Goal: Communication & Community: Answer question/provide support

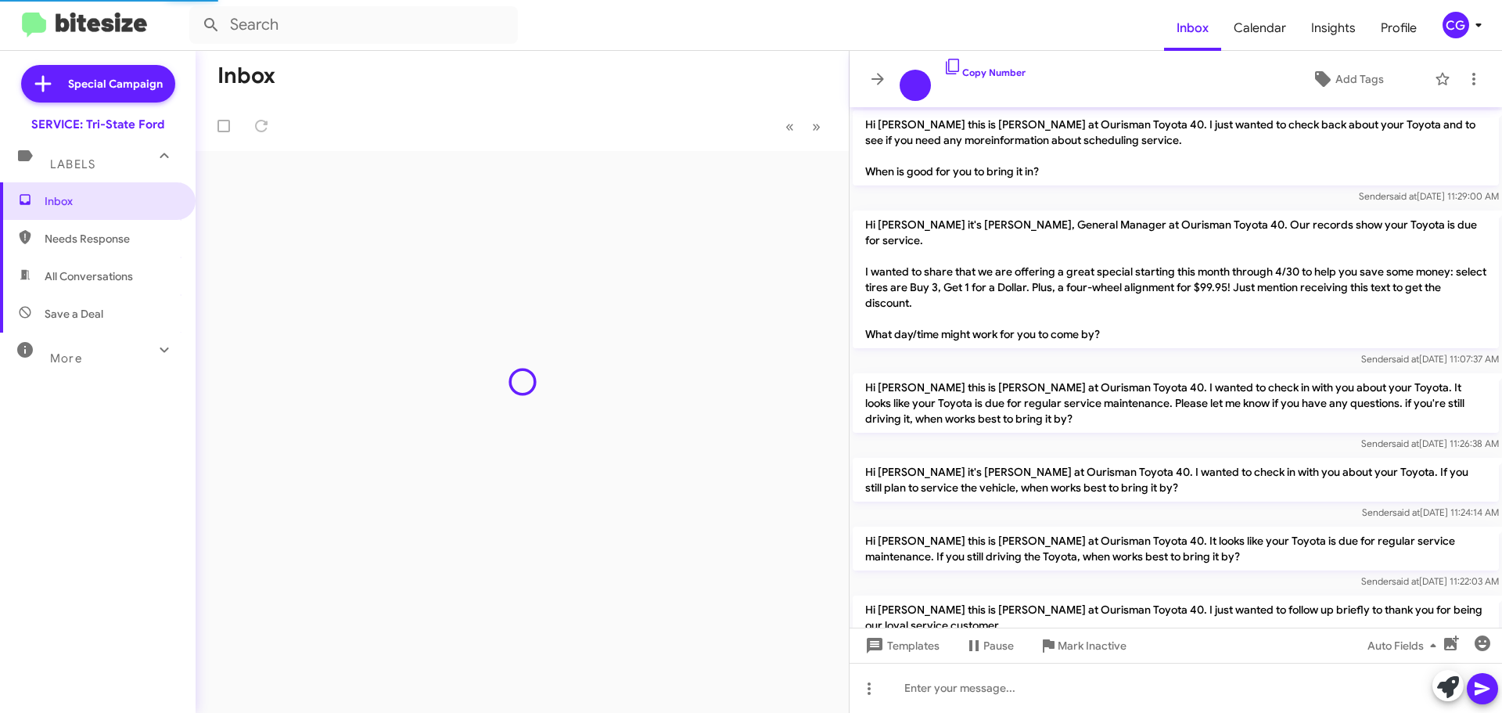
scroll to position [963, 0]
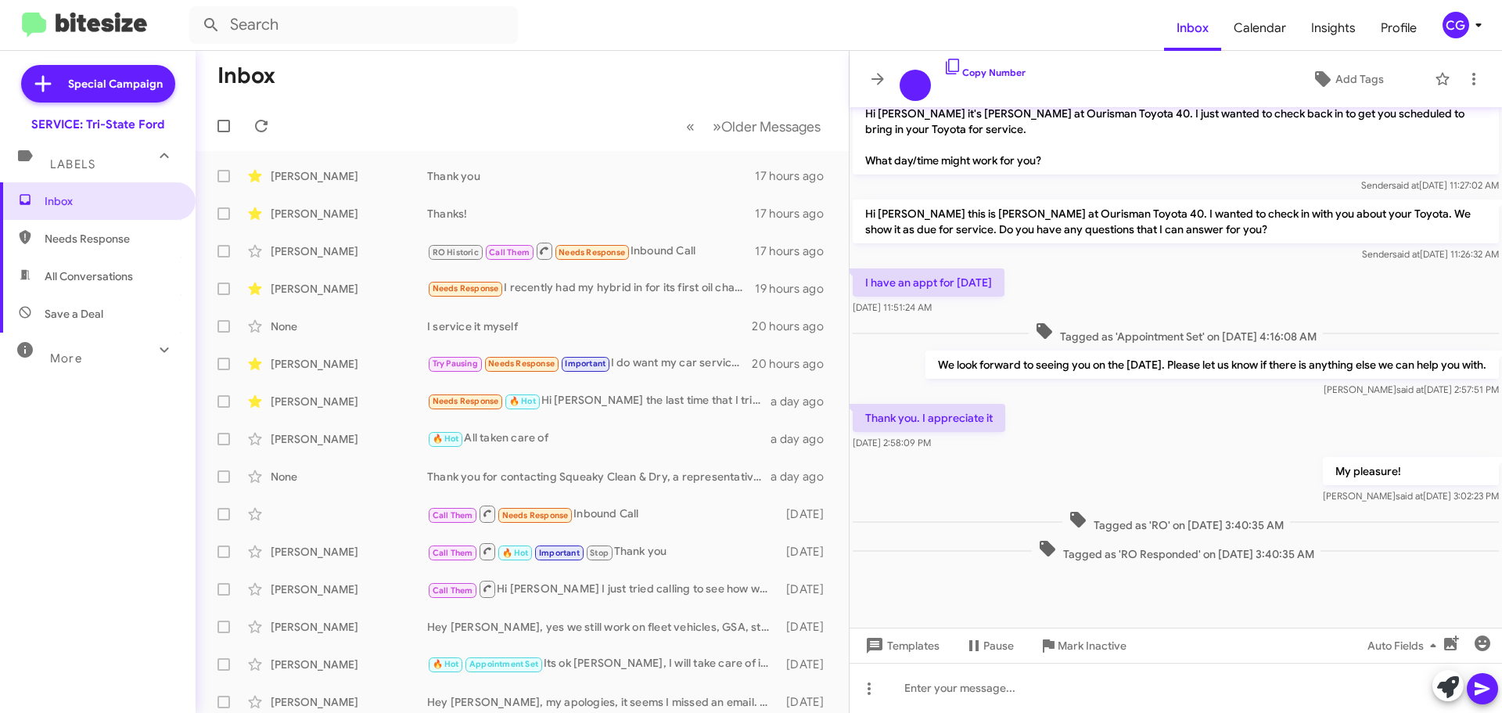
click at [1455, 16] on div "CG" at bounding box center [1456, 25] width 27 height 27
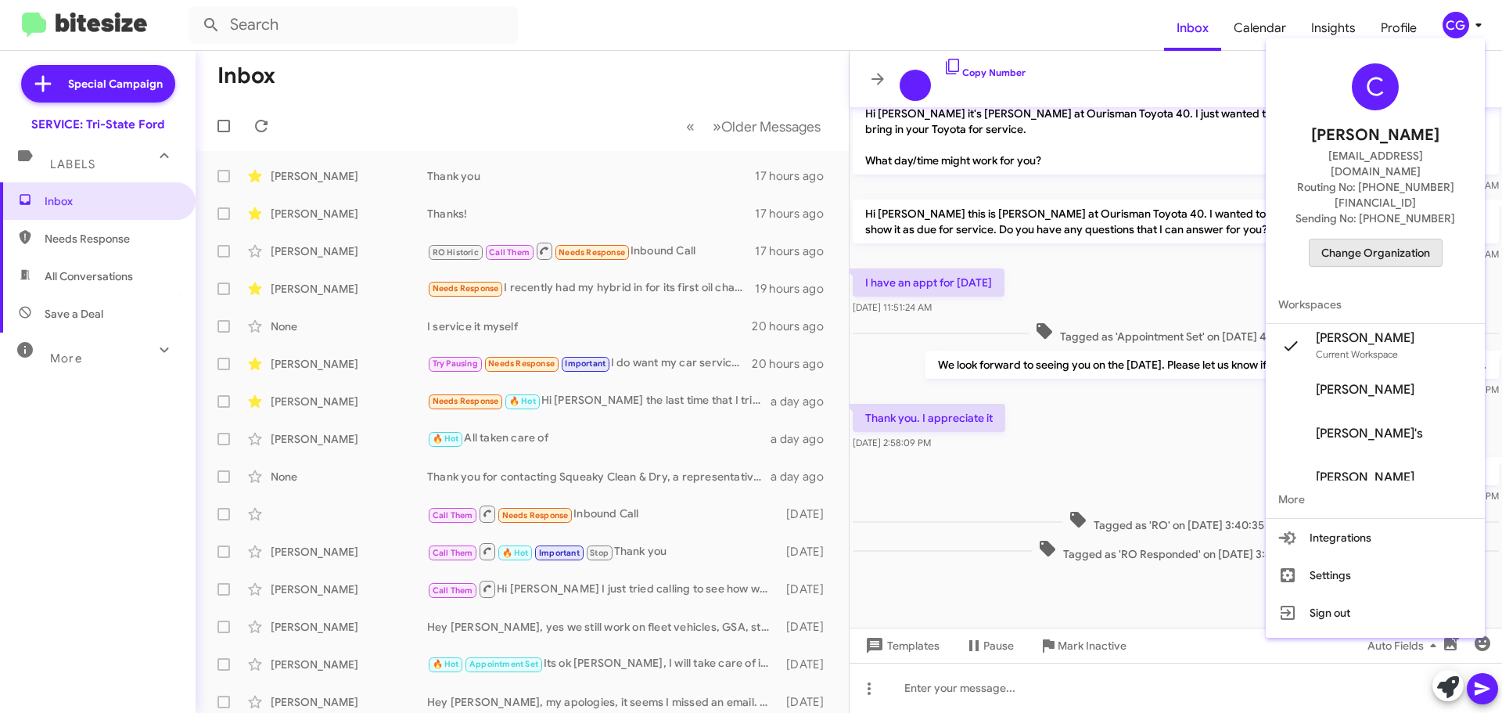
click at [1411, 239] on span "Change Organization" at bounding box center [1375, 252] width 109 height 27
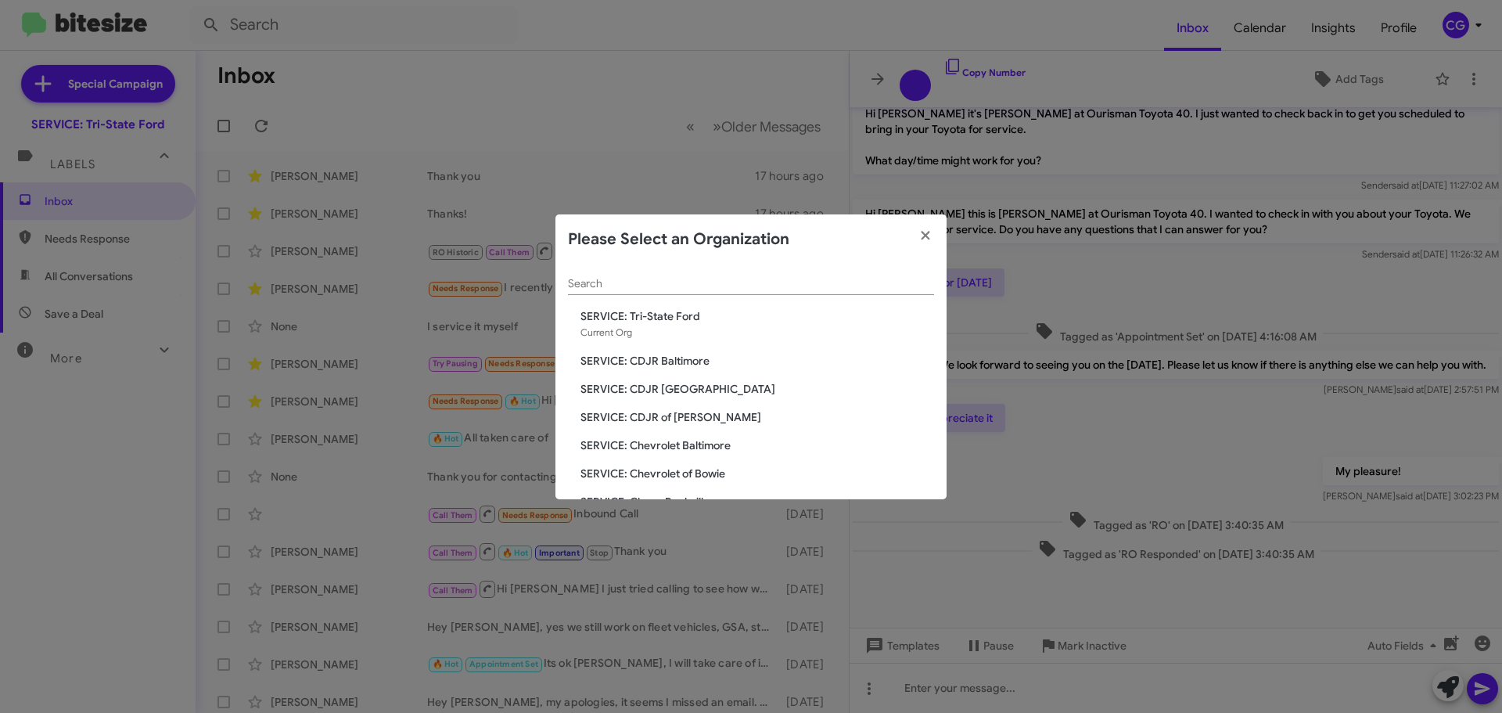
click at [665, 362] on span "SERVICE: CDJR Baltimore" at bounding box center [758, 361] width 354 height 16
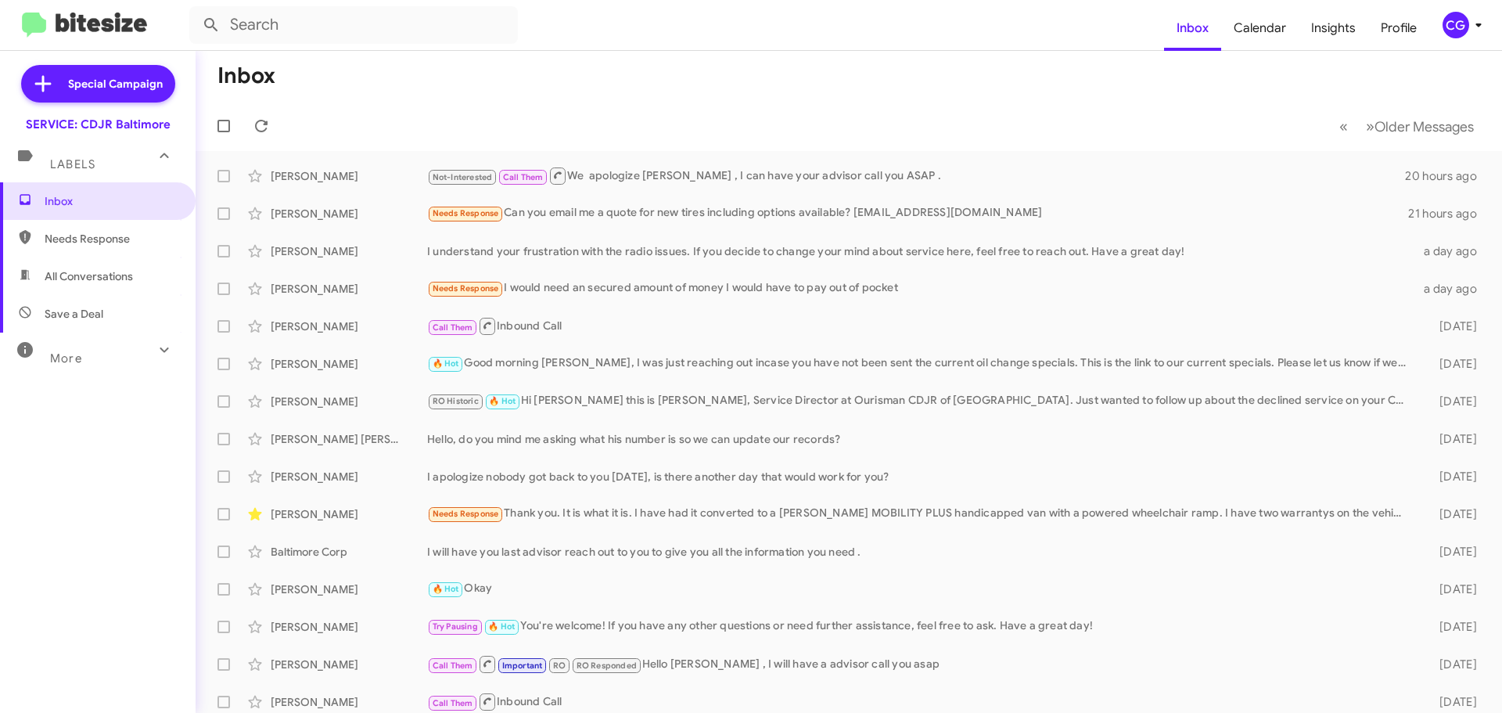
click at [1461, 38] on div "CG" at bounding box center [1456, 25] width 27 height 27
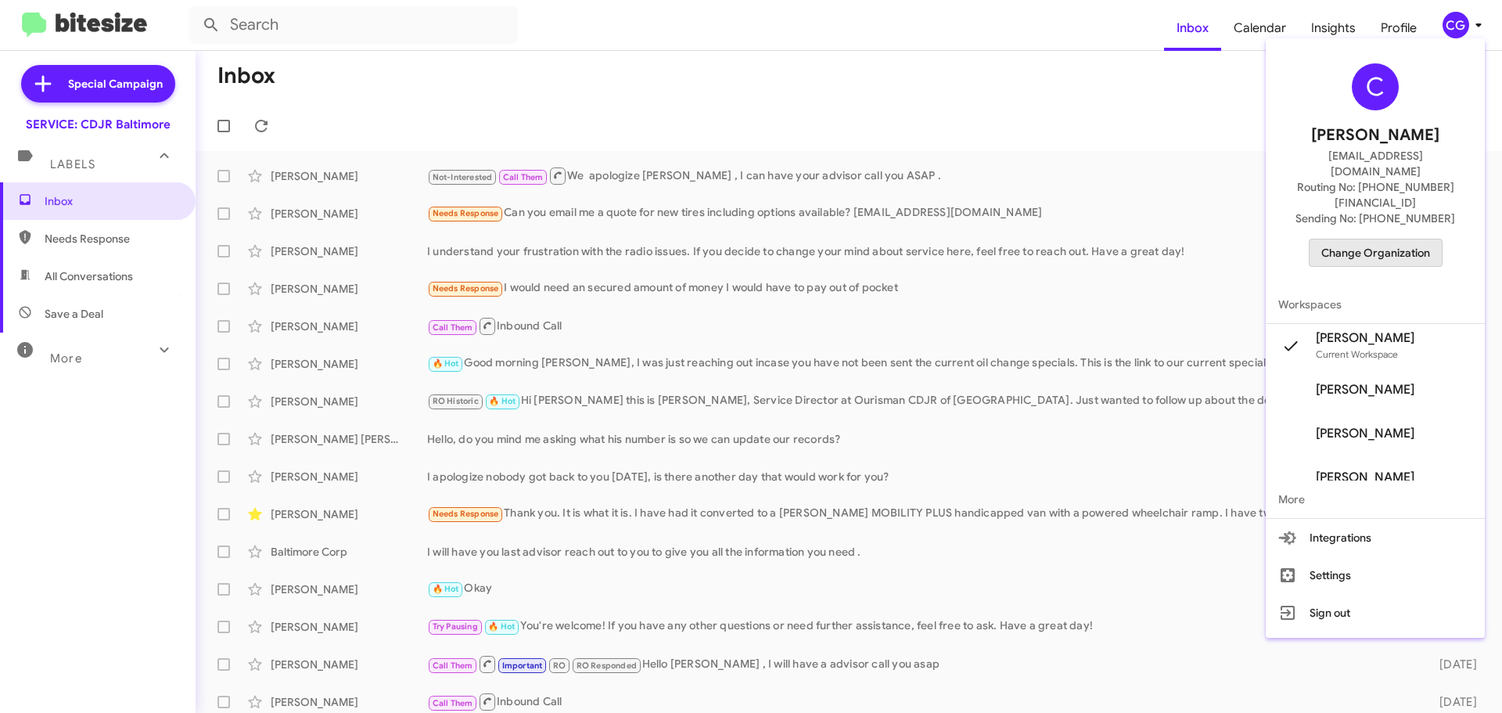
click at [1421, 239] on span "Change Organization" at bounding box center [1375, 252] width 109 height 27
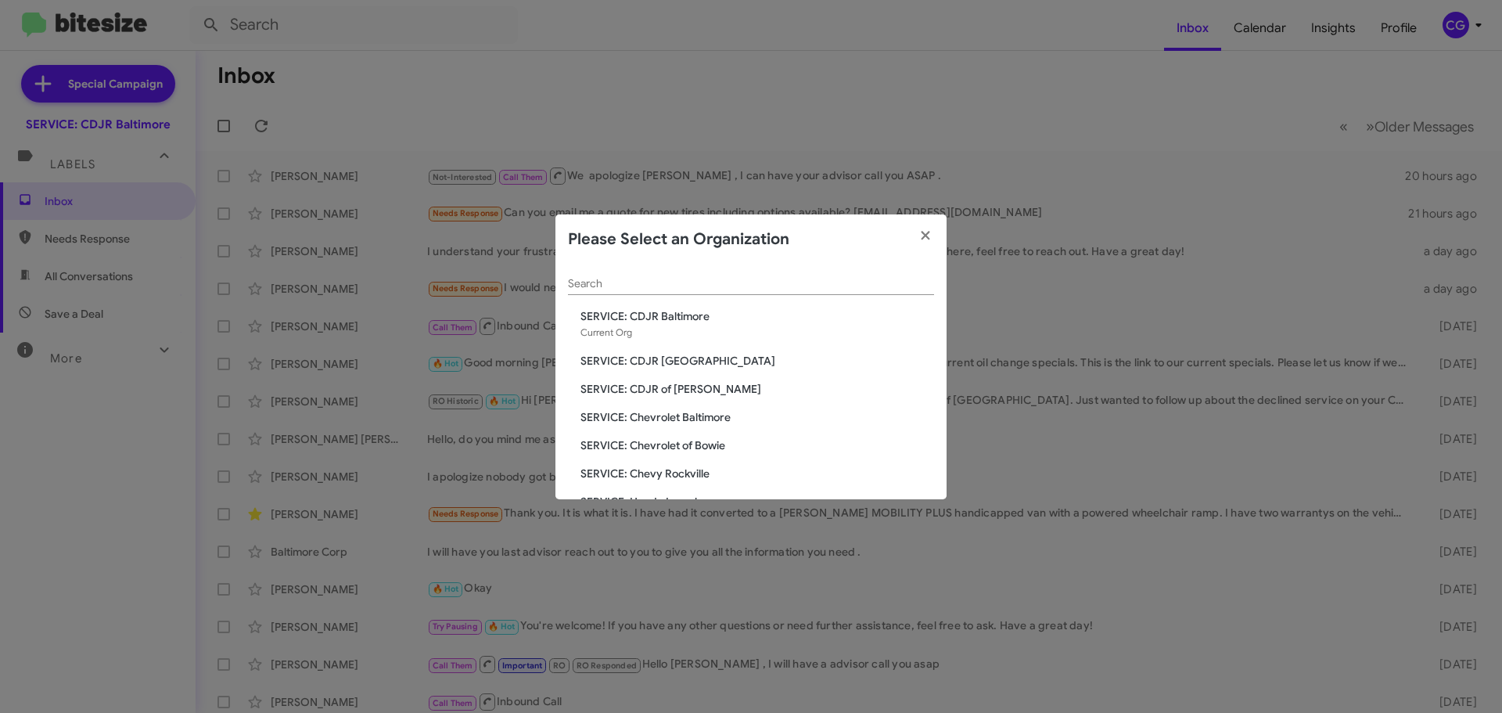
click at [703, 366] on span "SERVICE: CDJR [GEOGRAPHIC_DATA]" at bounding box center [758, 361] width 354 height 16
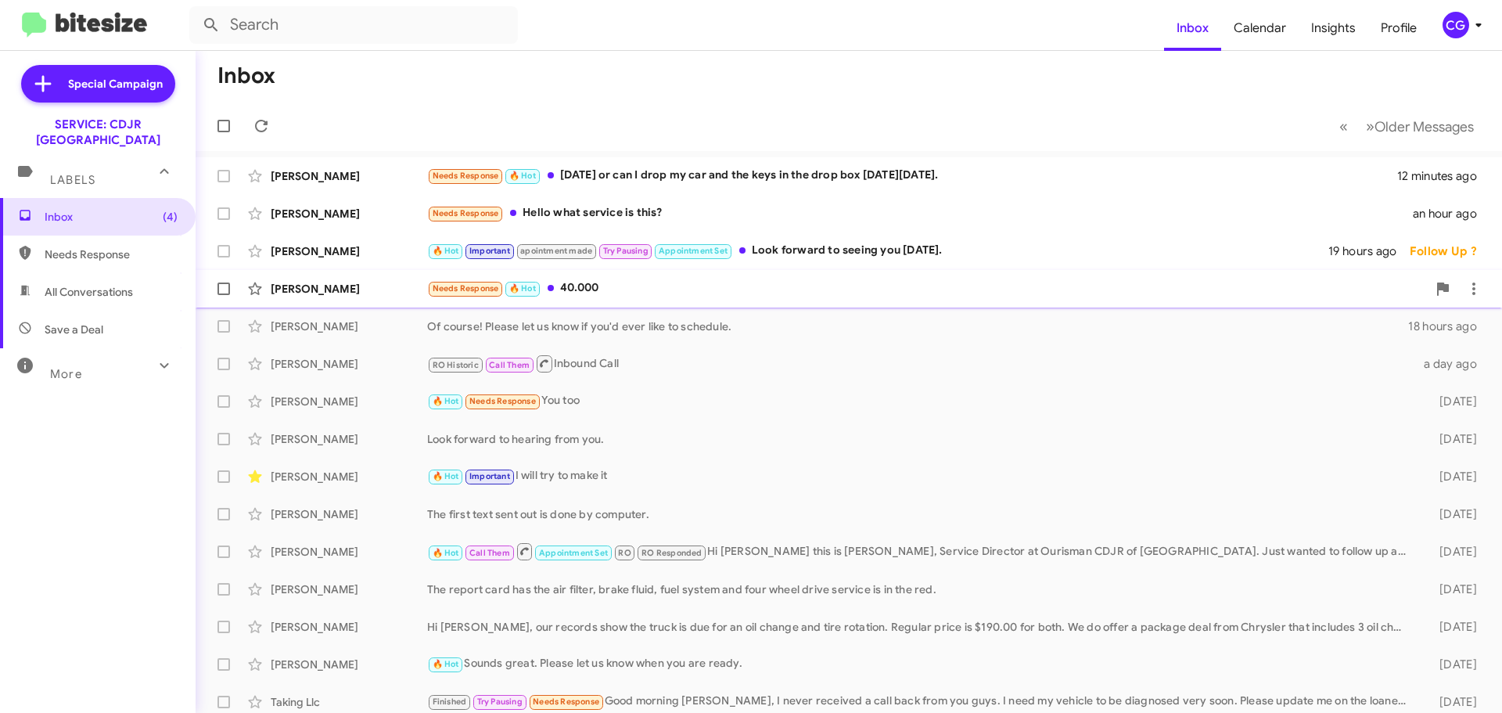
click at [746, 291] on div "Needs Response 🔥 Hot 40.000" at bounding box center [927, 288] width 1000 height 18
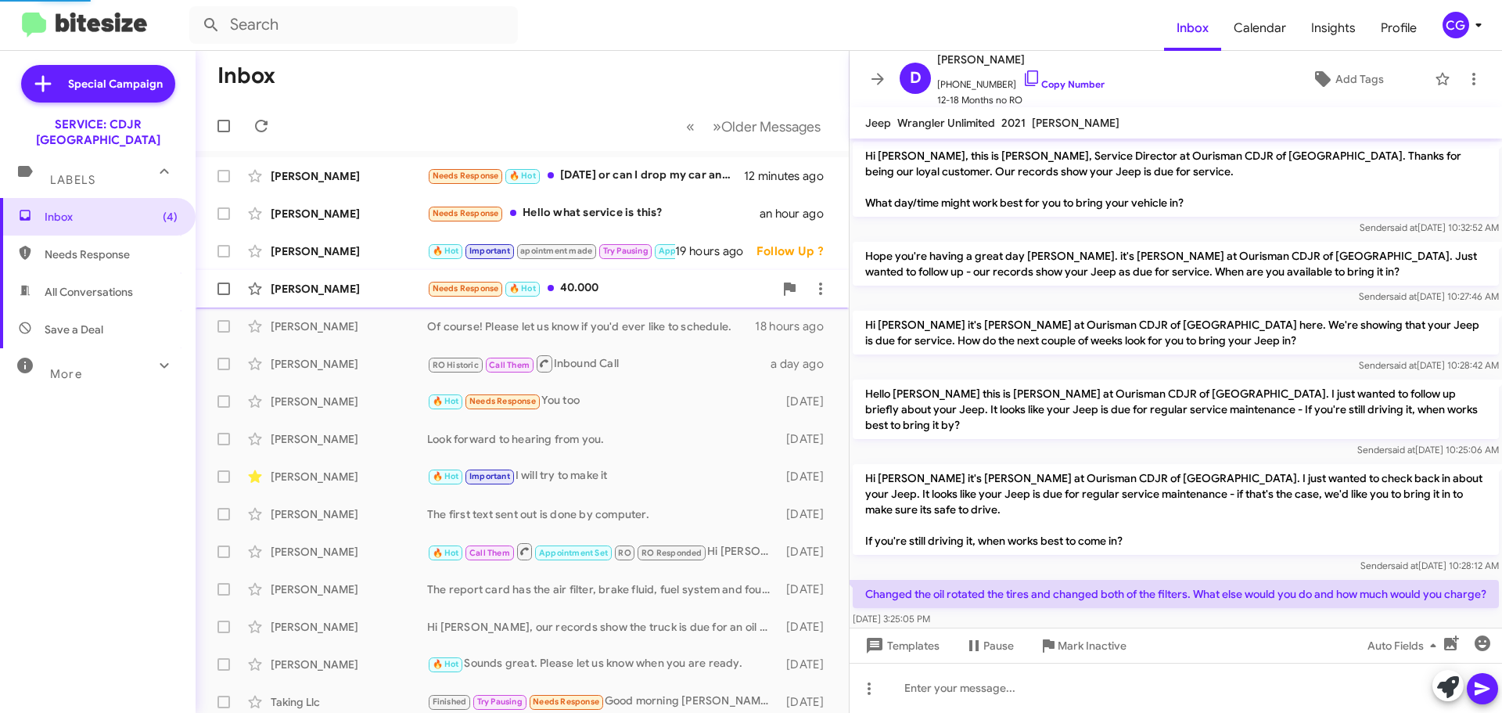
scroll to position [140, 0]
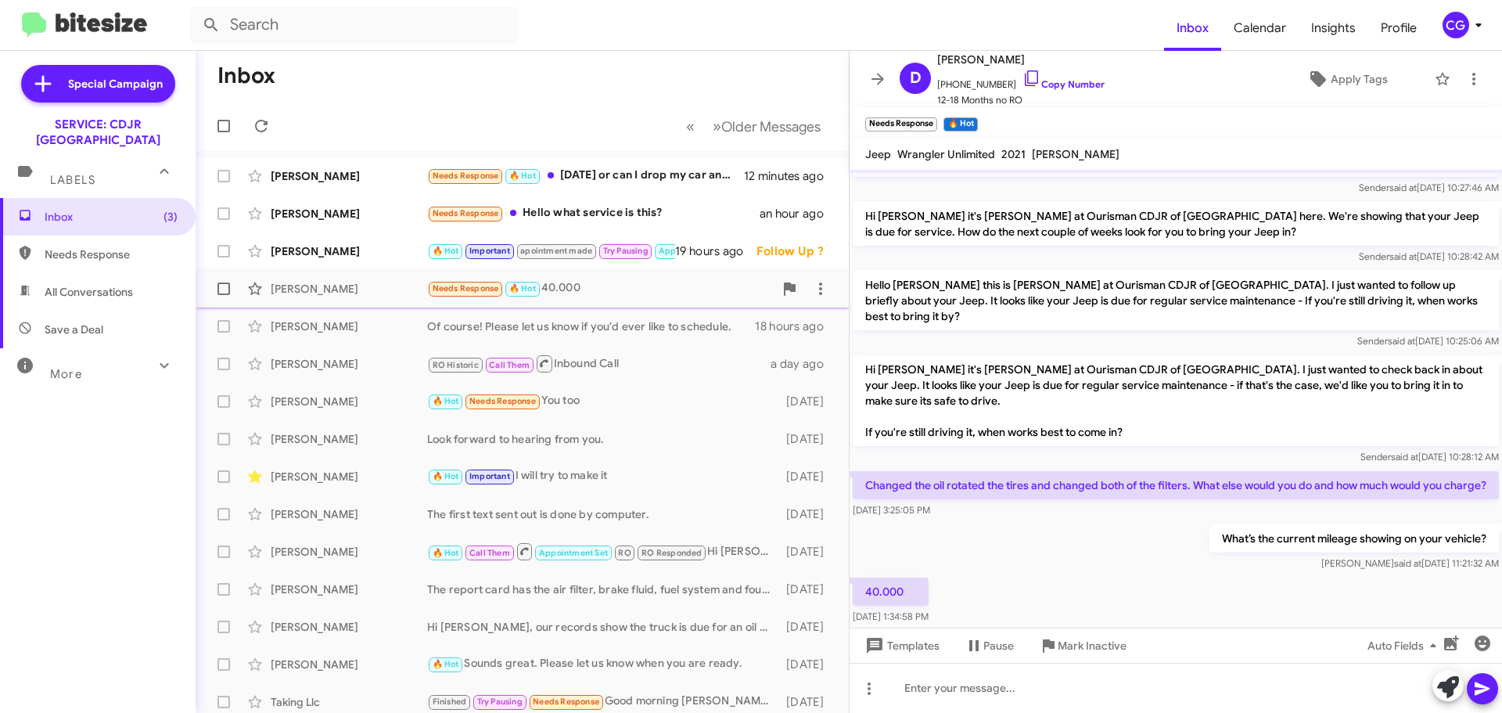
click at [222, 288] on span at bounding box center [223, 288] width 13 height 13
click at [223, 295] on input "checkbox" at bounding box center [223, 295] width 1 height 1
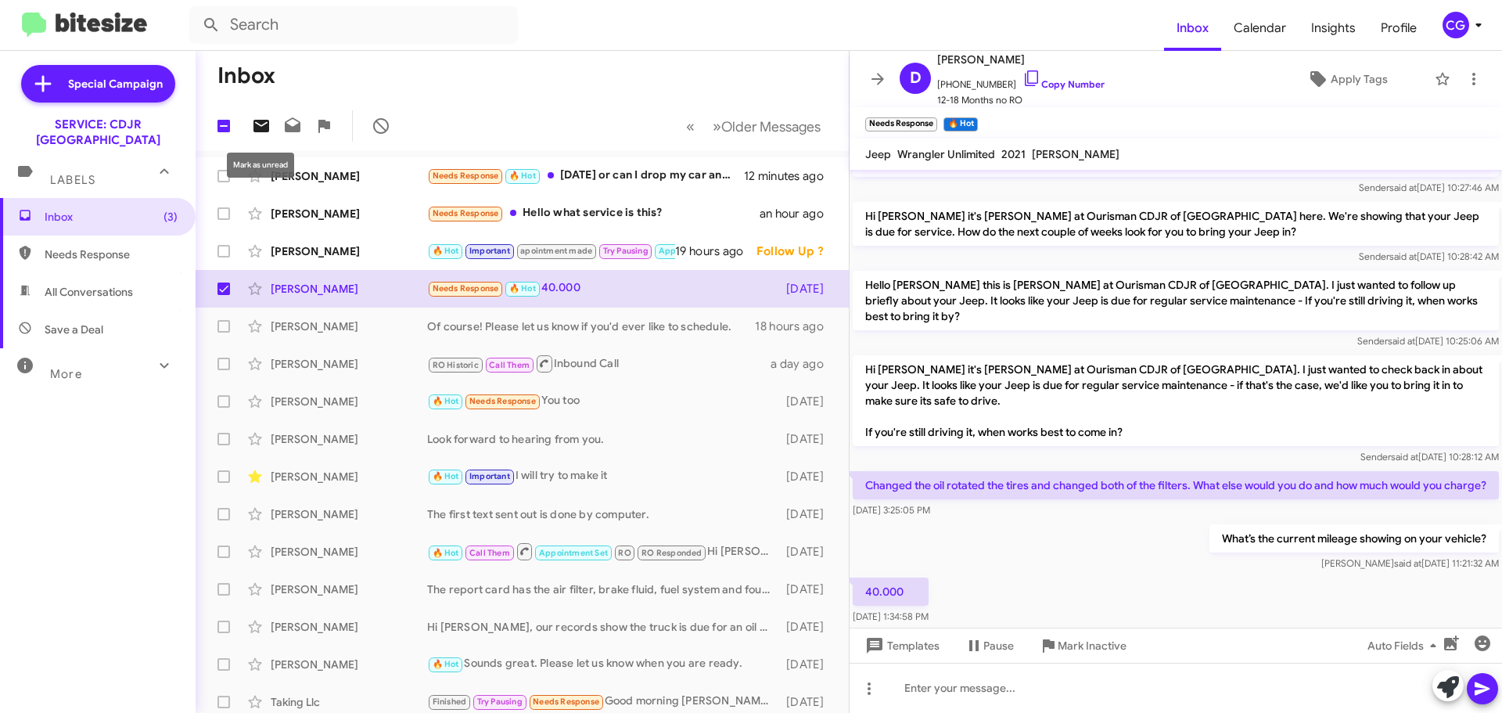
click at [257, 124] on icon at bounding box center [261, 126] width 16 height 13
click at [225, 289] on span at bounding box center [223, 288] width 13 height 13
click at [224, 295] on input "checkbox" at bounding box center [223, 295] width 1 height 1
checkbox input "false"
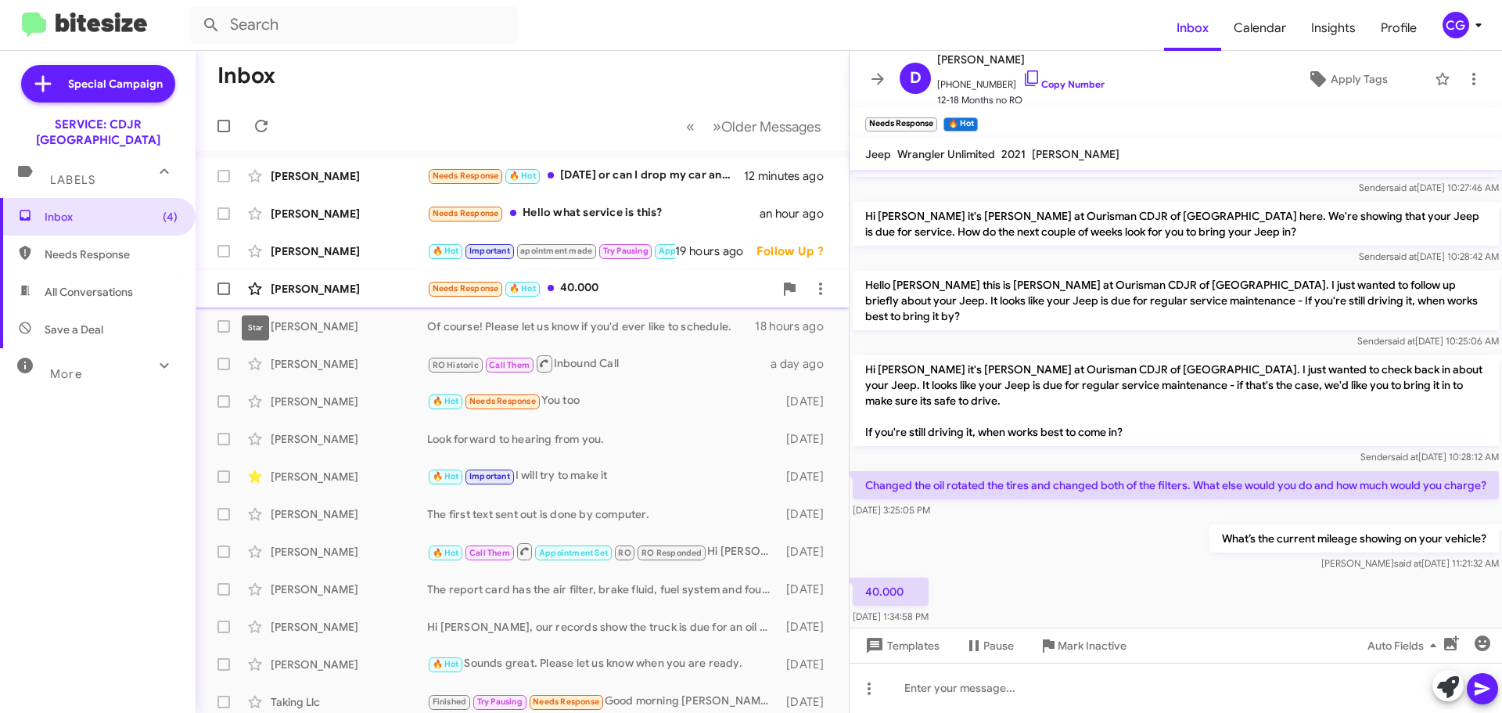
click at [249, 289] on icon at bounding box center [255, 288] width 19 height 19
click at [883, 84] on icon at bounding box center [877, 79] width 19 height 19
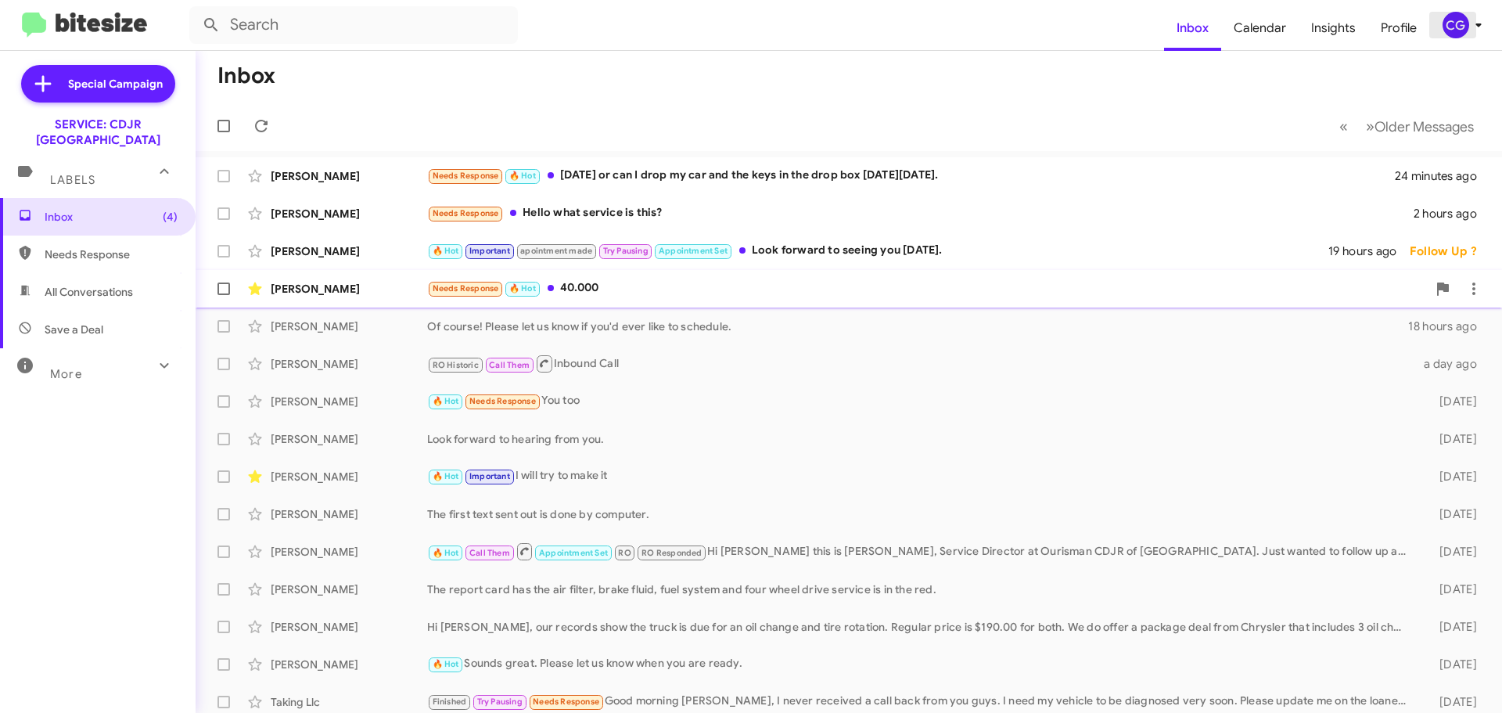
drag, startPoint x: 1447, startPoint y: 20, endPoint x: 1450, endPoint y: 30, distance: 10.4
click at [1448, 25] on div "CG" at bounding box center [1456, 25] width 27 height 27
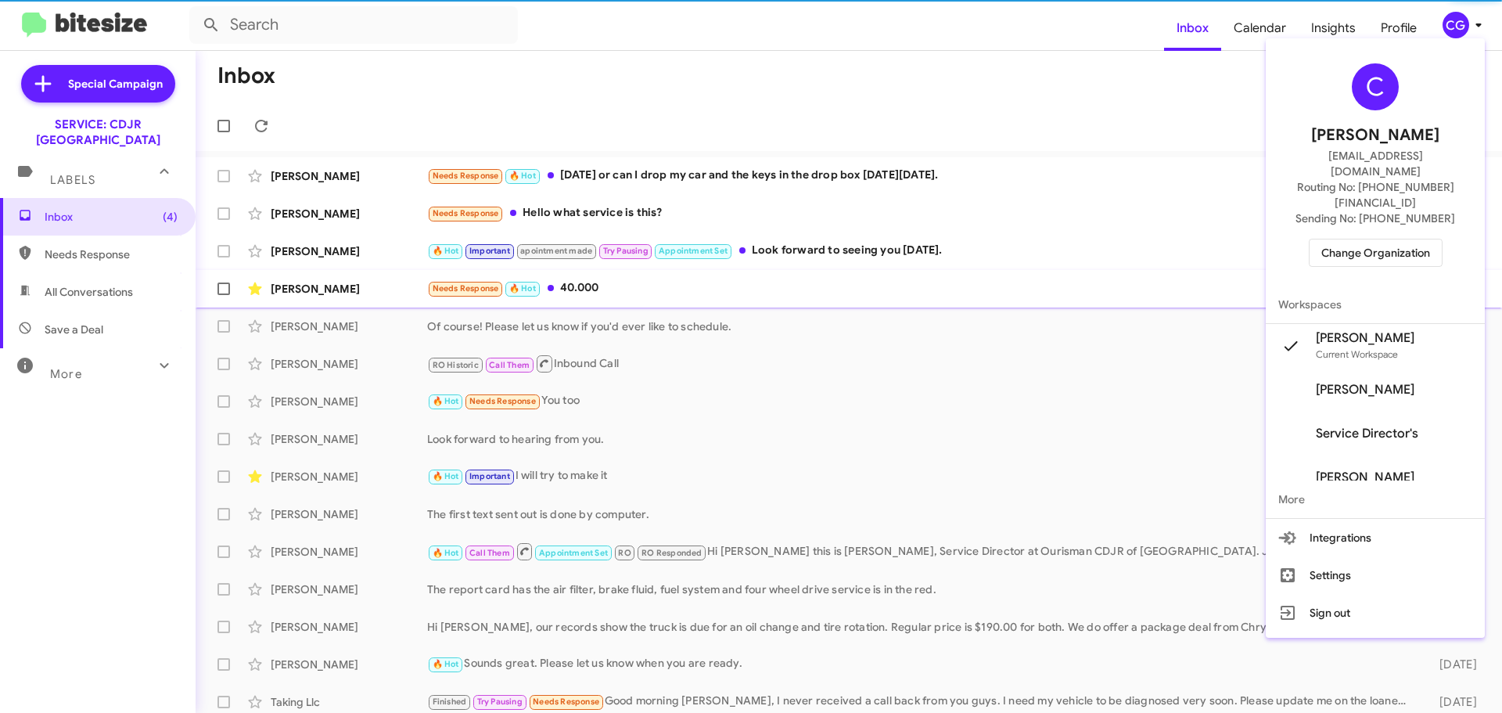
click at [1428, 239] on button "Change Organization" at bounding box center [1376, 253] width 134 height 28
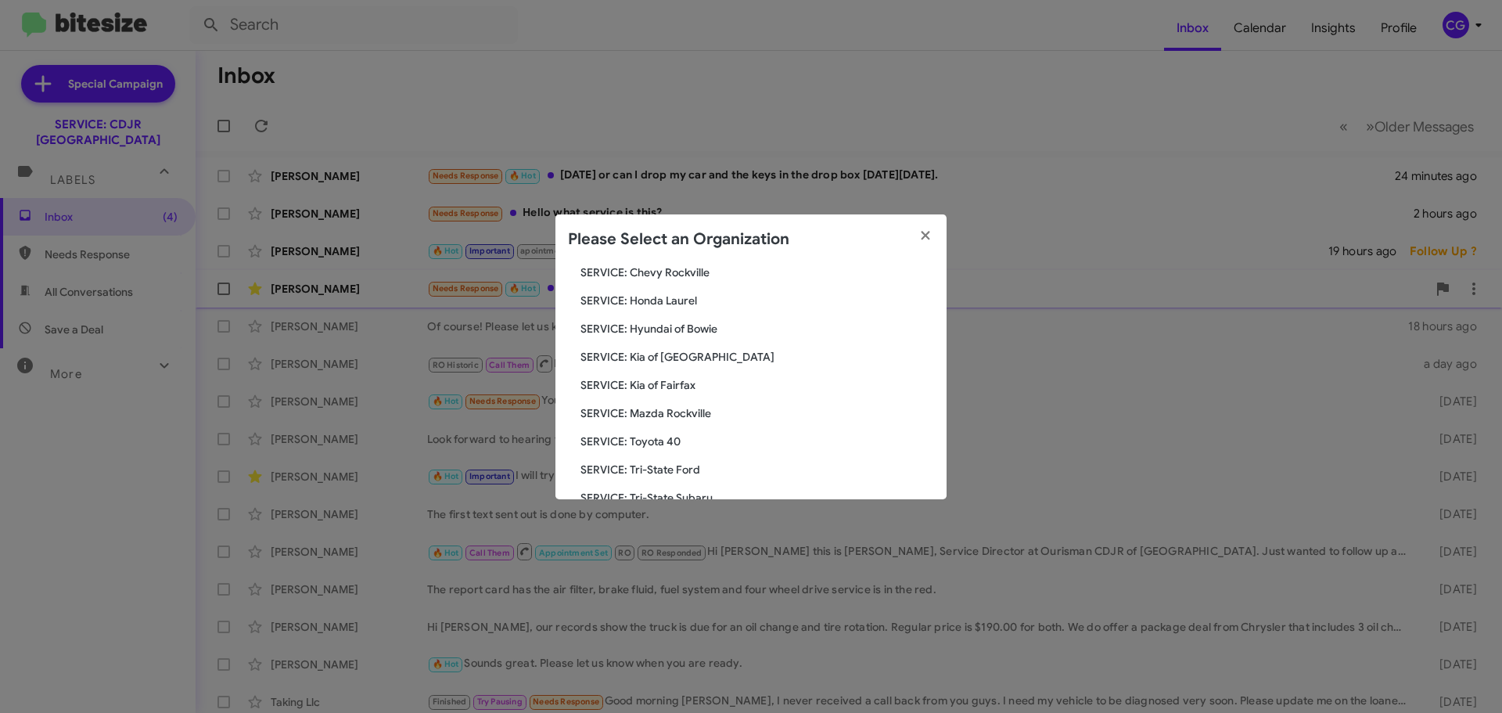
scroll to position [132, 0]
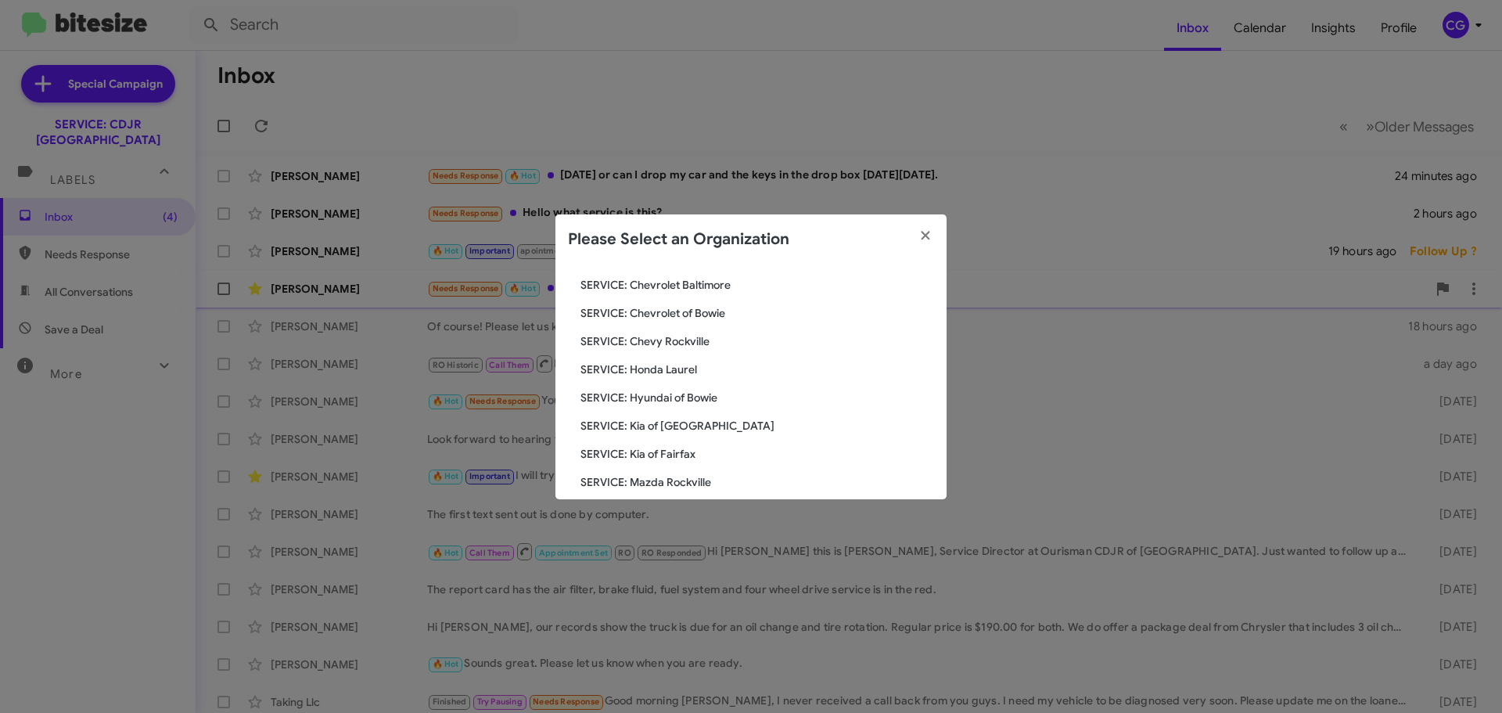
click at [699, 401] on span "SERVICE: Hyundai of Bowie" at bounding box center [758, 398] width 354 height 16
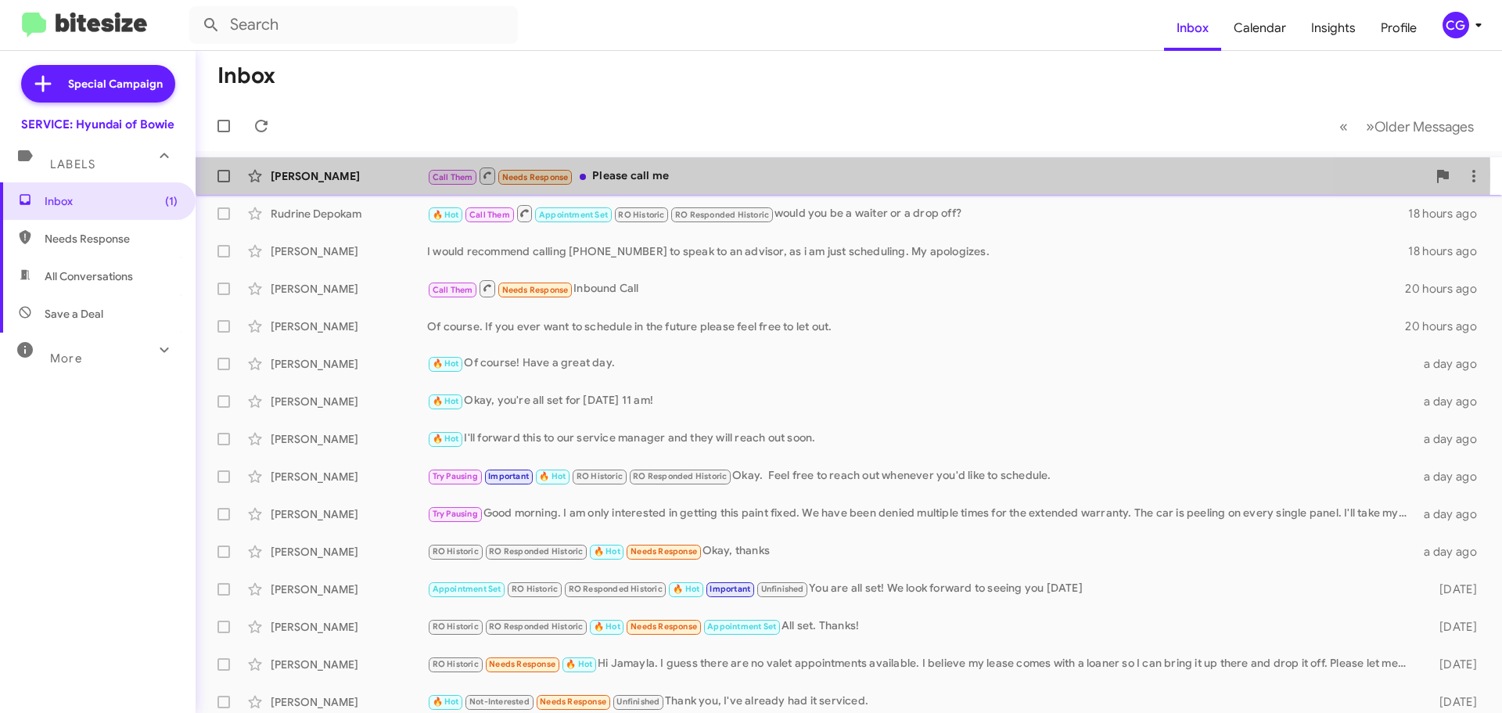
click at [418, 175] on div "Catrina Richardson" at bounding box center [349, 176] width 156 height 16
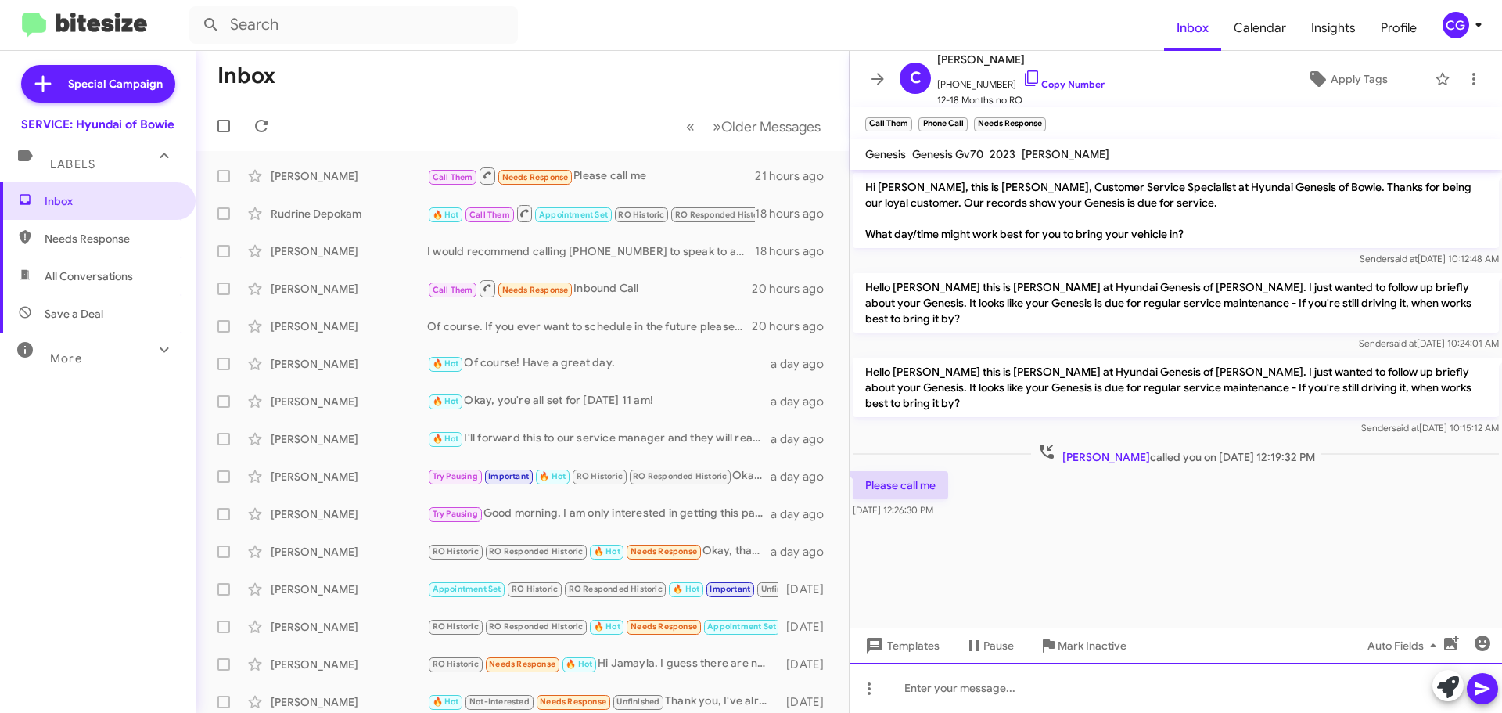
click at [1015, 703] on div at bounding box center [1176, 688] width 652 height 50
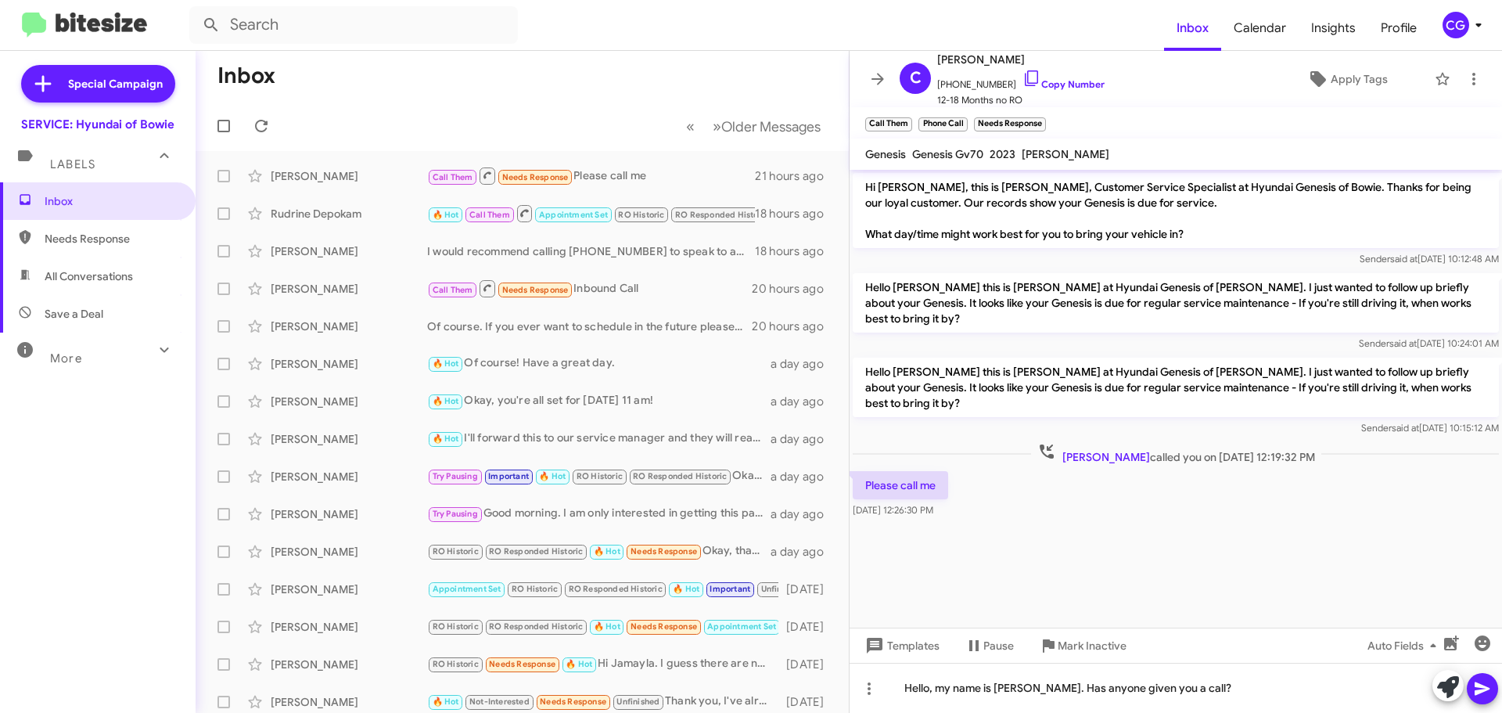
click at [1479, 688] on icon at bounding box center [1482, 688] width 19 height 19
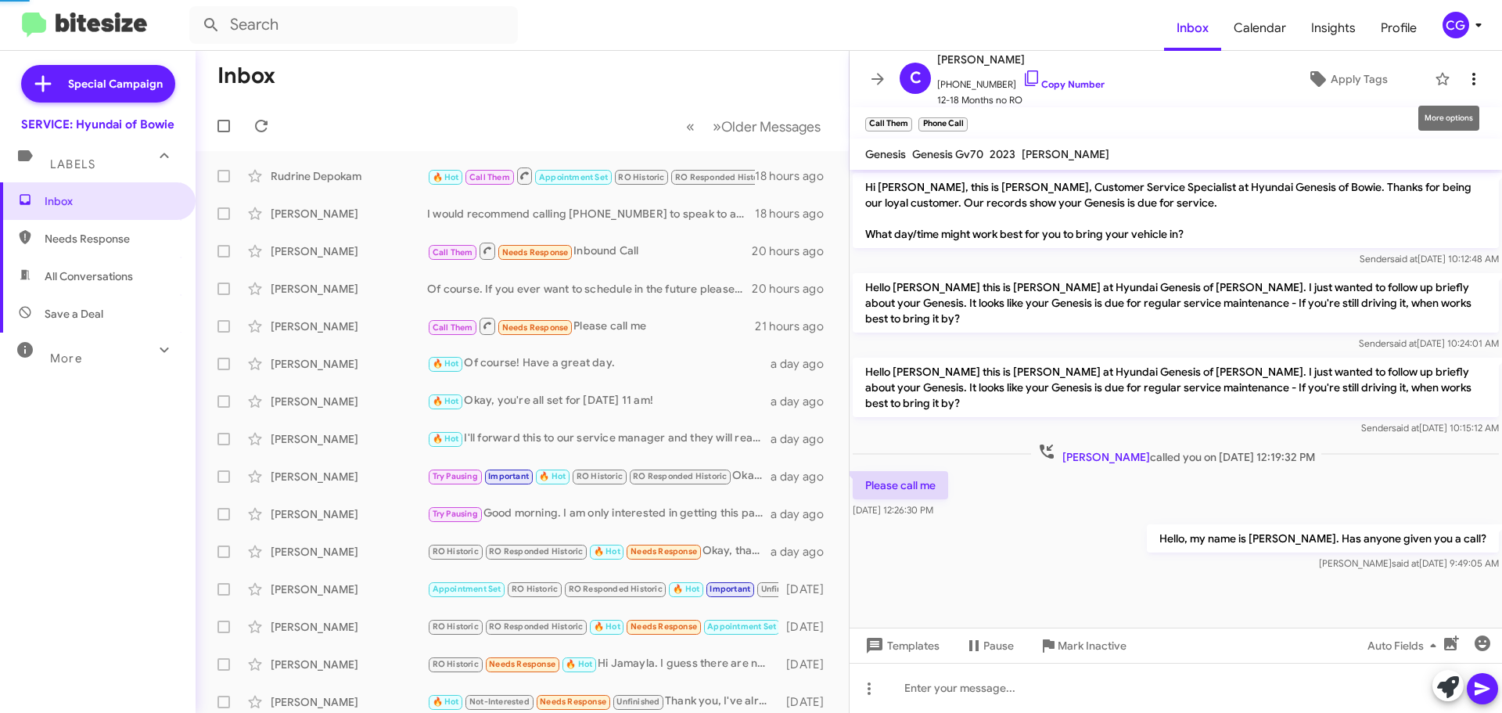
click at [1465, 82] on icon at bounding box center [1474, 79] width 19 height 19
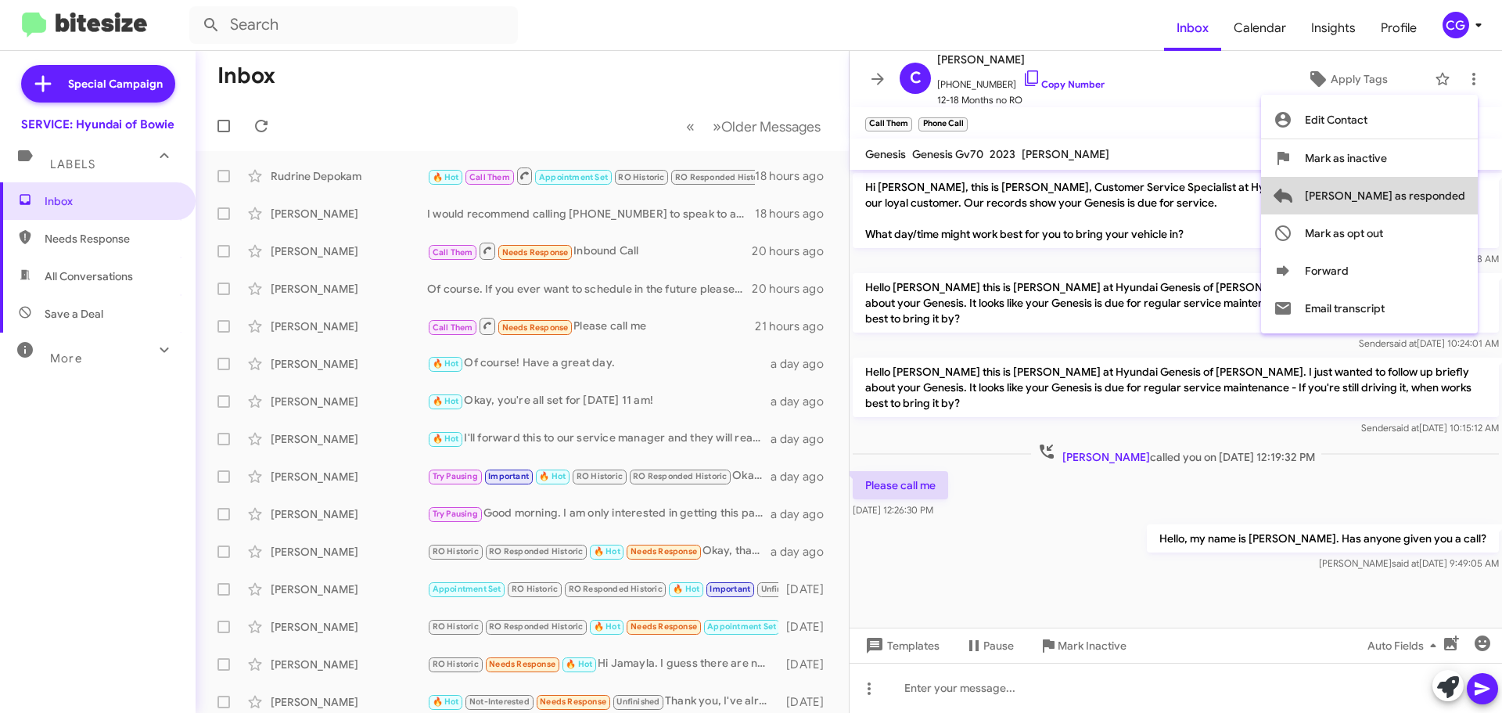
click at [1459, 196] on span "Mark as responded" at bounding box center [1385, 196] width 160 height 38
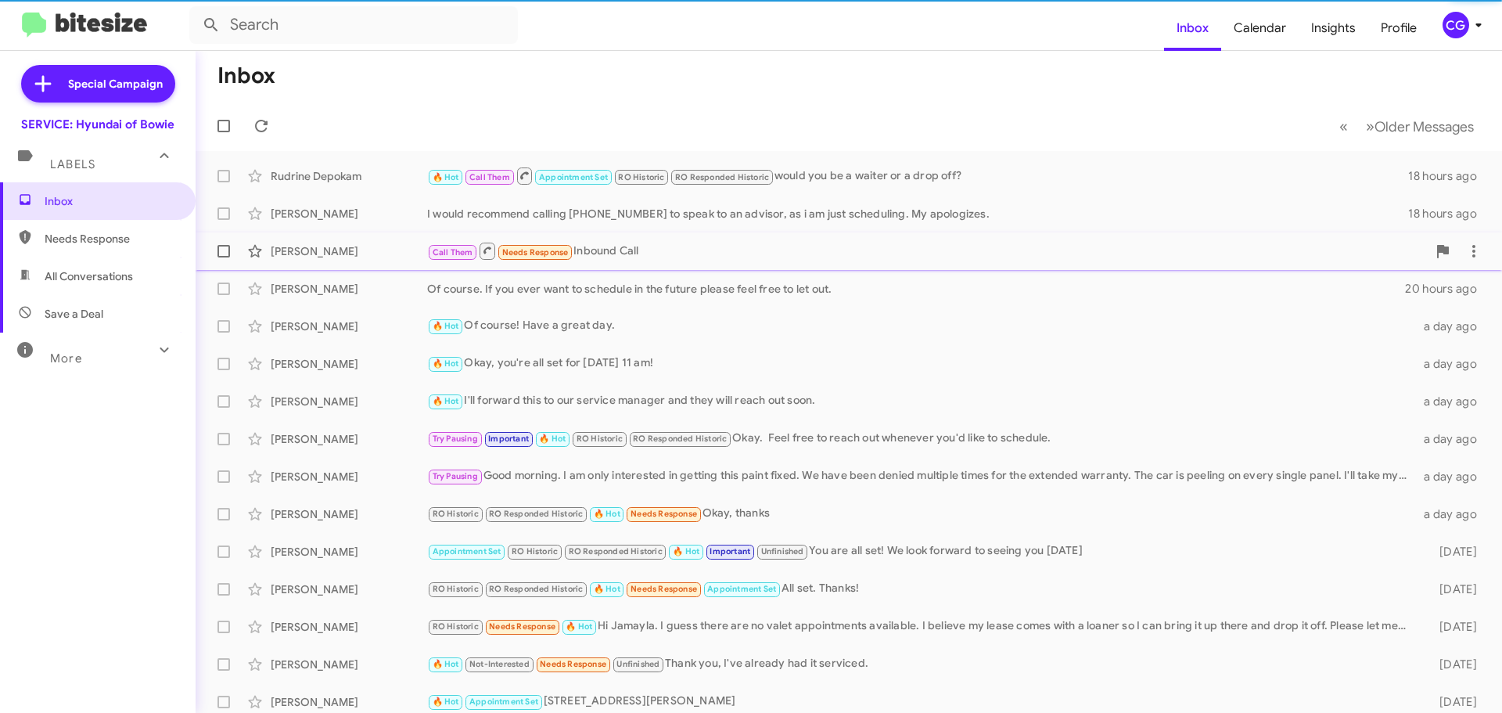
click at [825, 253] on div "Call Them Needs Response Inbound Call" at bounding box center [927, 251] width 1000 height 20
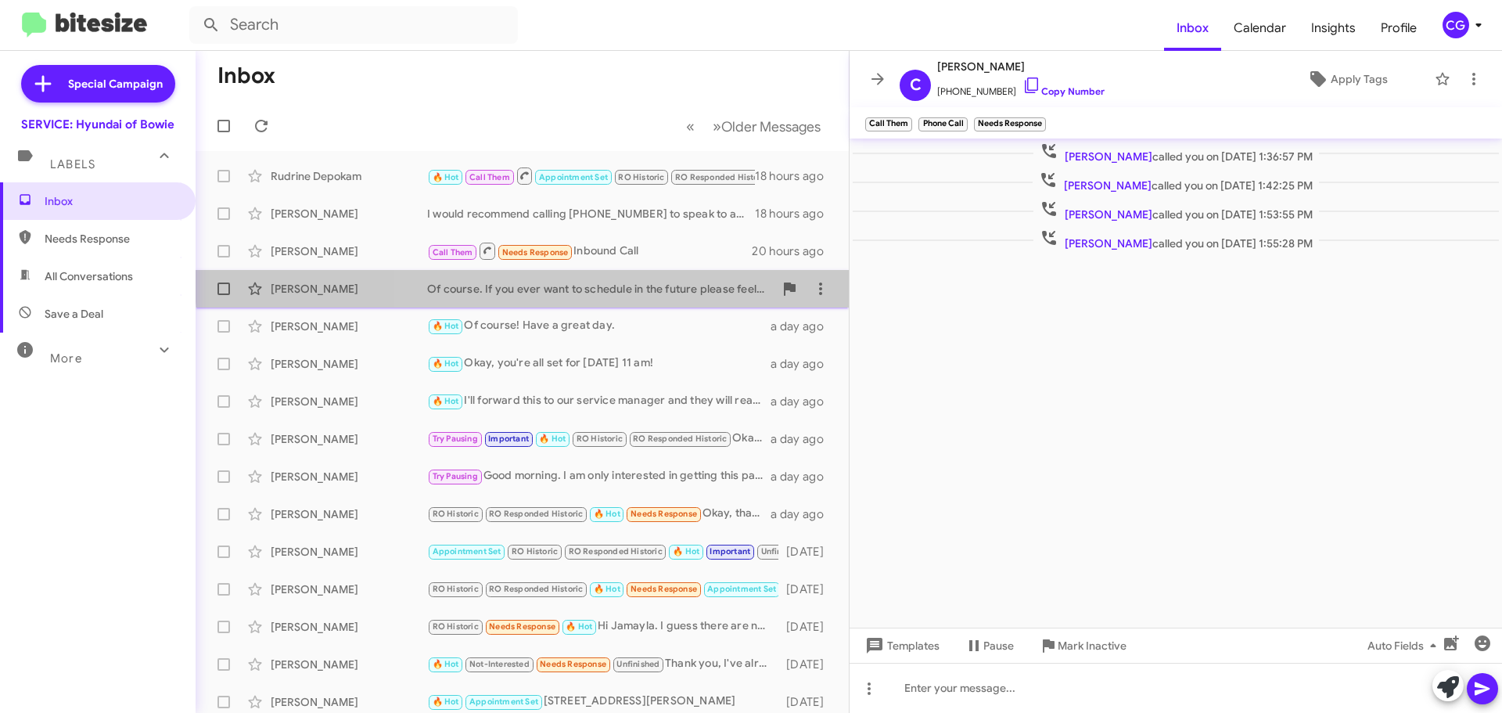
click at [820, 272] on span "Donald Robinson Of course. If you ever want to schedule in the future please fe…" at bounding box center [522, 289] width 653 height 38
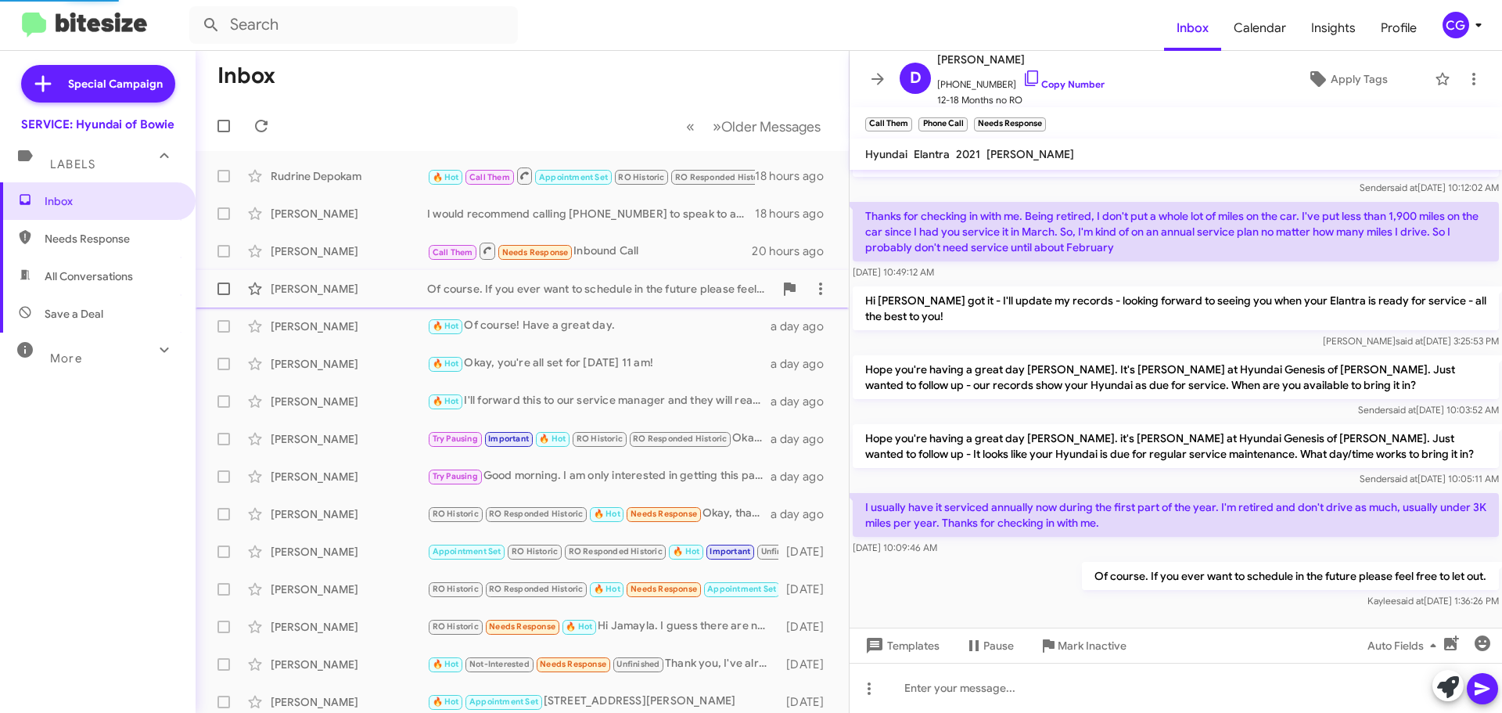
scroll to position [124, 0]
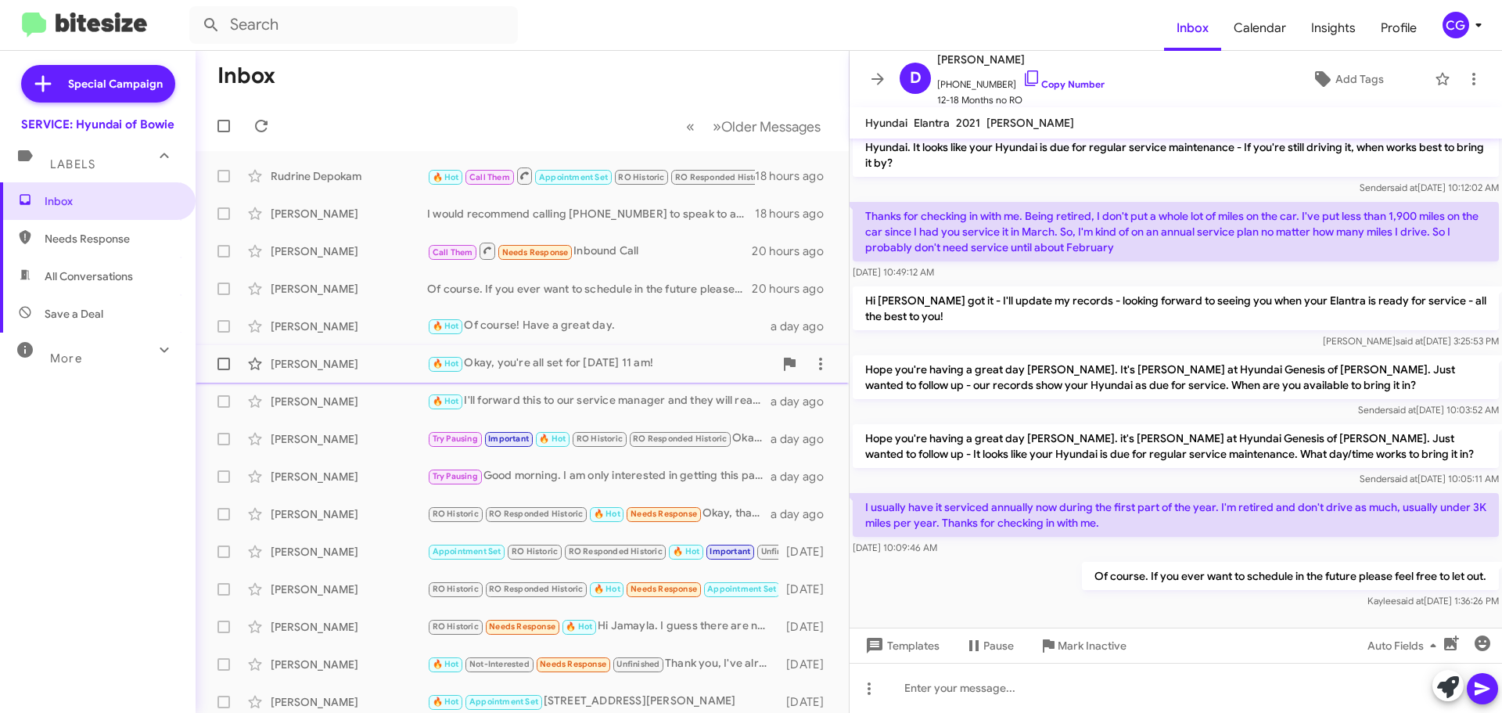
click at [670, 365] on div "🔥 Hot Okay, you're all set for 9/27 at 11 am!" at bounding box center [600, 363] width 347 height 18
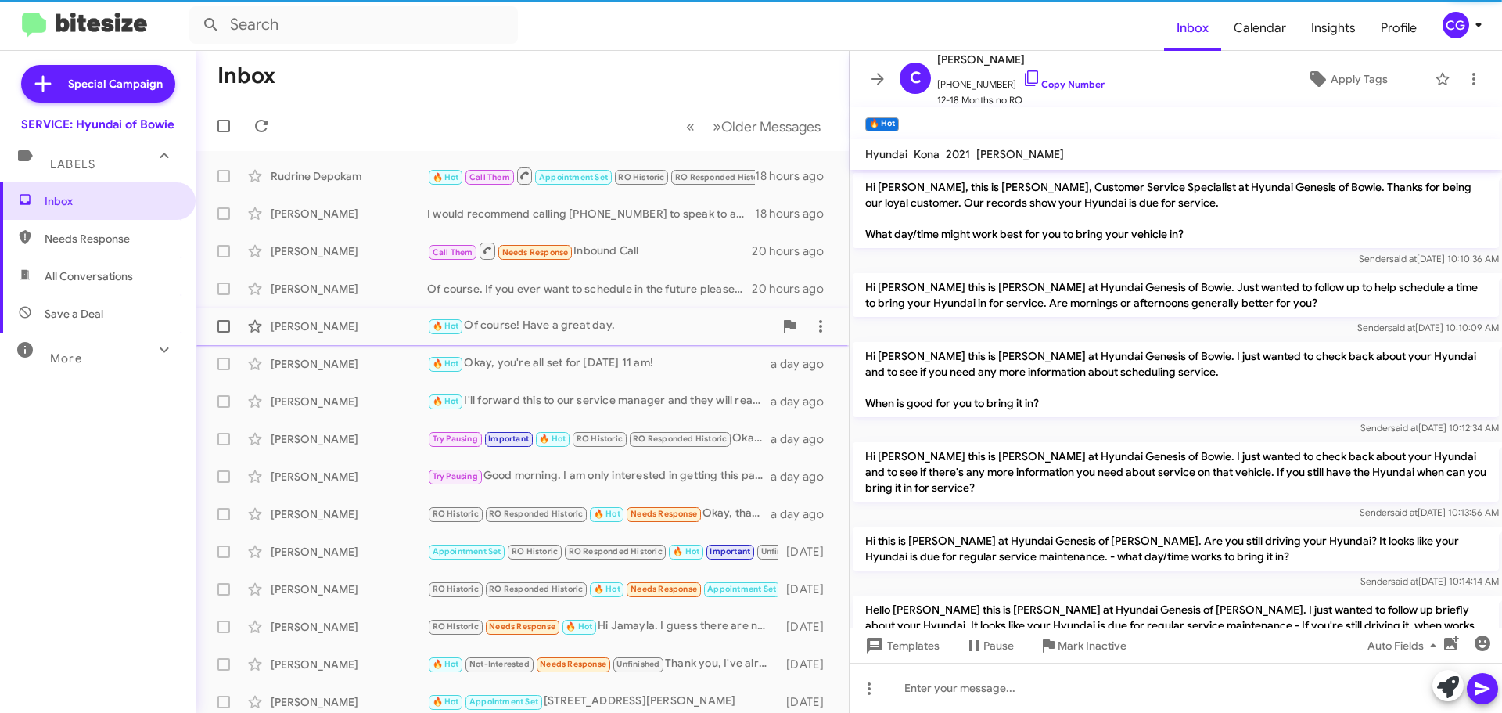
click at [663, 337] on div "Mark Nelson 🔥 Hot Of course! Have a great day. a day ago" at bounding box center [522, 326] width 628 height 31
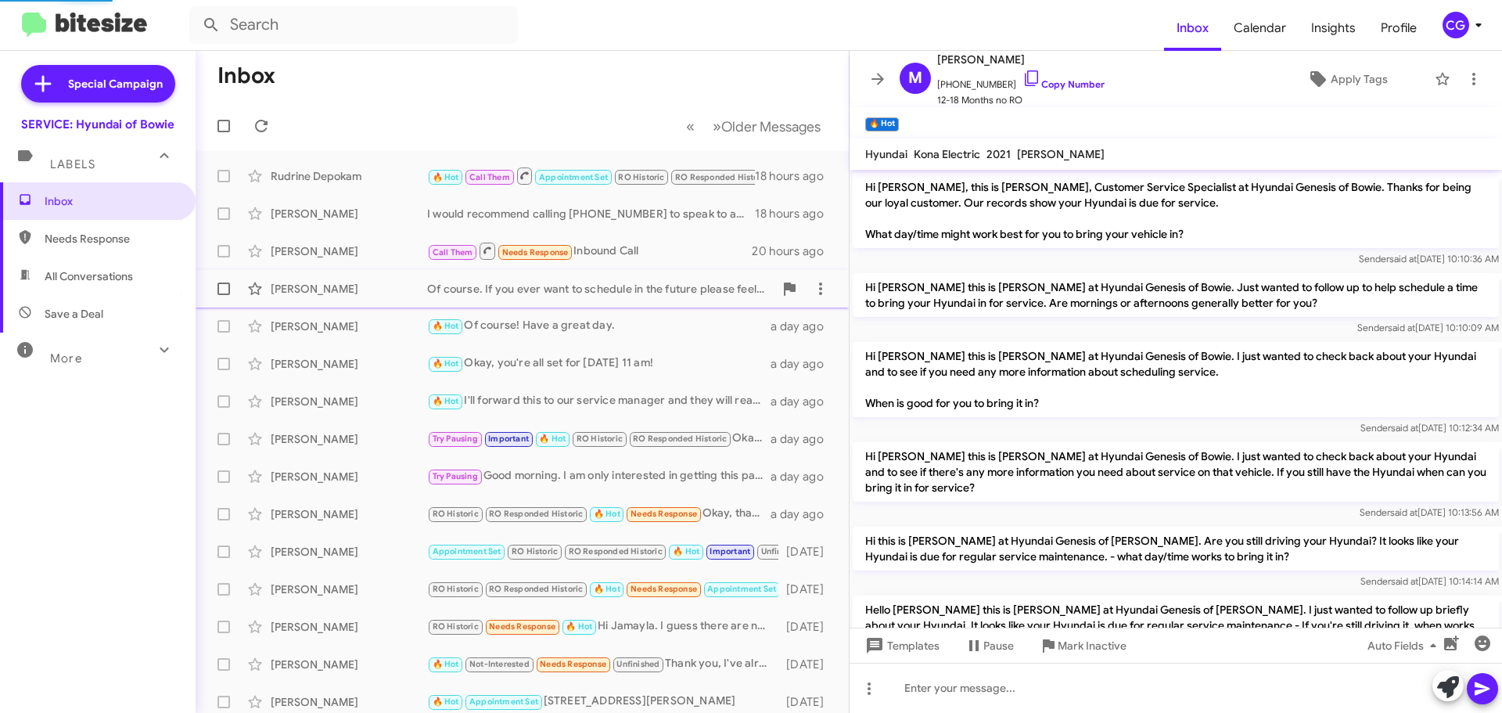
scroll to position [473, 0]
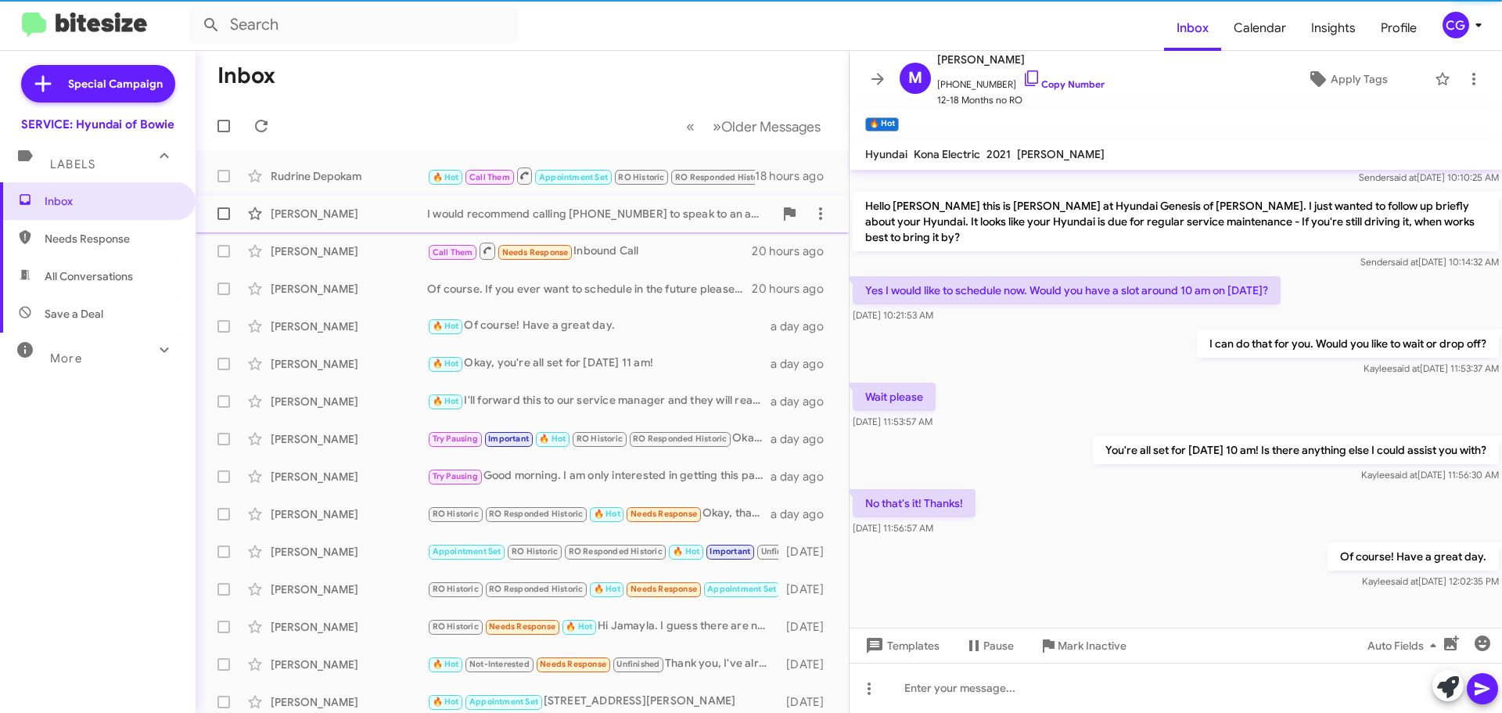
click at [655, 217] on div "I would recommend calling 301-390-0880 to speak to an advisor, as i am just sch…" at bounding box center [600, 214] width 347 height 16
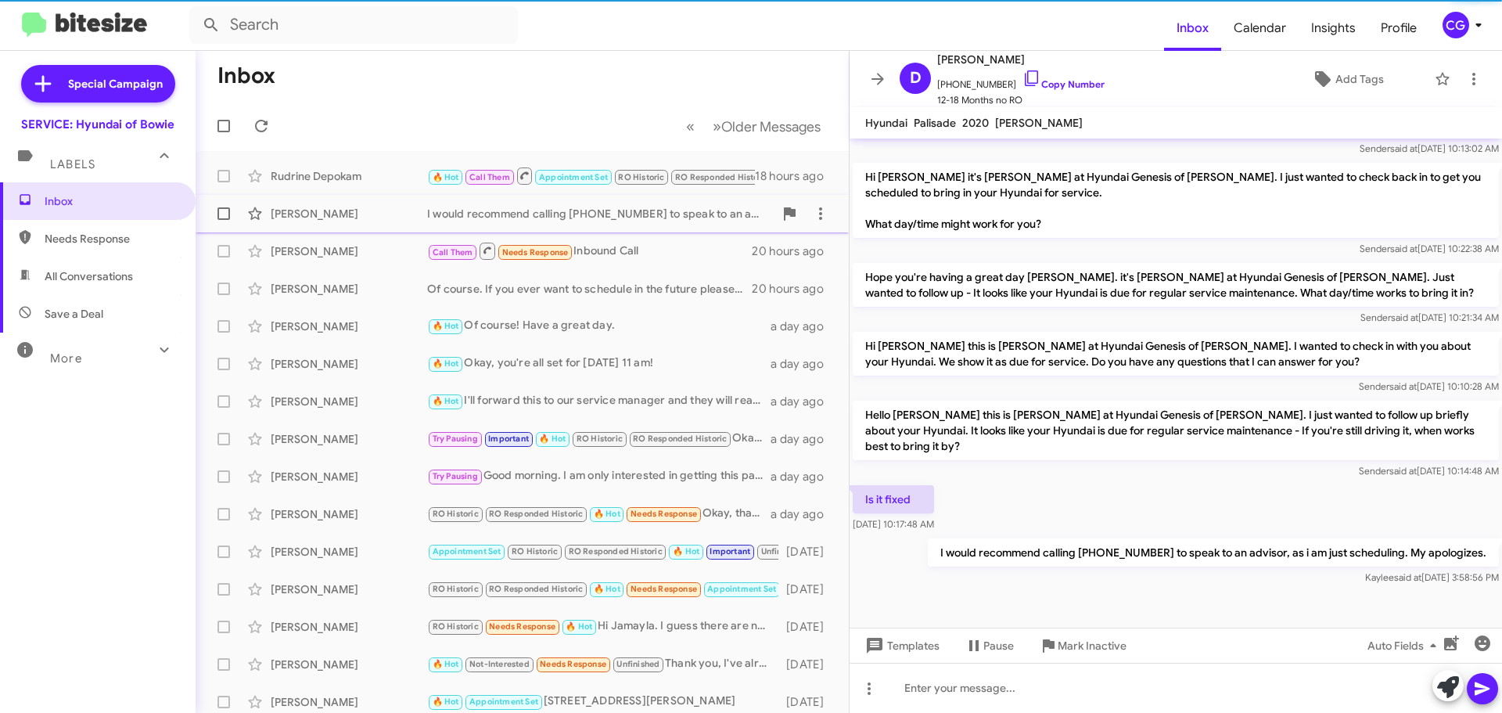
scroll to position [332, 0]
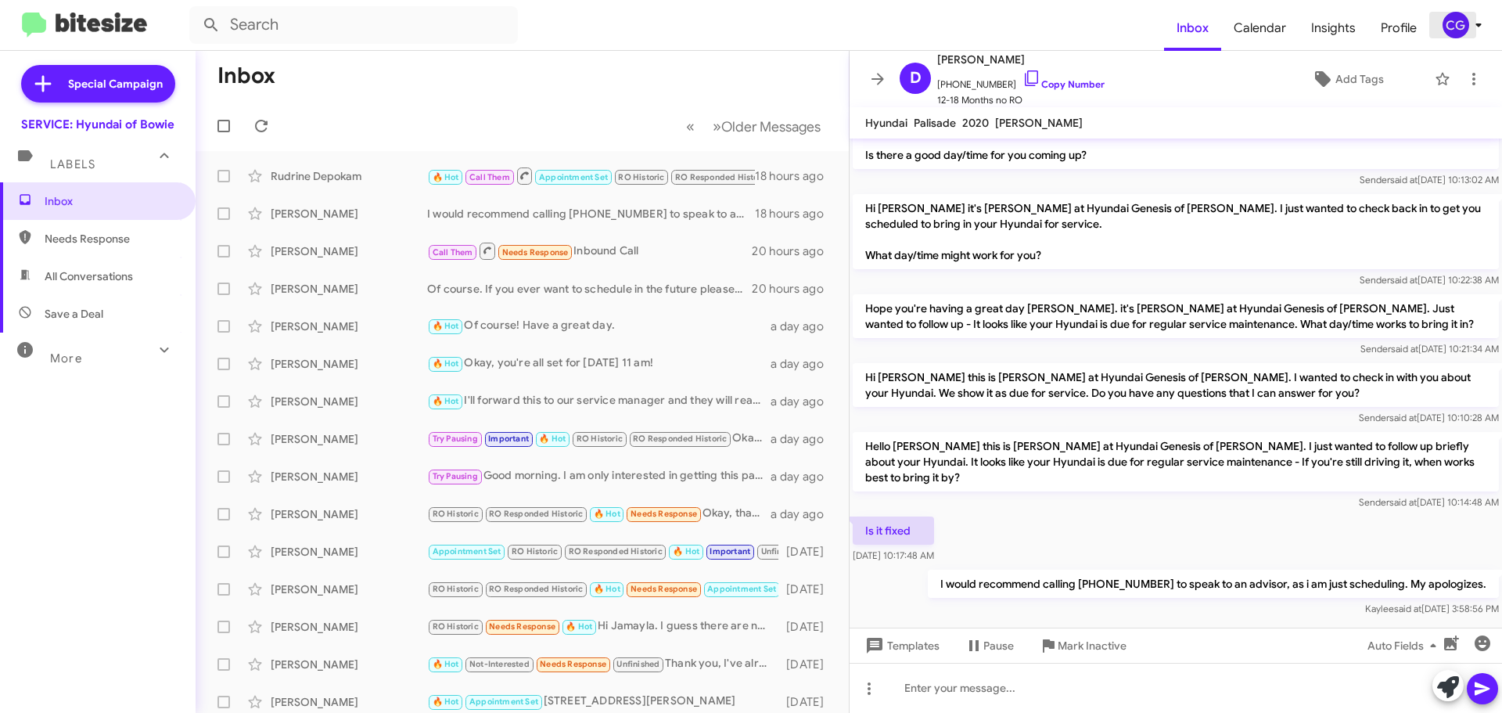
click at [1467, 26] on div "CG" at bounding box center [1456, 25] width 27 height 27
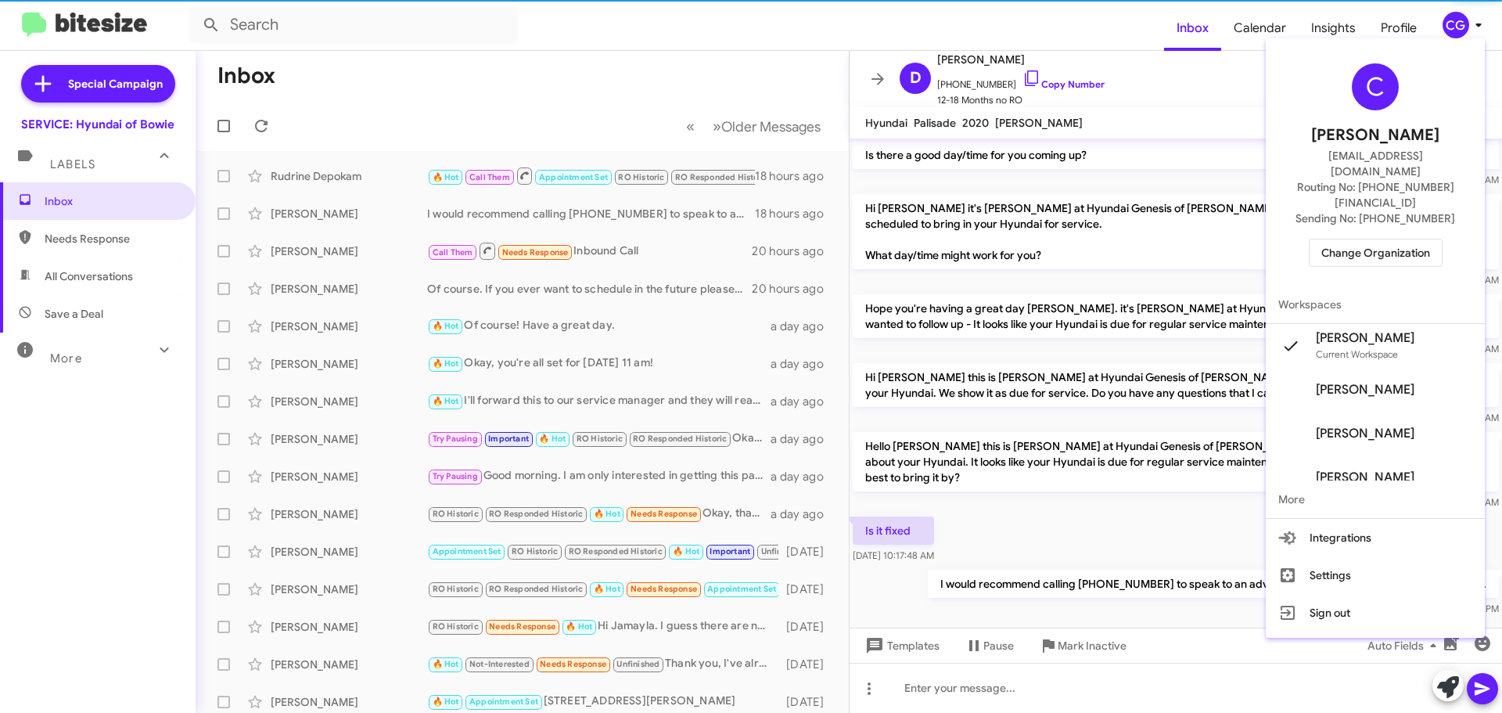
click at [1400, 239] on span "Change Organization" at bounding box center [1375, 252] width 109 height 27
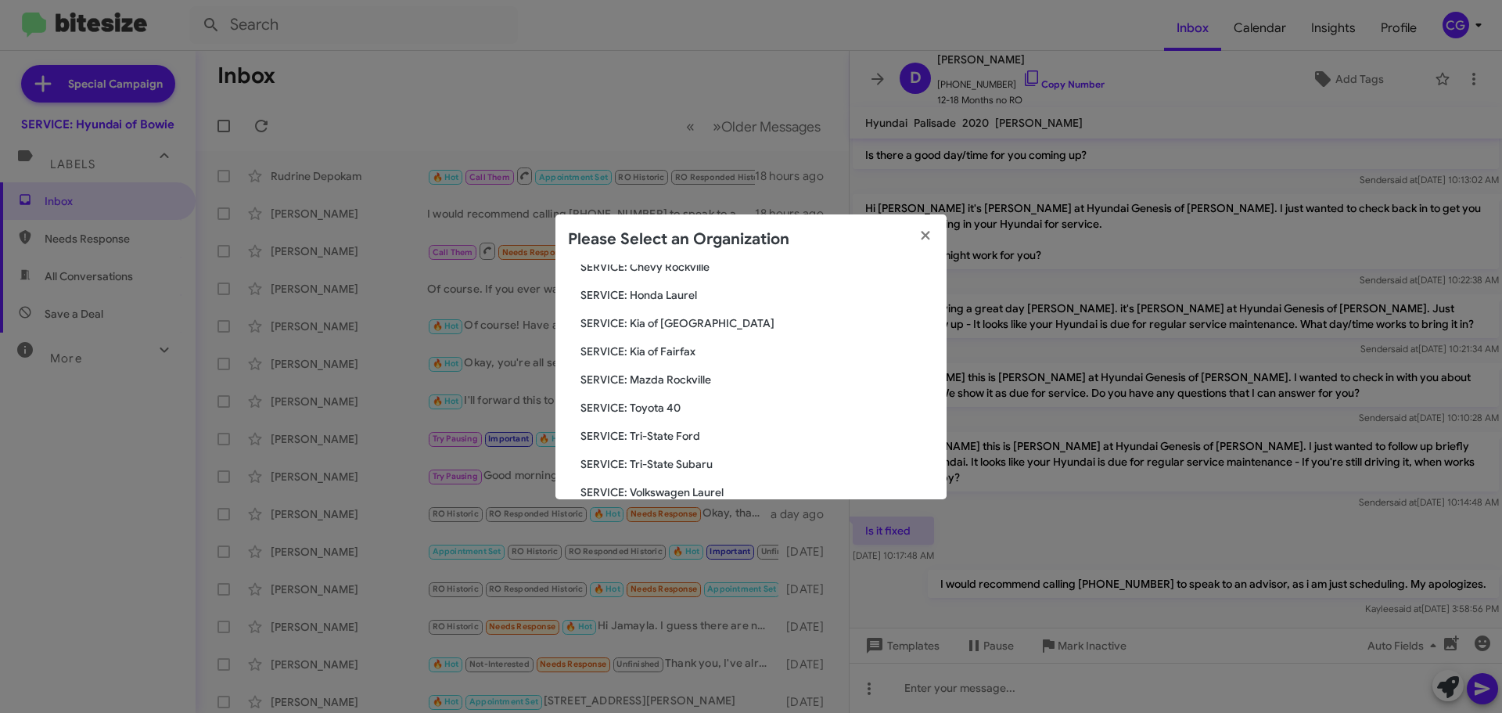
scroll to position [289, 0]
click at [671, 354] on span "SERVICE: Toyota 40" at bounding box center [758, 354] width 354 height 16
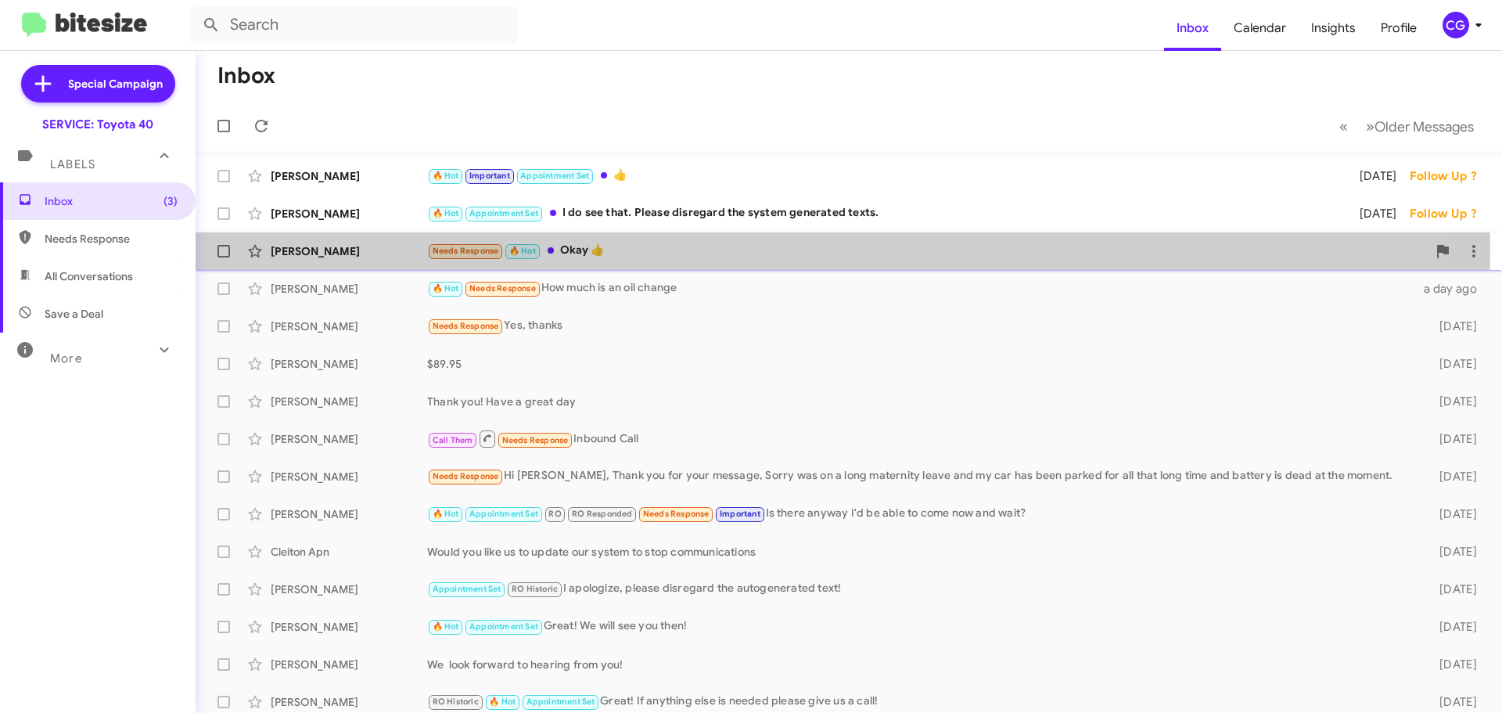
click at [670, 250] on div "Needs Response 🔥 Hot Okay 👍" at bounding box center [927, 251] width 1000 height 18
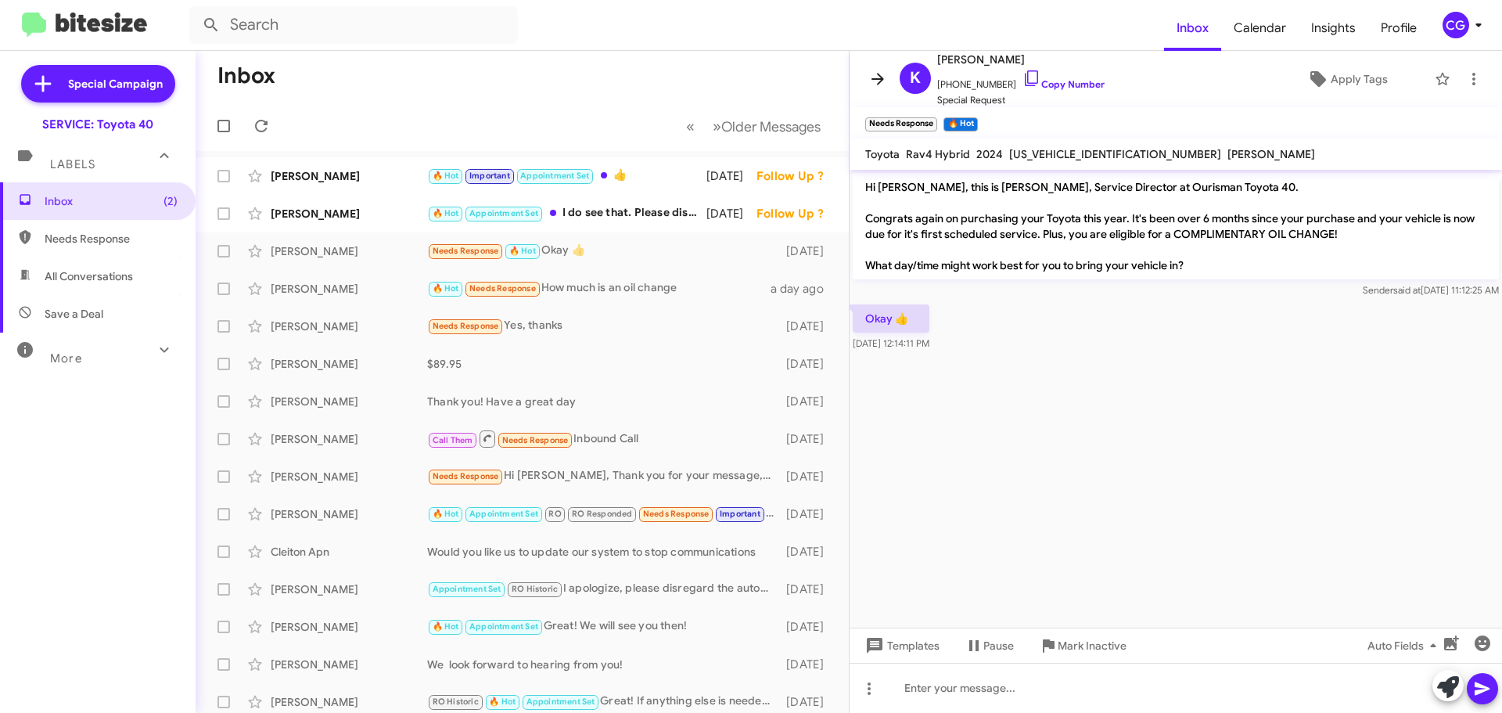
click at [873, 81] on icon at bounding box center [877, 79] width 19 height 19
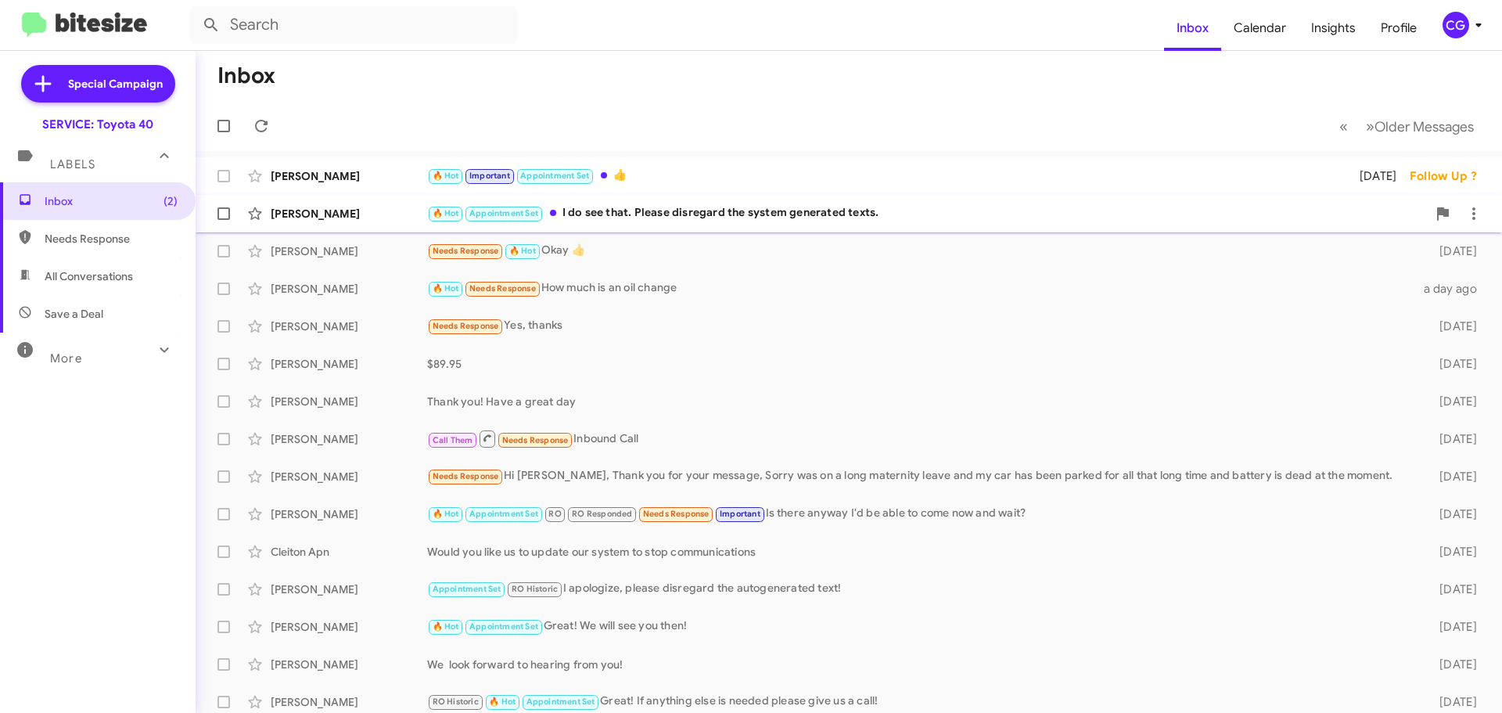
click at [751, 221] on div "🔥 Hot Appointment Set I do see that. Please disregard the system generated text…" at bounding box center [927, 213] width 1000 height 18
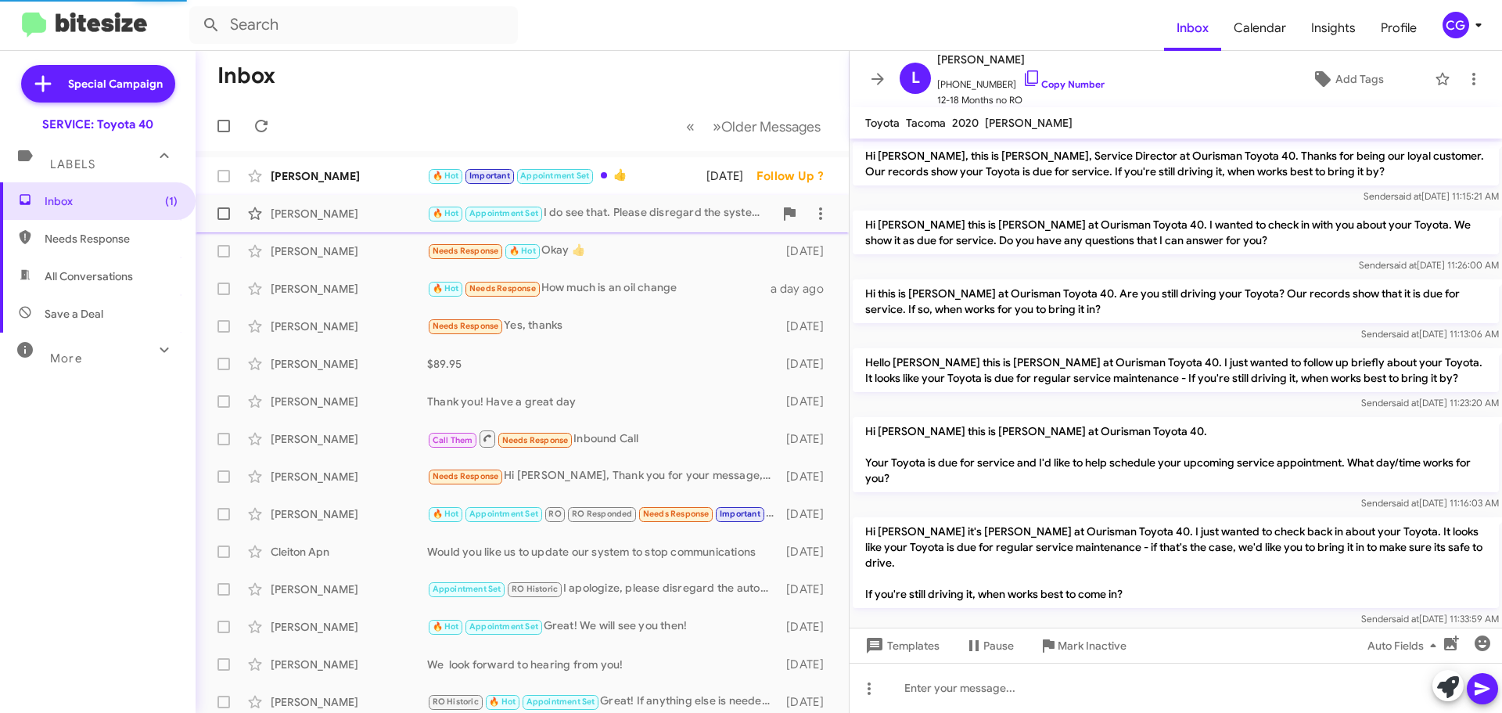
scroll to position [552, 0]
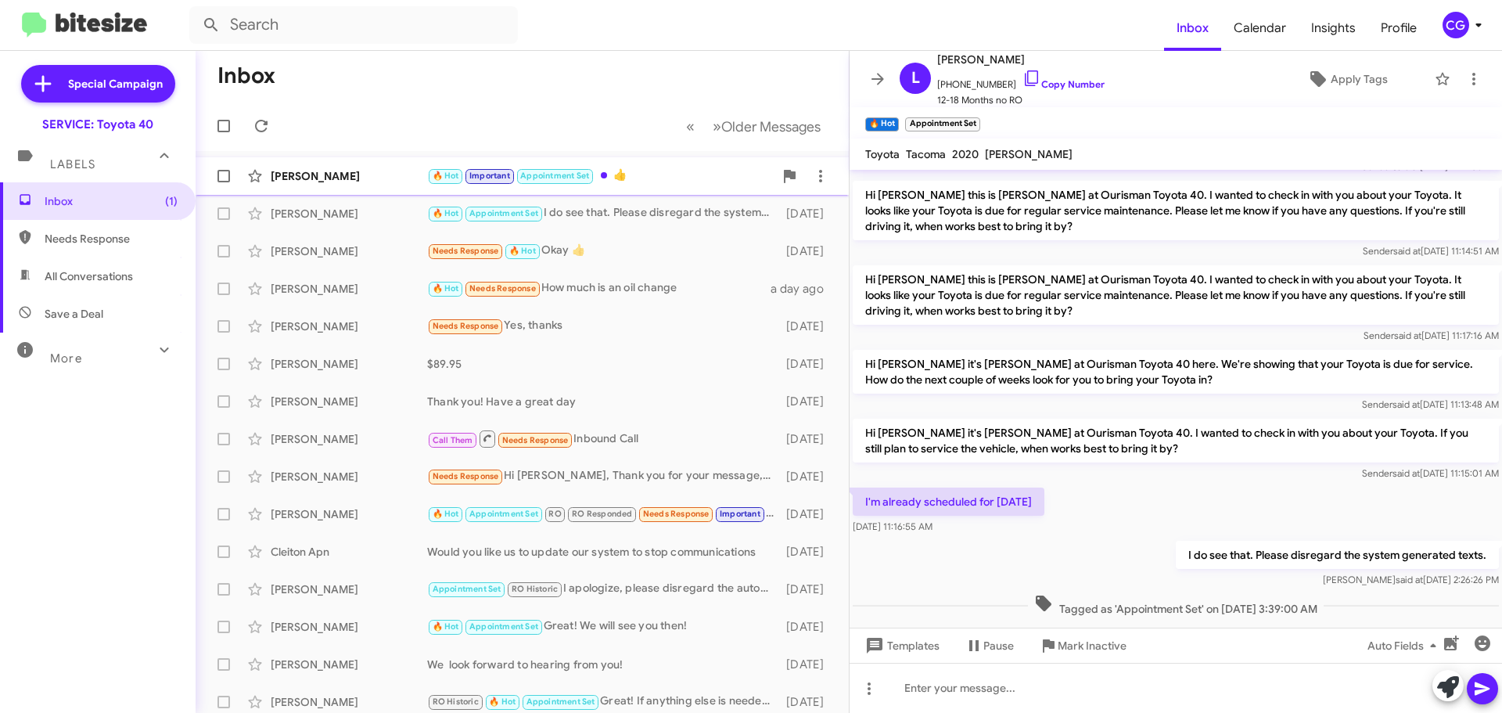
click at [660, 174] on div "🔥 Hot Important Appointment Set 👍" at bounding box center [600, 176] width 347 height 18
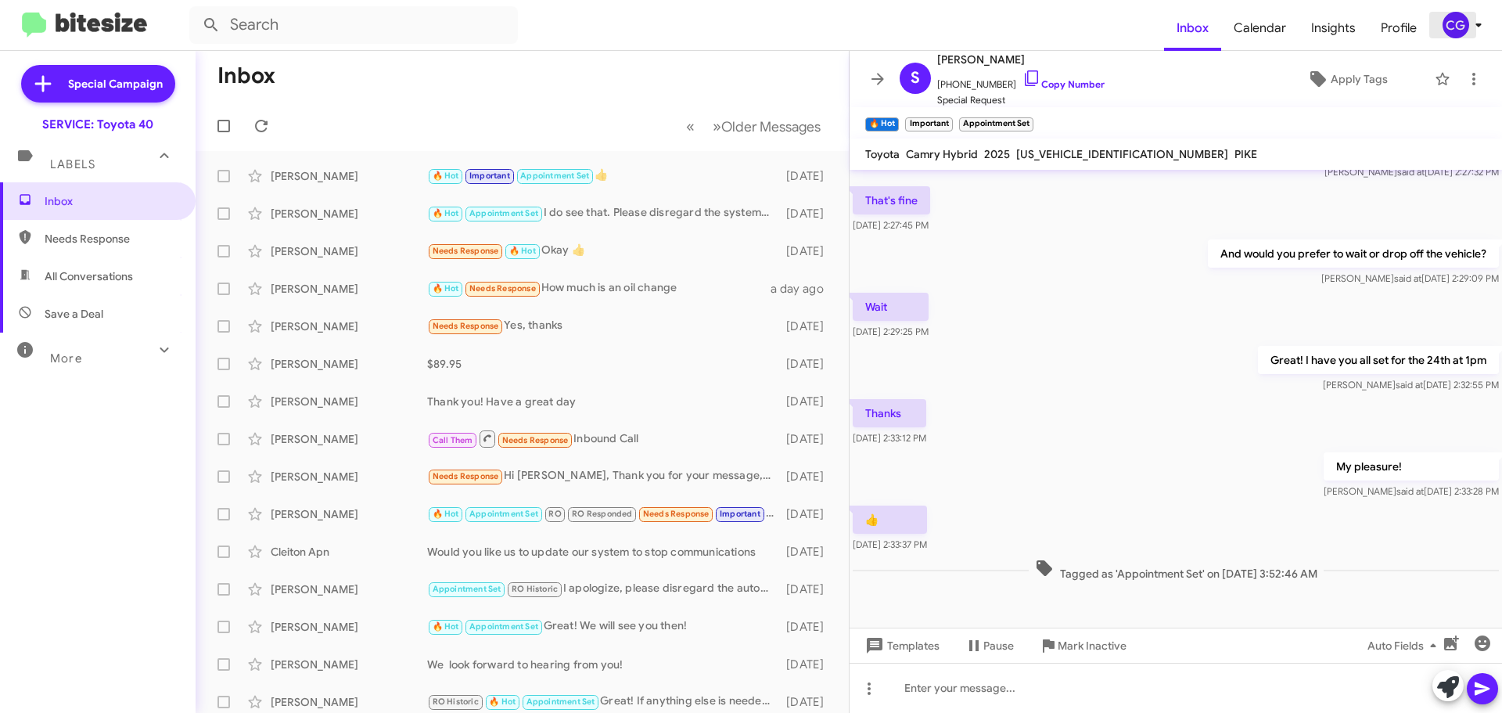
click at [1461, 28] on div "CG" at bounding box center [1456, 25] width 27 height 27
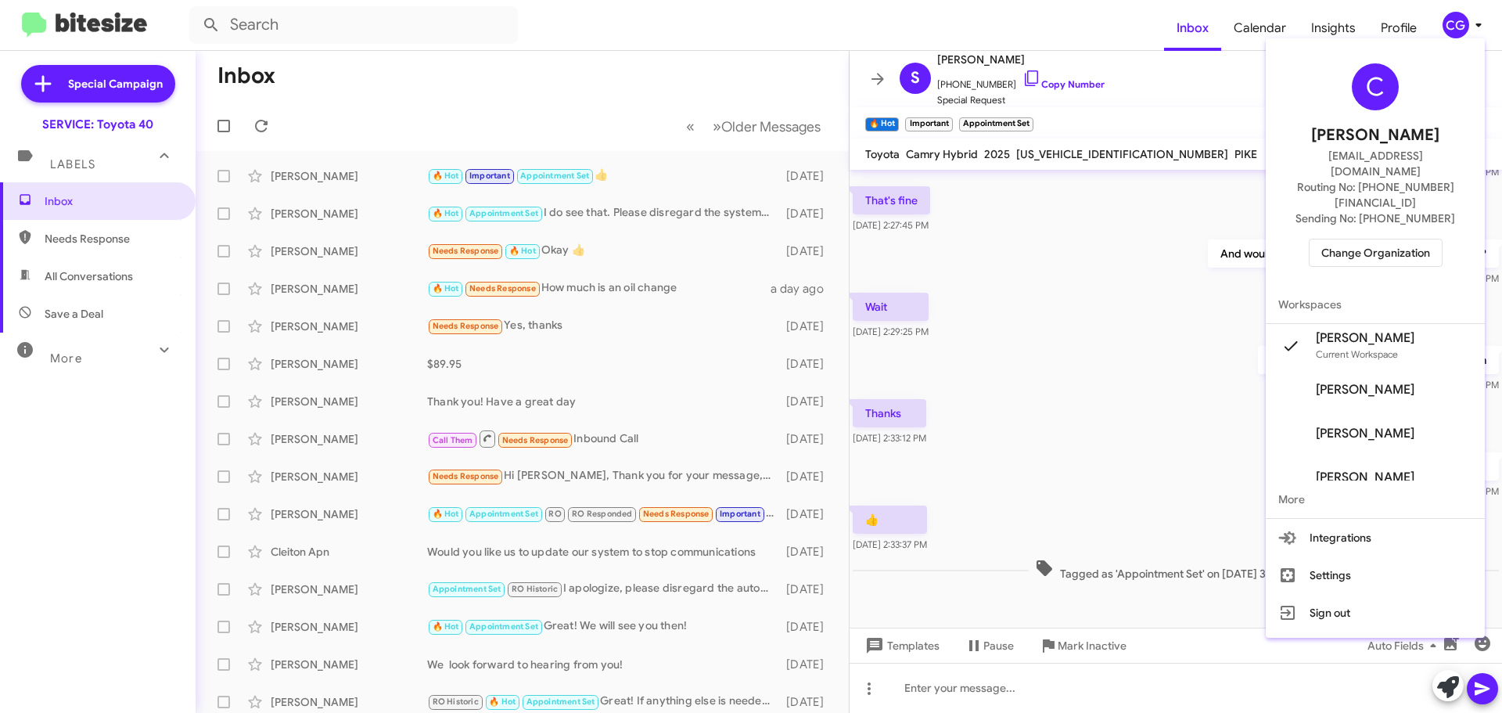
click at [1426, 206] on div "C Carmen Gast cgast@ourismancars.com Routing No: +1 (410) 679-1500 Sending No: …" at bounding box center [1375, 165] width 219 height 241
click at [1422, 239] on span "Change Organization" at bounding box center [1375, 252] width 109 height 27
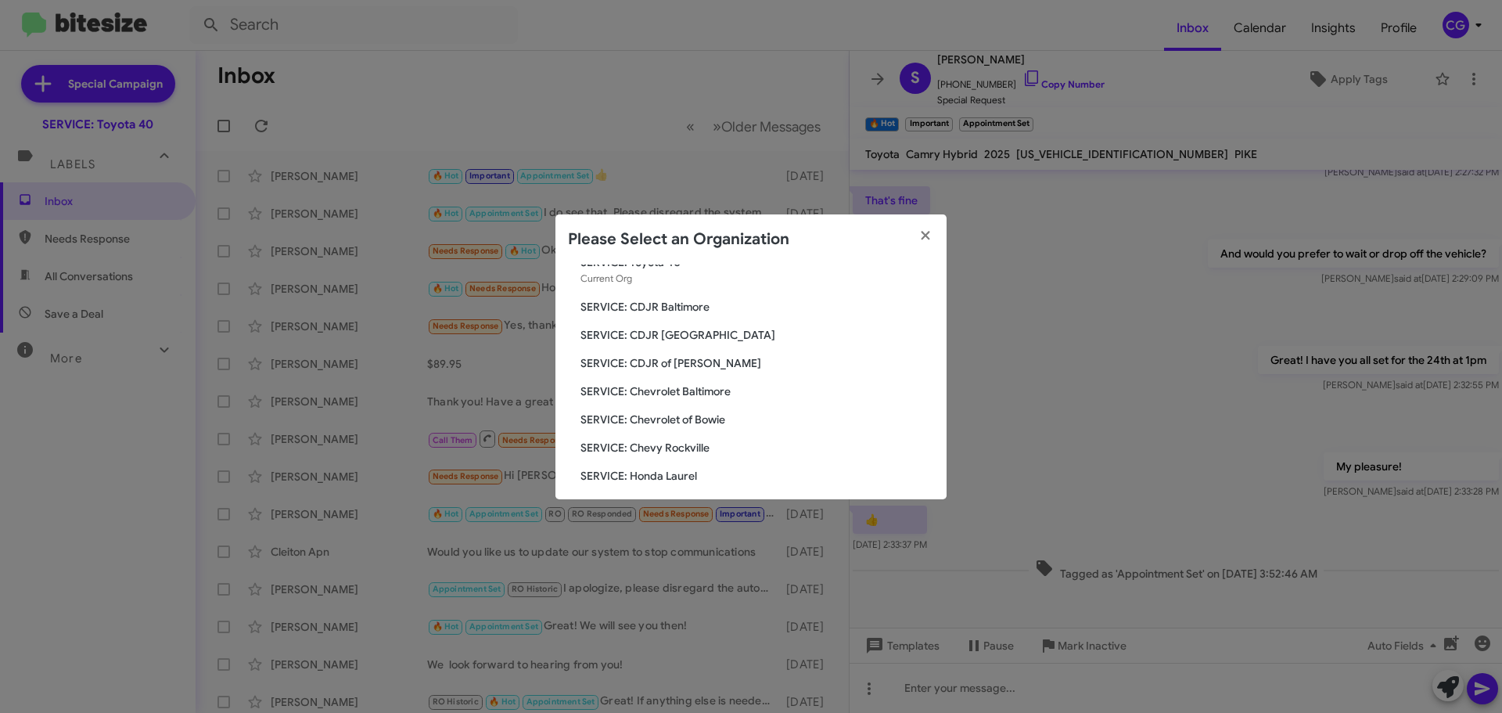
scroll to position [78, 0]
click at [695, 478] on span "SERVICE: Hyundai of Bowie" at bounding box center [758, 480] width 354 height 16
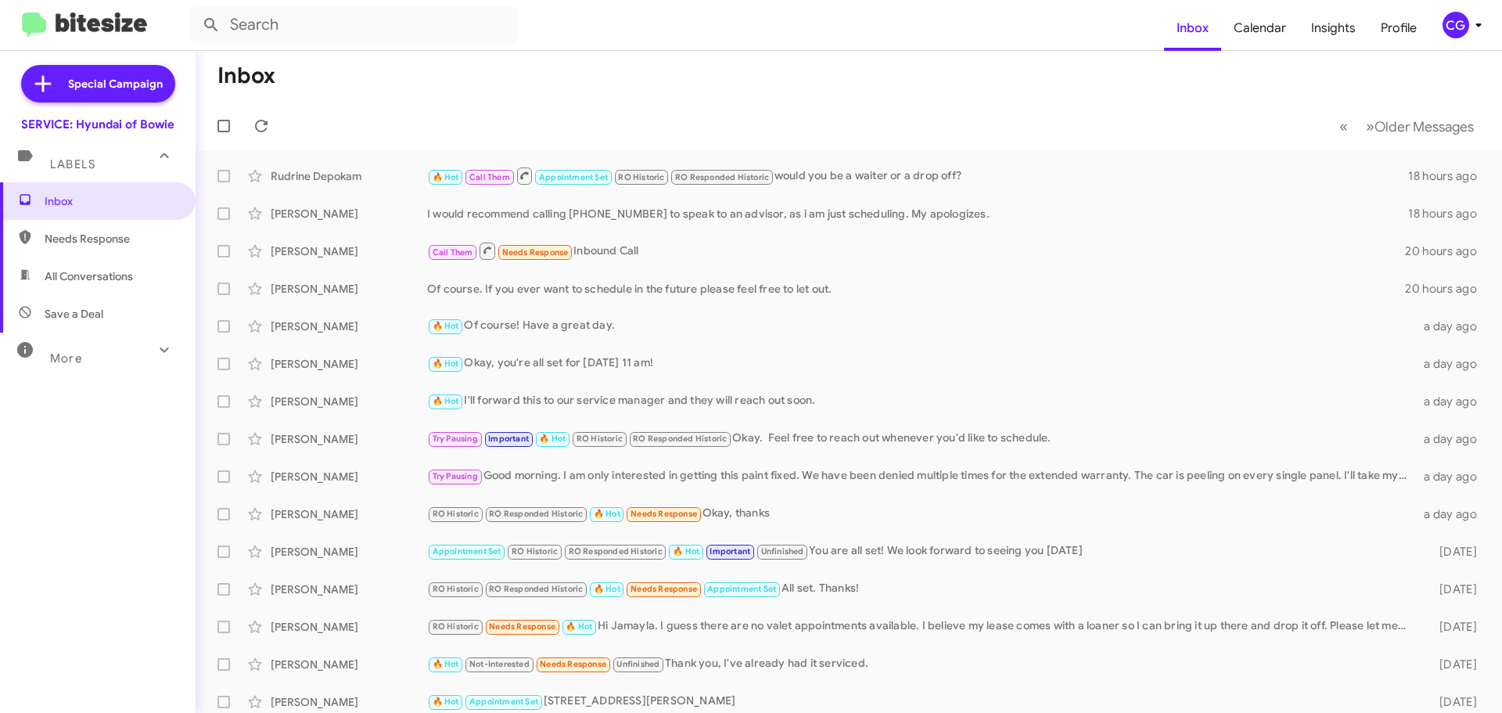
click at [1454, 16] on div "CG" at bounding box center [1456, 25] width 27 height 27
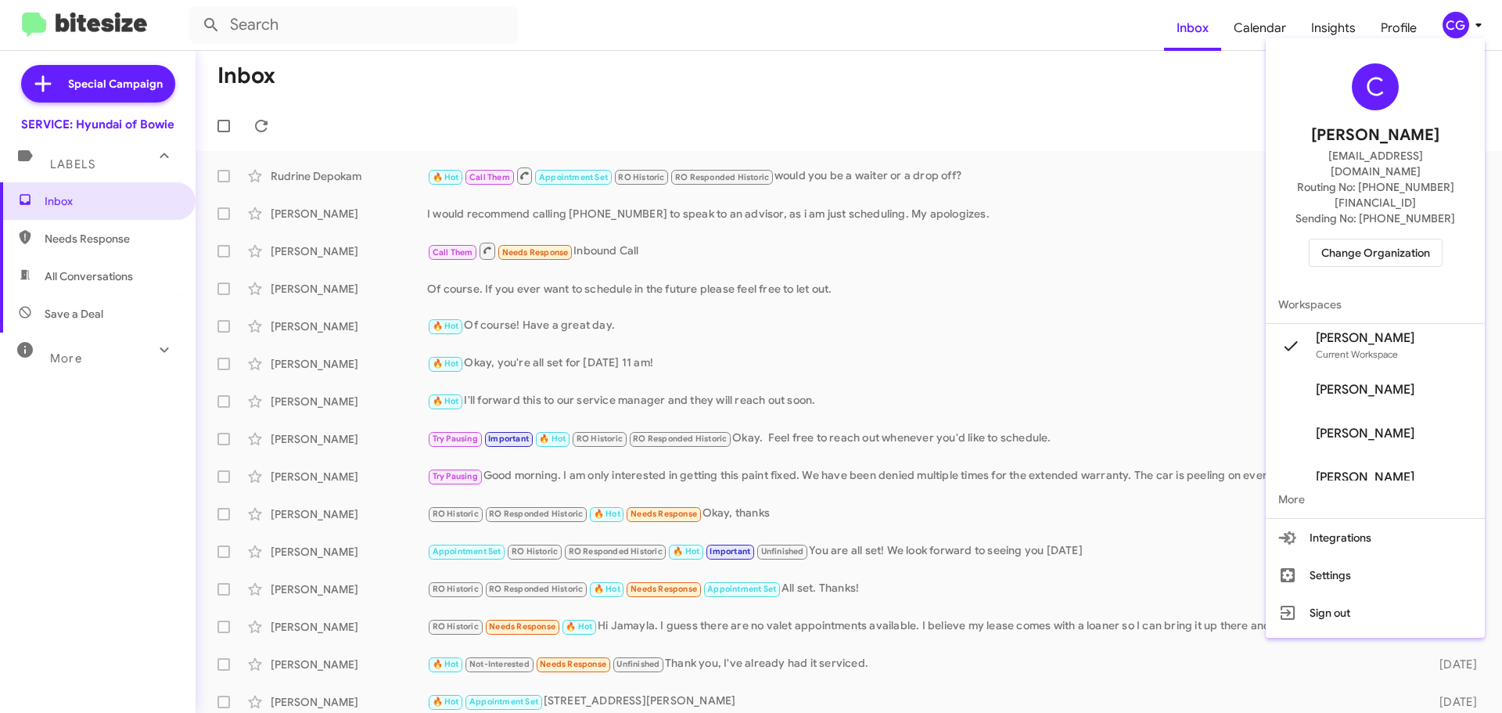
click at [1411, 239] on span "Change Organization" at bounding box center [1375, 252] width 109 height 27
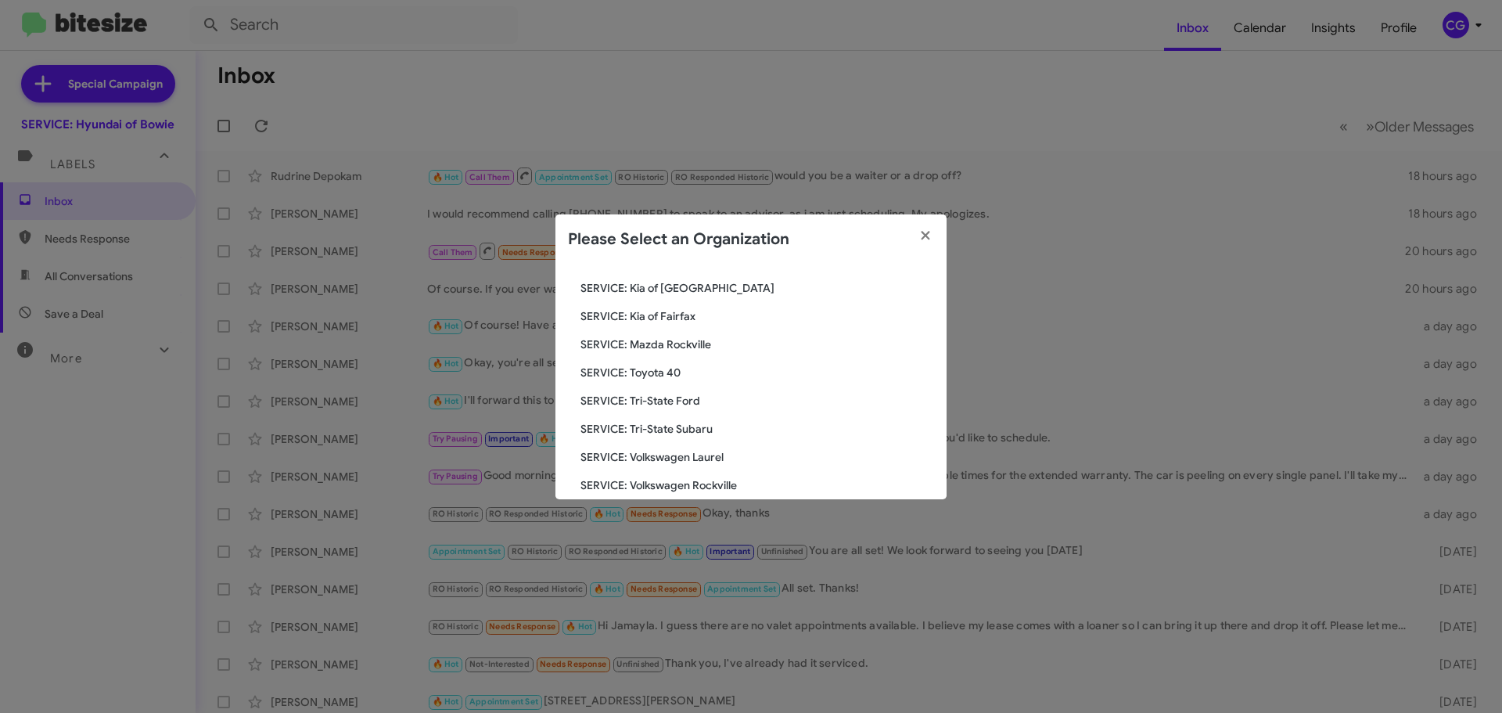
scroll to position [289, 0]
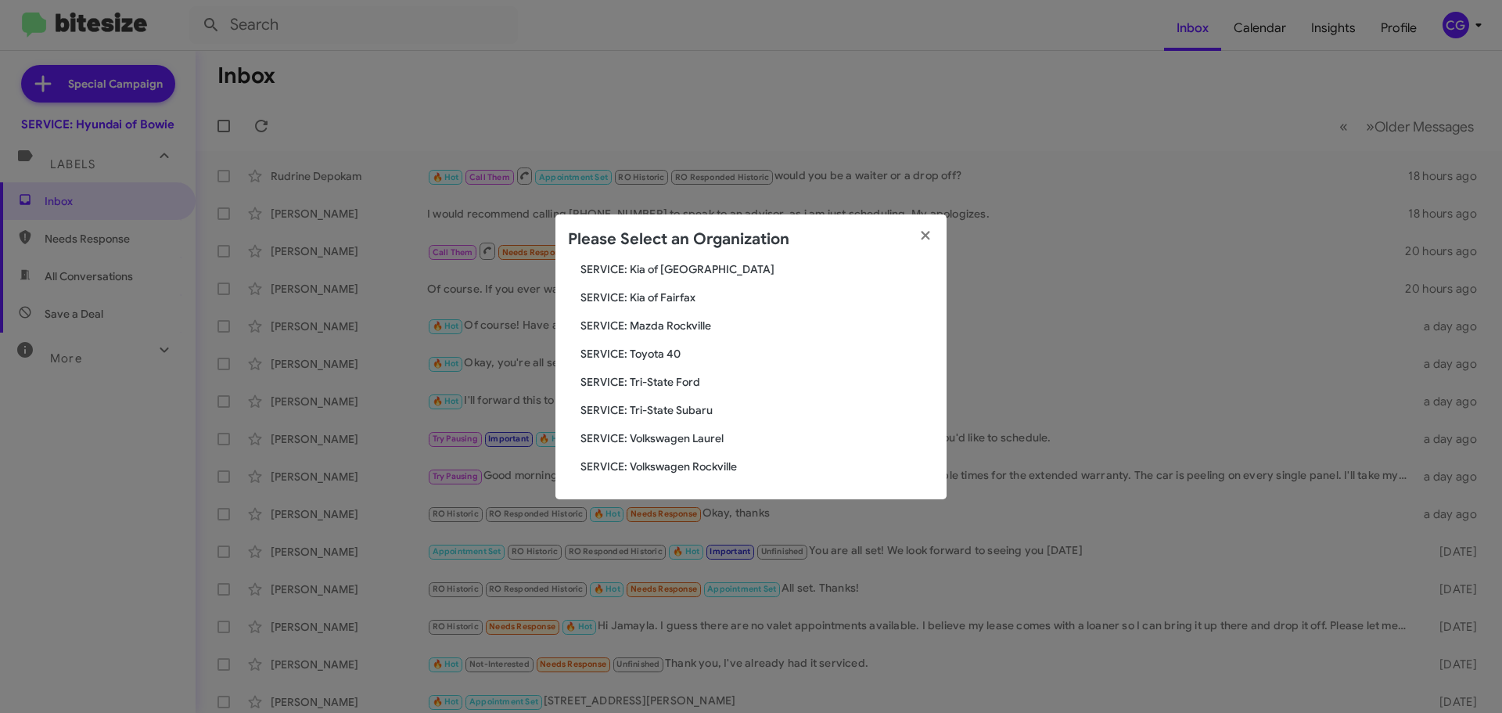
click at [685, 386] on span "SERVICE: Tri-State Ford" at bounding box center [758, 382] width 354 height 16
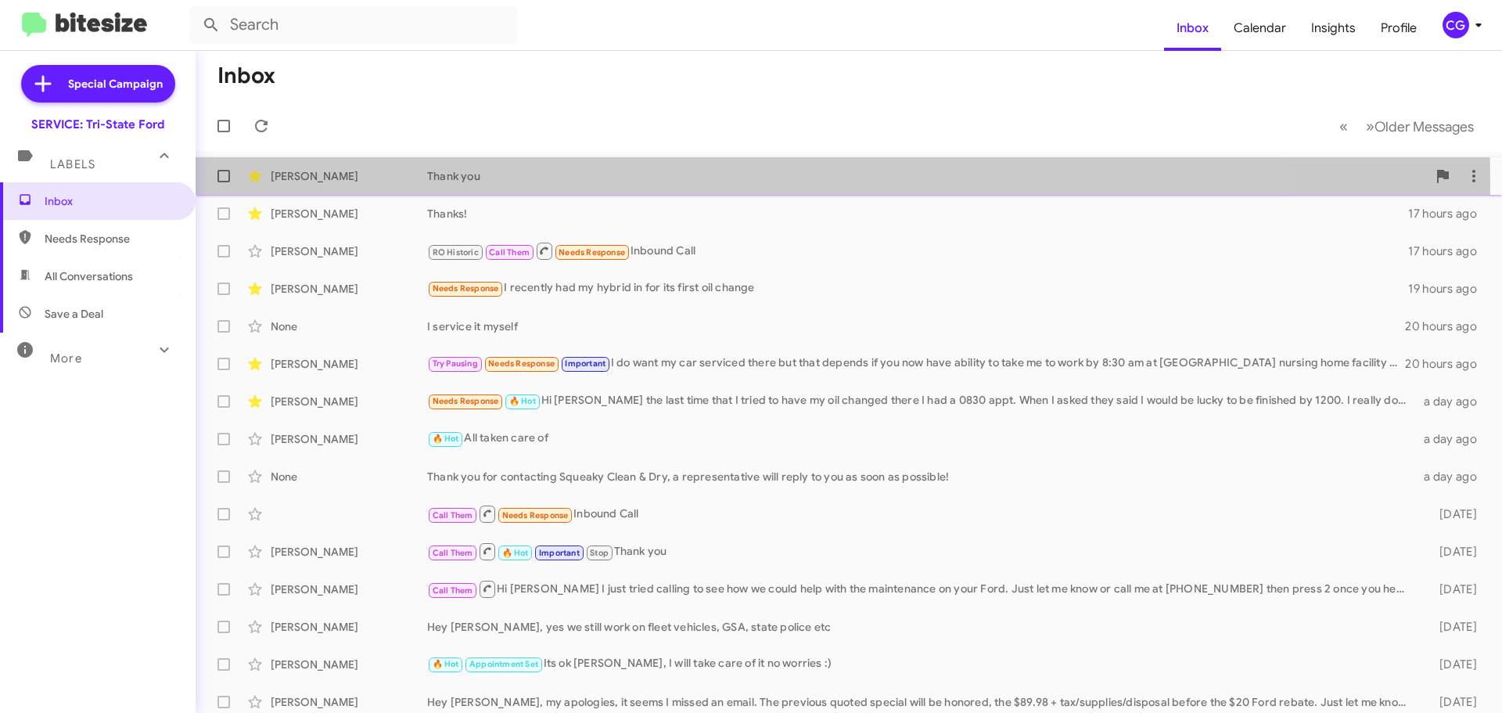
click at [395, 183] on div "[PERSON_NAME] Thank you 17 hours ago" at bounding box center [848, 175] width 1281 height 31
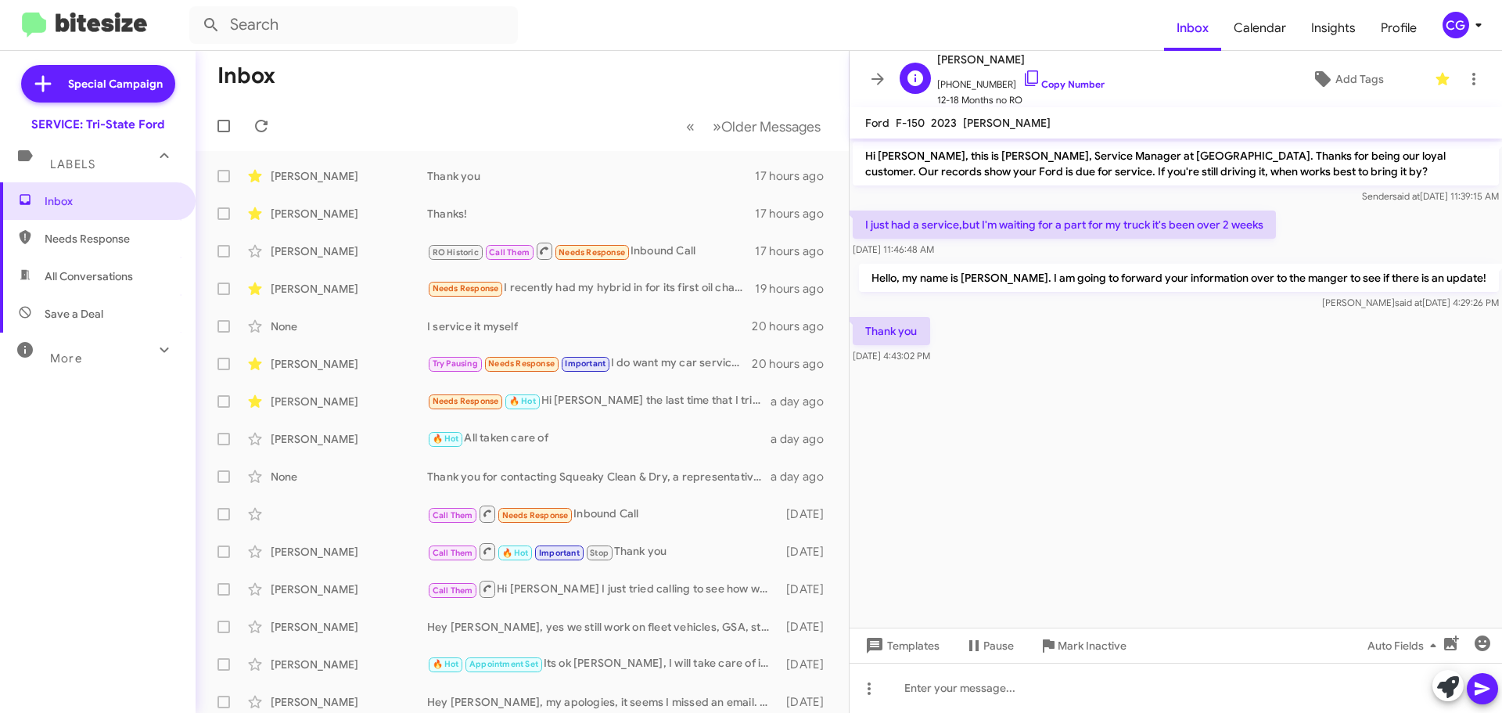
click at [979, 56] on span "[PERSON_NAME]" at bounding box center [1020, 59] width 167 height 19
click at [979, 56] on span "Edward Bruzdzinski" at bounding box center [1020, 59] width 167 height 19
copy span "Edward Bruzdzinski"
click at [973, 87] on span "+13028246285 Copy Number" at bounding box center [1020, 80] width 167 height 23
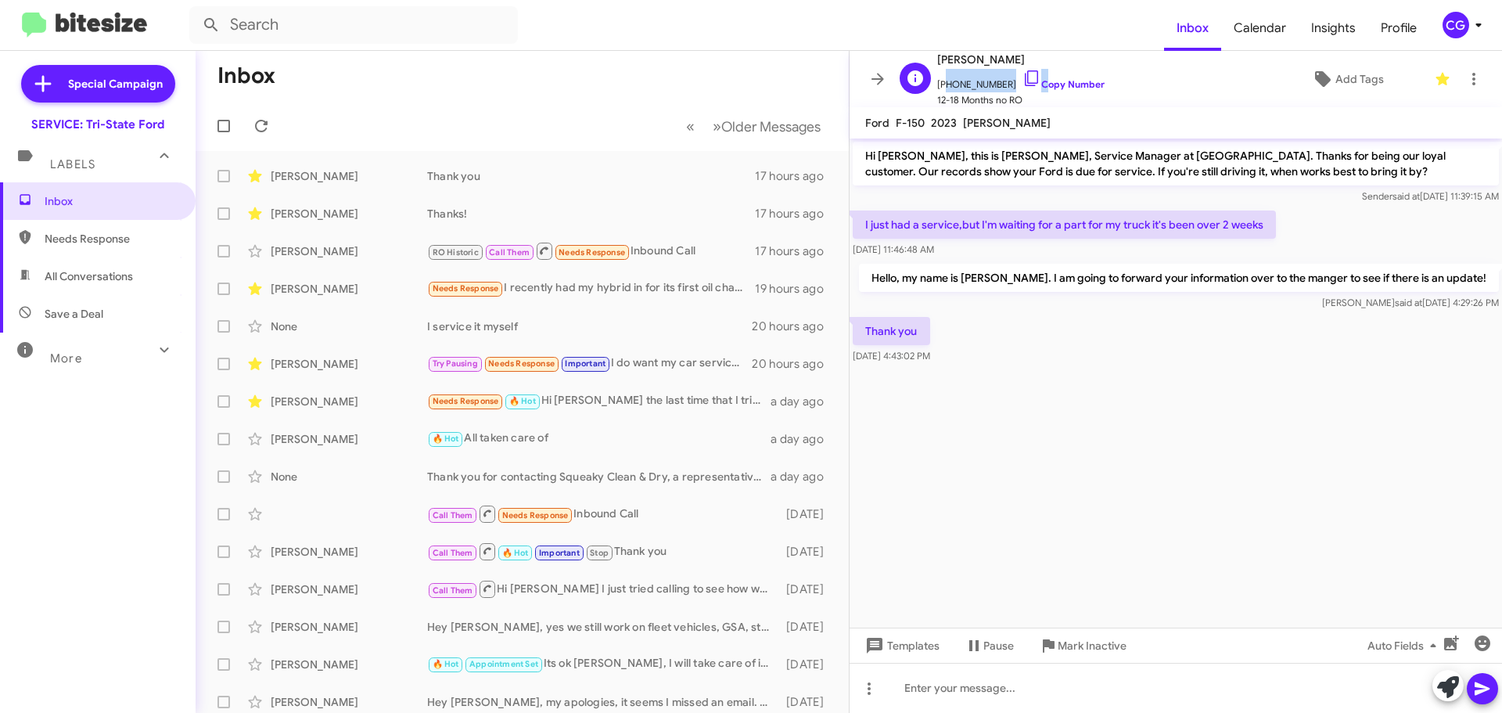
click at [973, 87] on span "+13028246285 Copy Number" at bounding box center [1020, 80] width 167 height 23
copy span "13028246285"
click at [507, 204] on div "Mary Branden Thanks! 17 hours ago" at bounding box center [522, 213] width 628 height 31
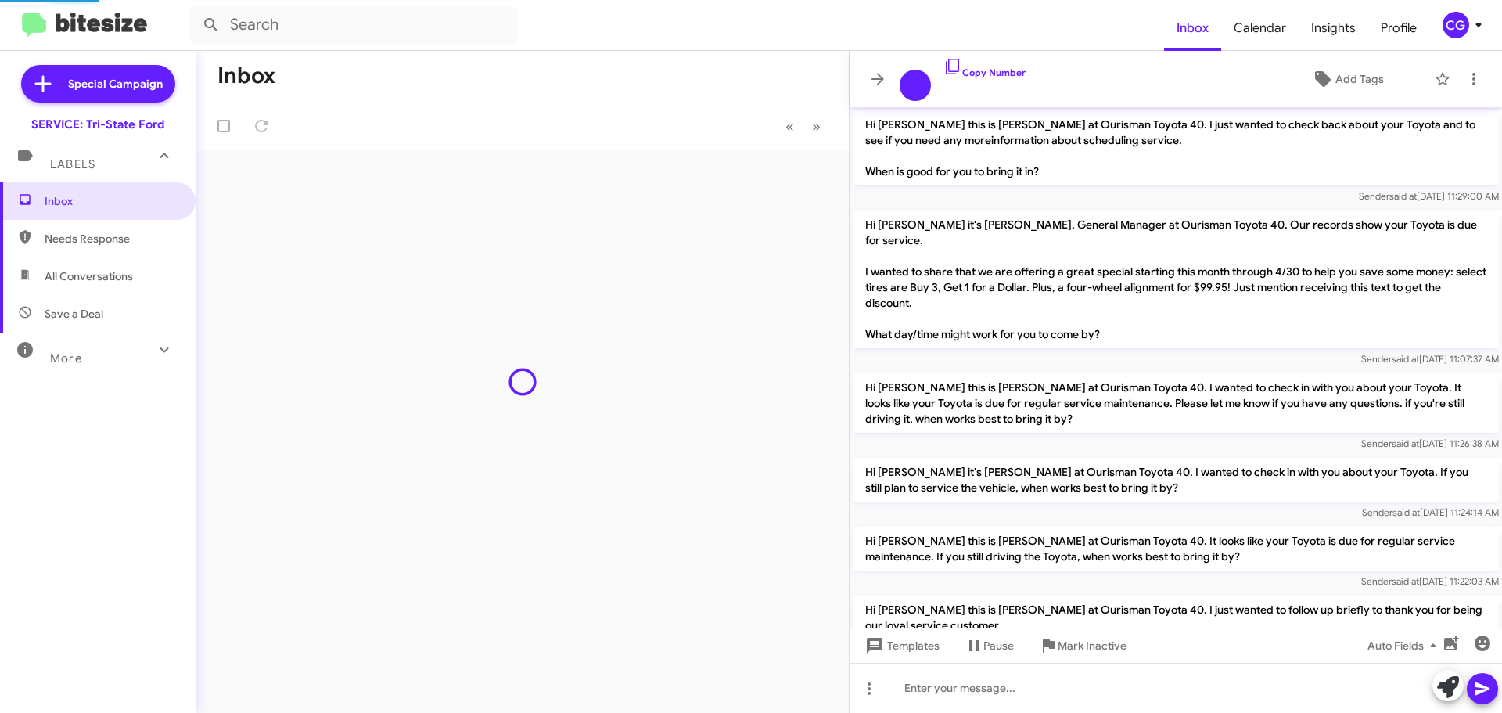
scroll to position [963, 0]
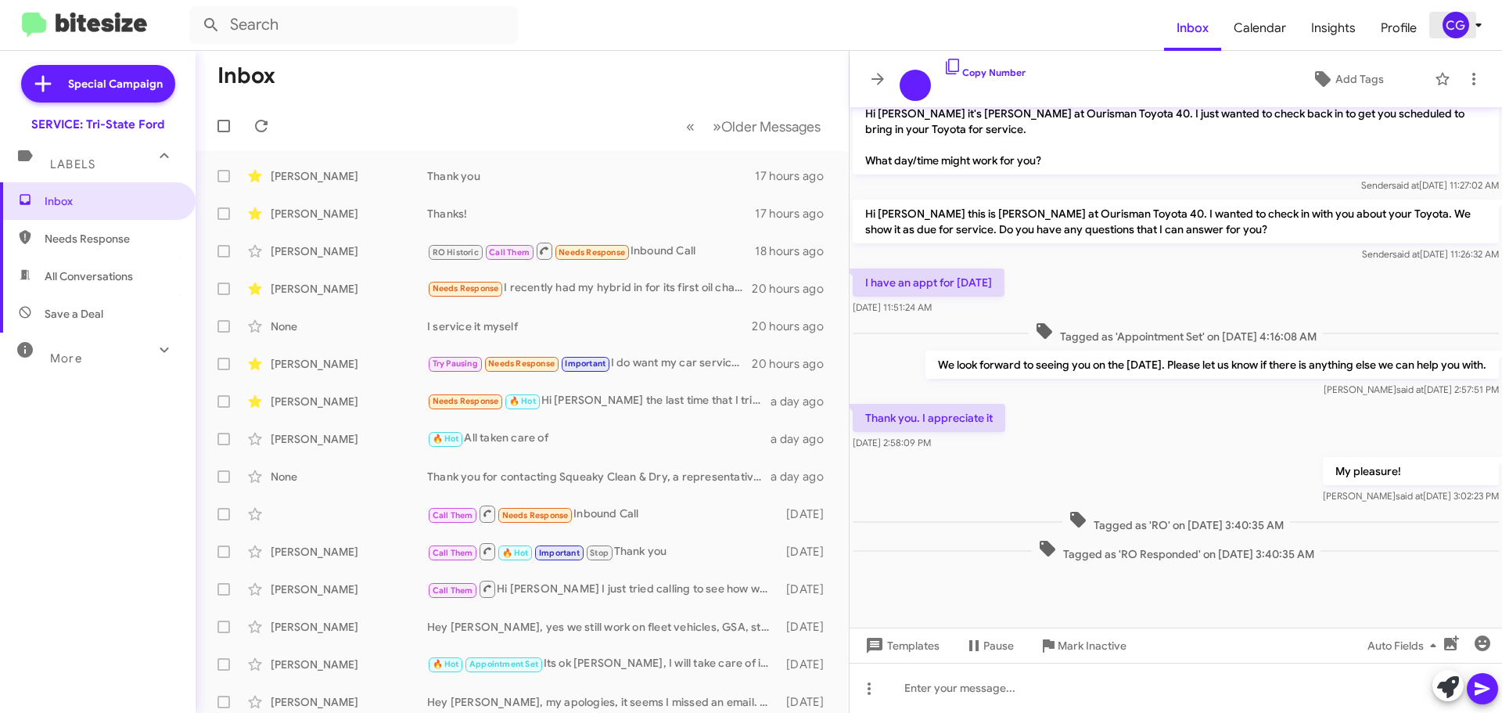
drag, startPoint x: 1458, startPoint y: 18, endPoint x: 1478, endPoint y: 28, distance: 22.7
click at [1459, 18] on div "CG" at bounding box center [1456, 25] width 27 height 27
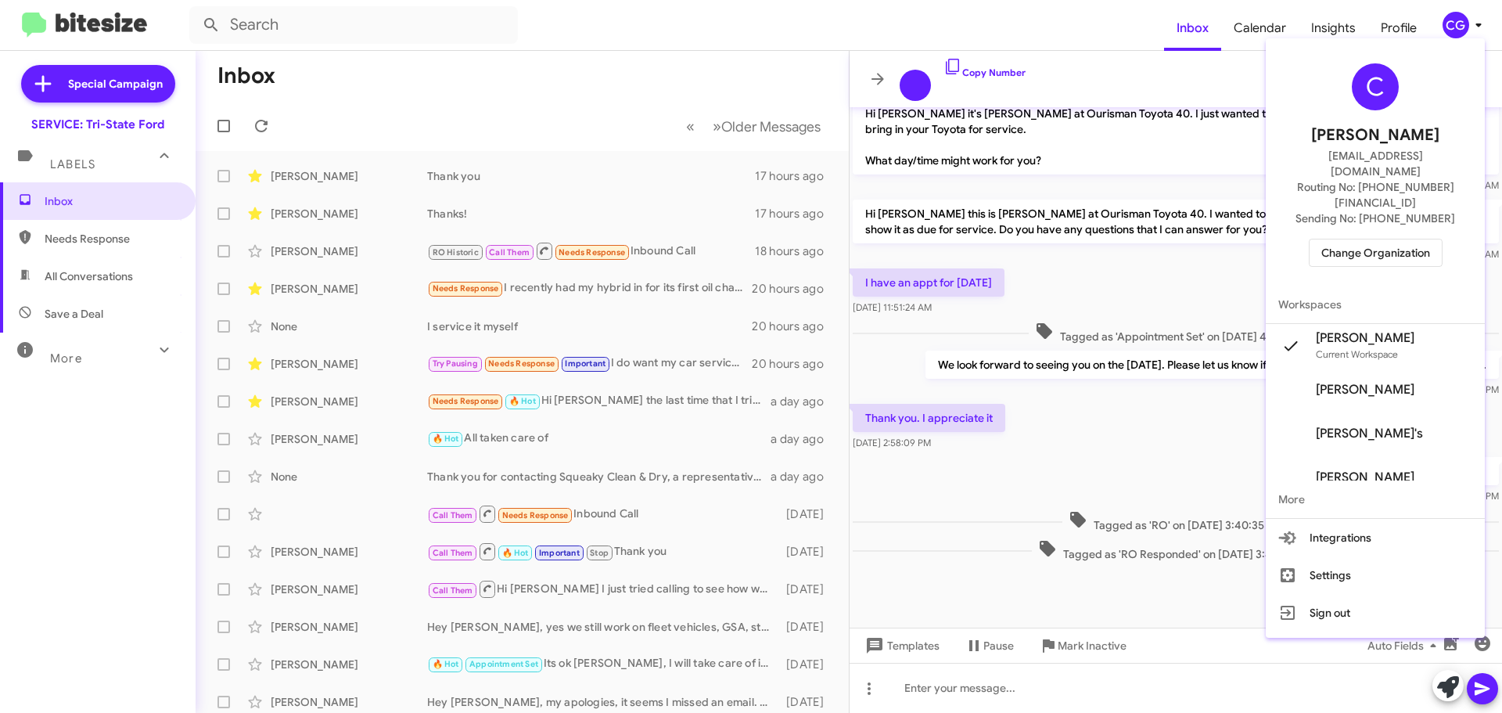
click at [1403, 240] on div "C Carmen Gast cgast@ourismancars.com Routing No: +1 (410) 709-7250 Sending No: …" at bounding box center [1375, 165] width 219 height 241
click at [1400, 239] on span "Change Organization" at bounding box center [1375, 252] width 109 height 27
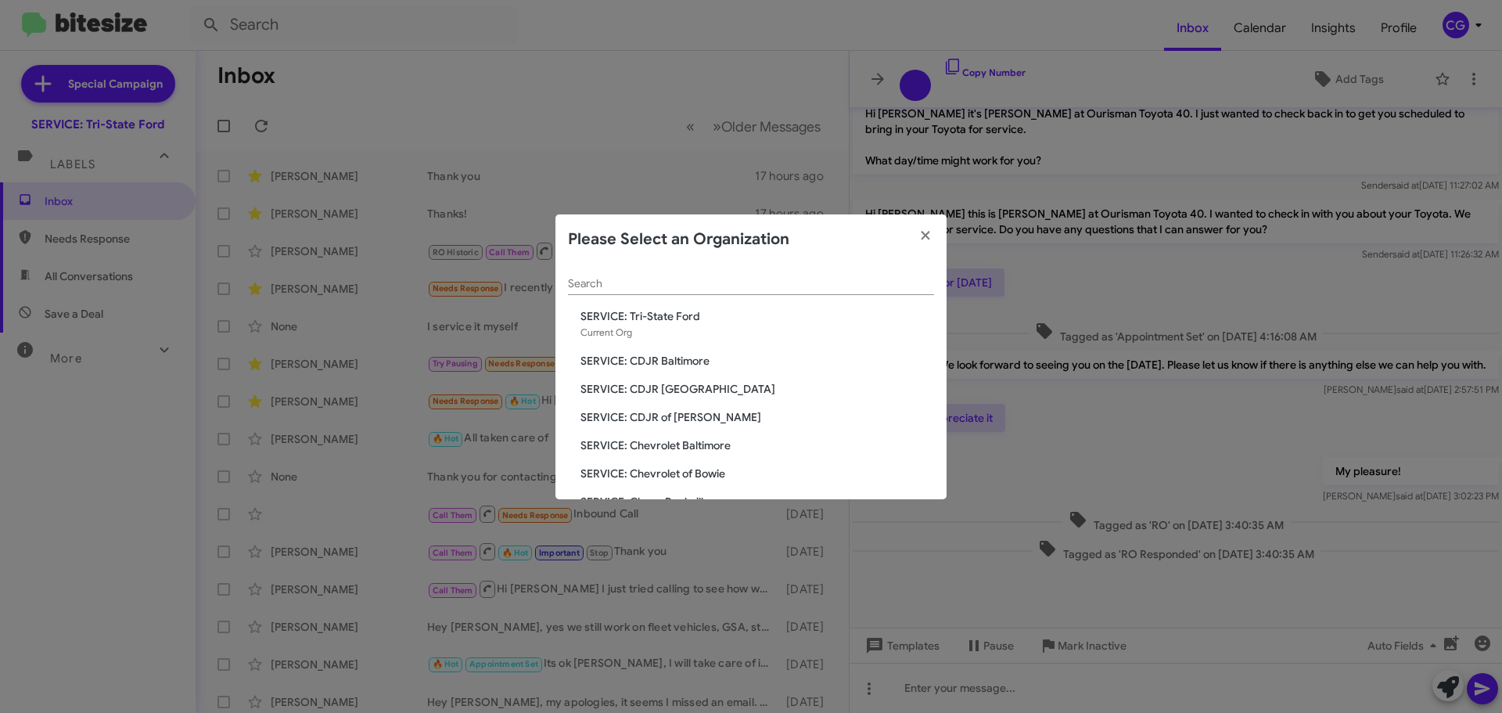
scroll to position [289, 0]
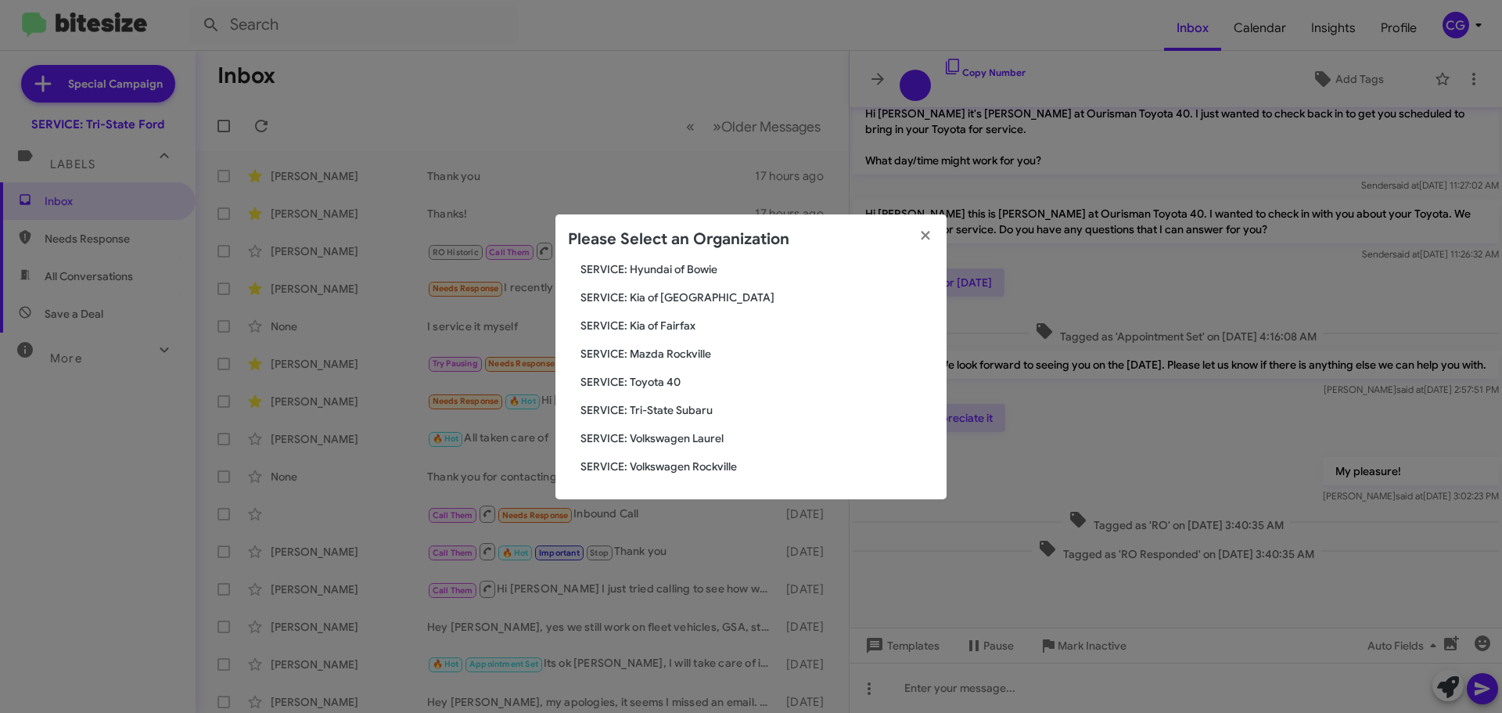
click at [676, 261] on div "Please Select an Organization" at bounding box center [750, 239] width 391 height 50
click at [670, 268] on span "SERVICE: Hyundai of Bowie" at bounding box center [758, 269] width 354 height 16
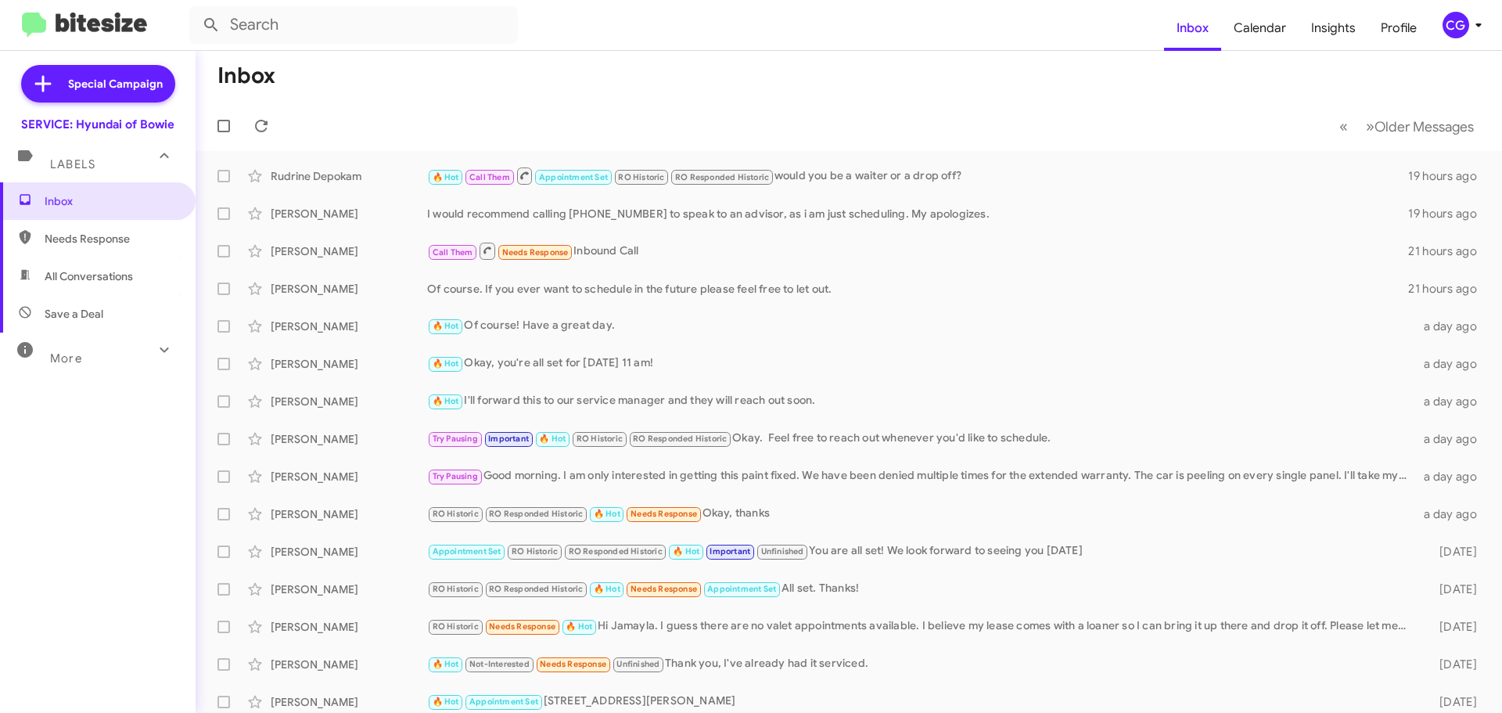
click at [1443, 23] on div "CG" at bounding box center [1456, 25] width 27 height 27
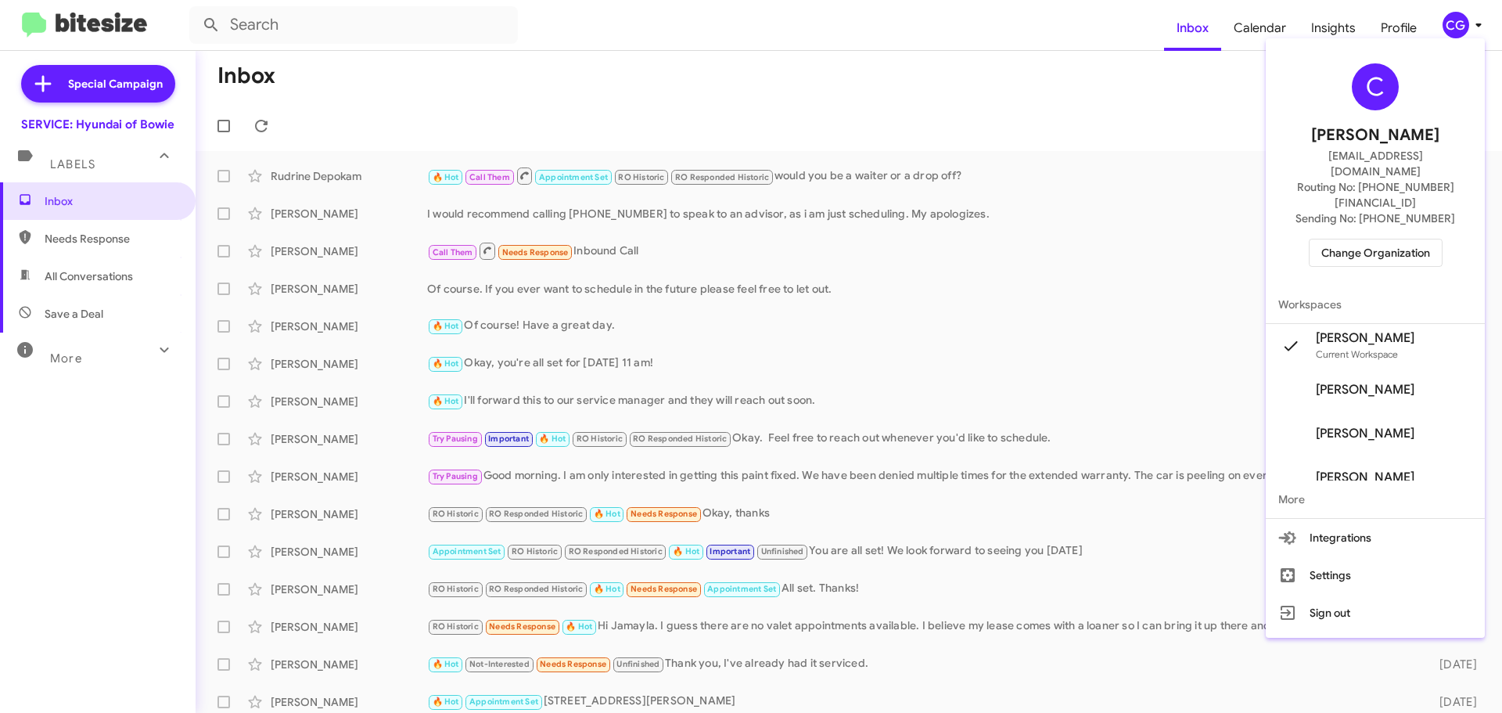
click at [1419, 239] on span "Change Organization" at bounding box center [1375, 252] width 109 height 27
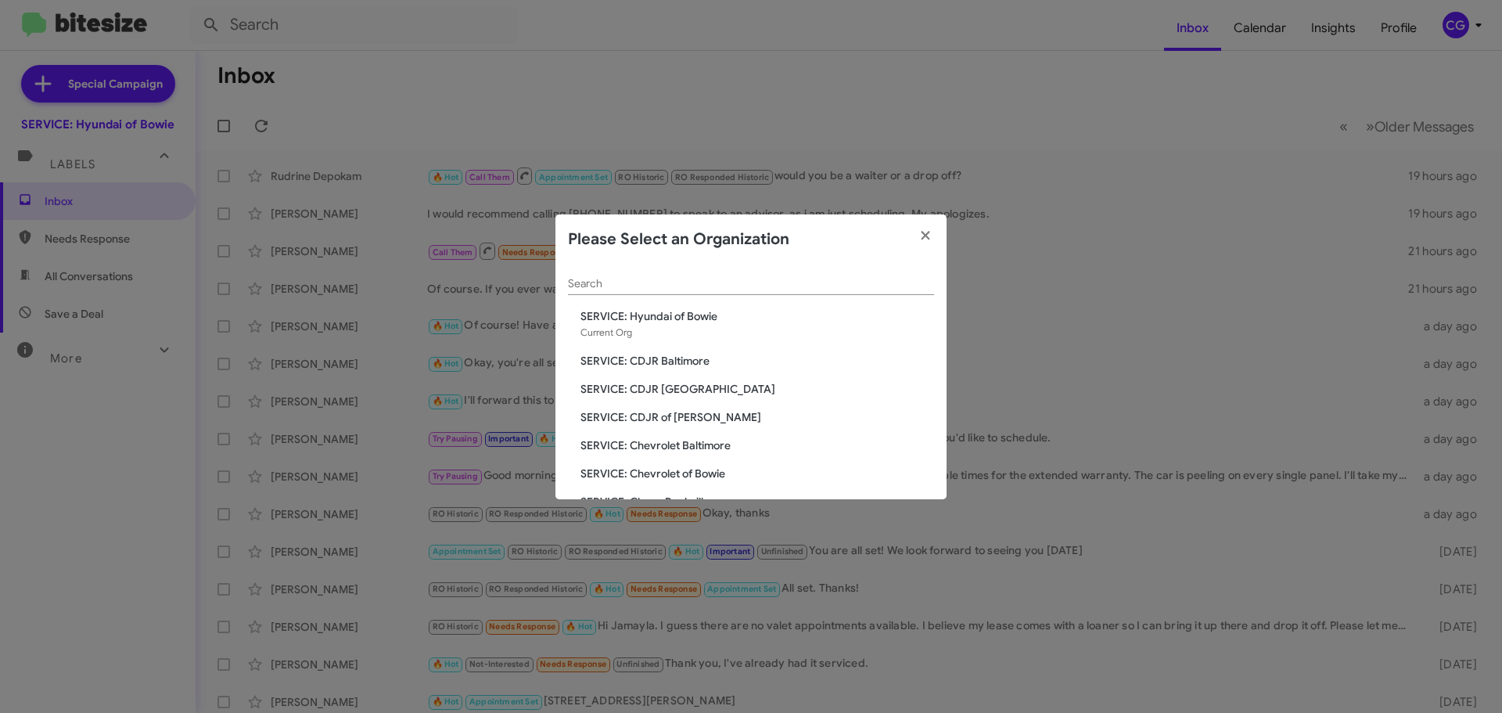
click at [673, 372] on div "Search SERVICE: Hyundai of Bowie Current Org SERVICE: CDJR Baltimore SERVICE: C…" at bounding box center [750, 381] width 391 height 235
click at [675, 356] on span "SERVICE: CDJR Baltimore" at bounding box center [758, 361] width 354 height 16
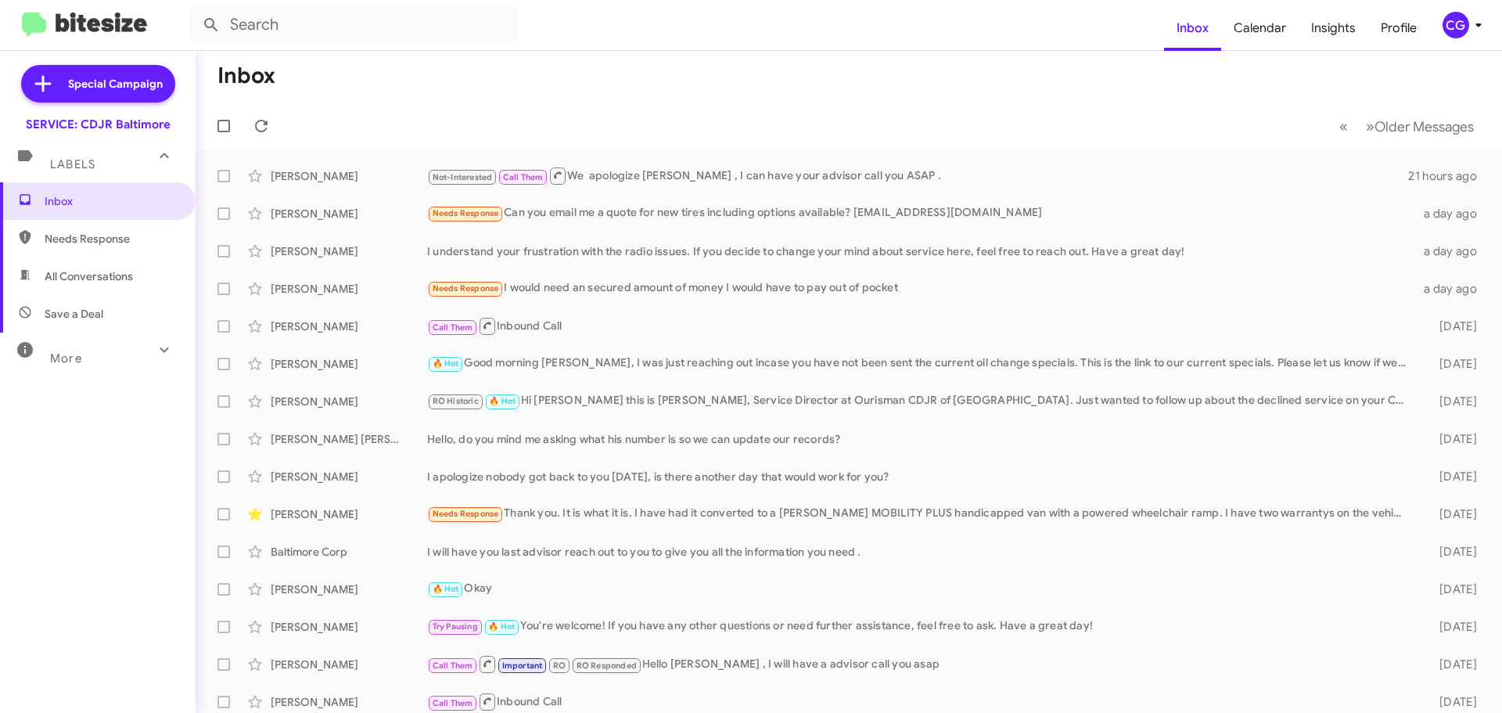
click at [1458, 29] on div "CG" at bounding box center [1456, 25] width 27 height 27
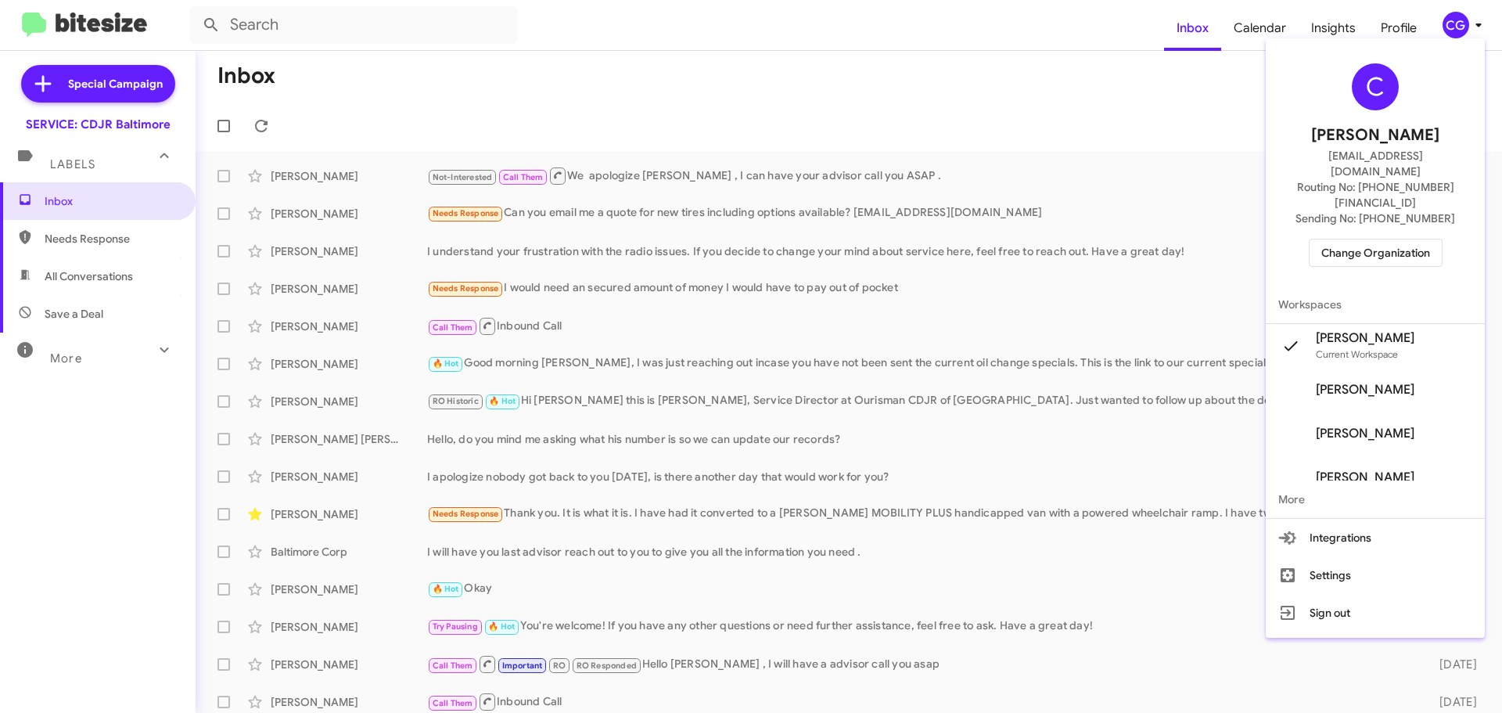
drag, startPoint x: 1427, startPoint y: 242, endPoint x: 1421, endPoint y: 215, distance: 27.3
click at [1426, 241] on div "C Carmen Gast cgast@ourismancars.com Routing No: +1 (410) 288-3100 Sending No: …" at bounding box center [1375, 165] width 219 height 241
click at [1421, 239] on span "Change Organization" at bounding box center [1375, 252] width 109 height 27
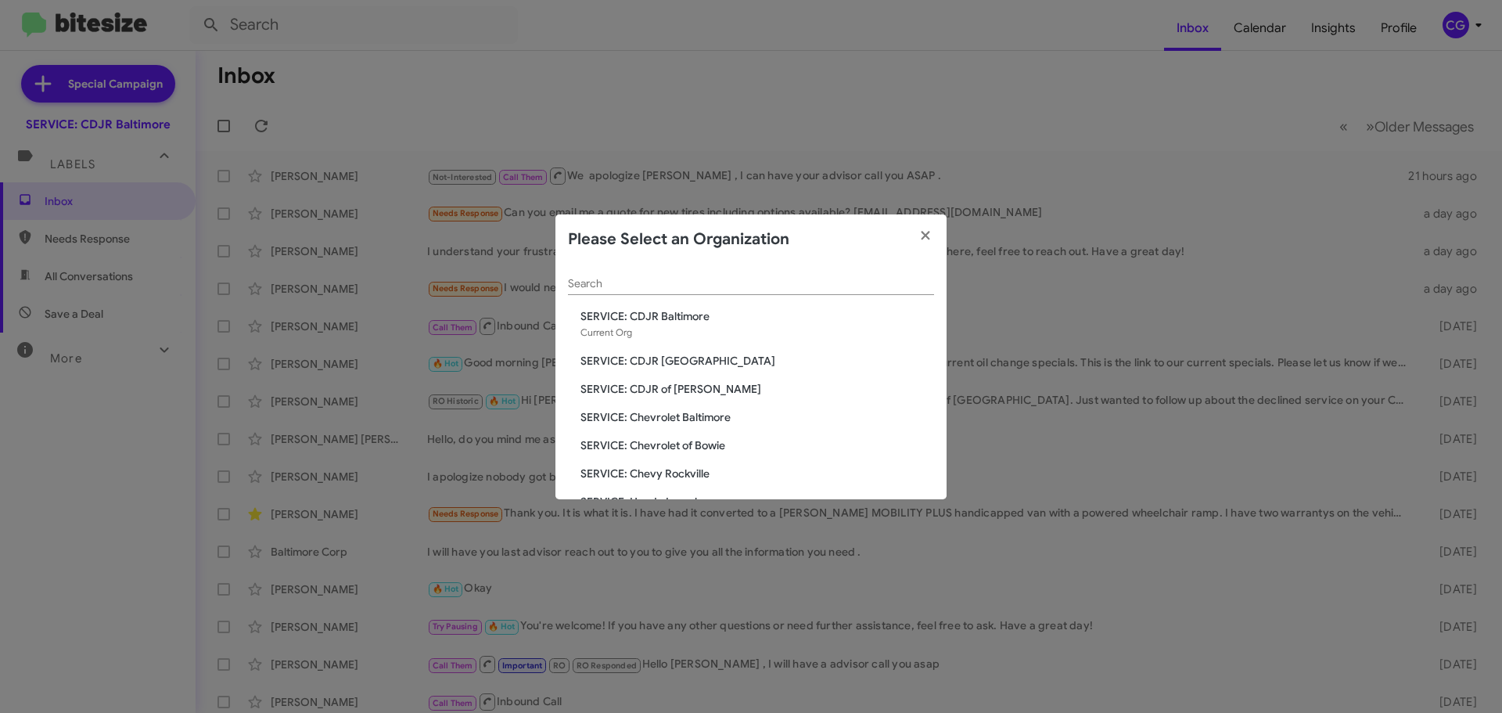
click at [634, 350] on div "Search SERVICE: CDJR Baltimore Current Org SERVICE: CDJR Clarksville SERVICE: C…" at bounding box center [750, 381] width 391 height 235
click at [634, 358] on span "SERVICE: CDJR [GEOGRAPHIC_DATA]" at bounding box center [758, 361] width 354 height 16
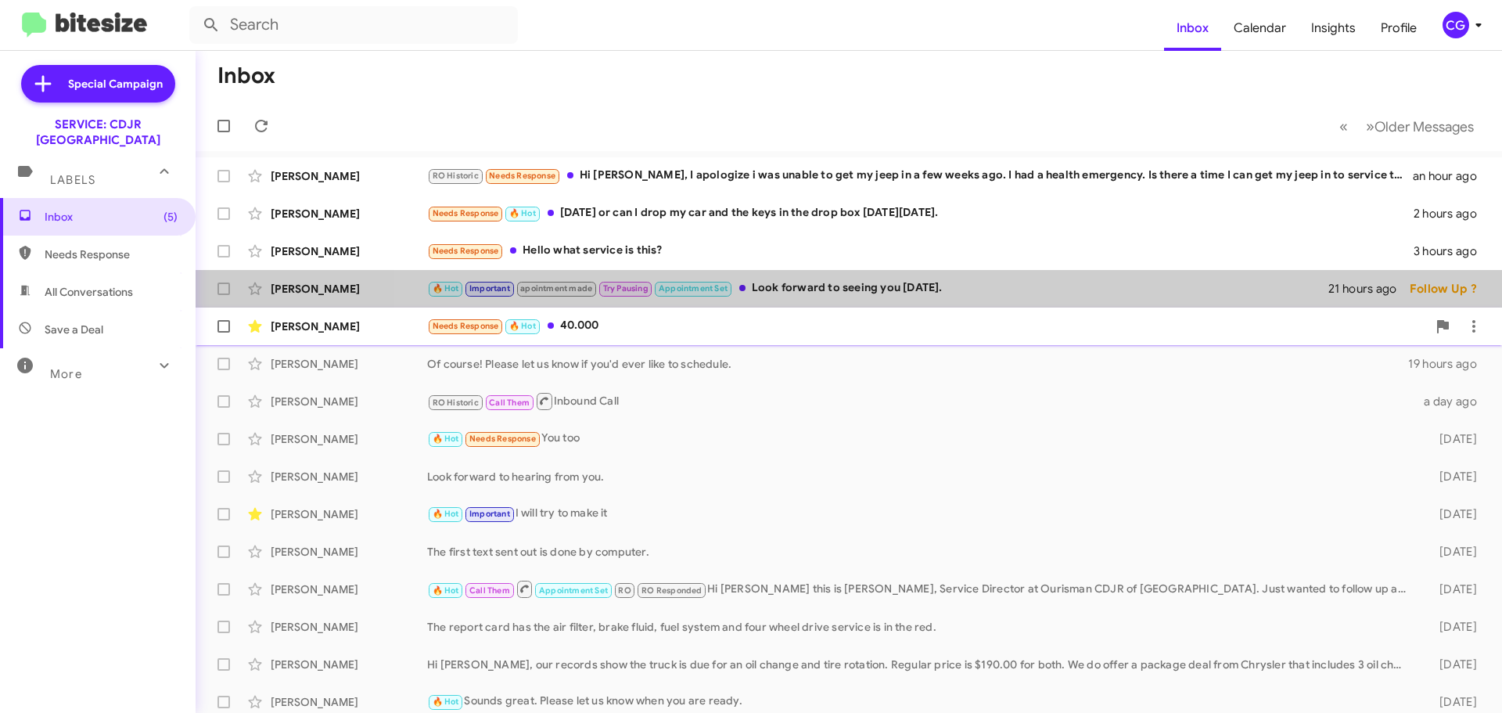
click at [1084, 307] on mat-action-list "[PERSON_NAME] RO Historic Needs Response Hi [PERSON_NAME], I apologize i was un…" at bounding box center [849, 529] width 1307 height 757
click at [1049, 283] on div "🔥 Hot Important apointment made Try Pausing Appointment Set Look forward to see…" at bounding box center [927, 288] width 1000 height 18
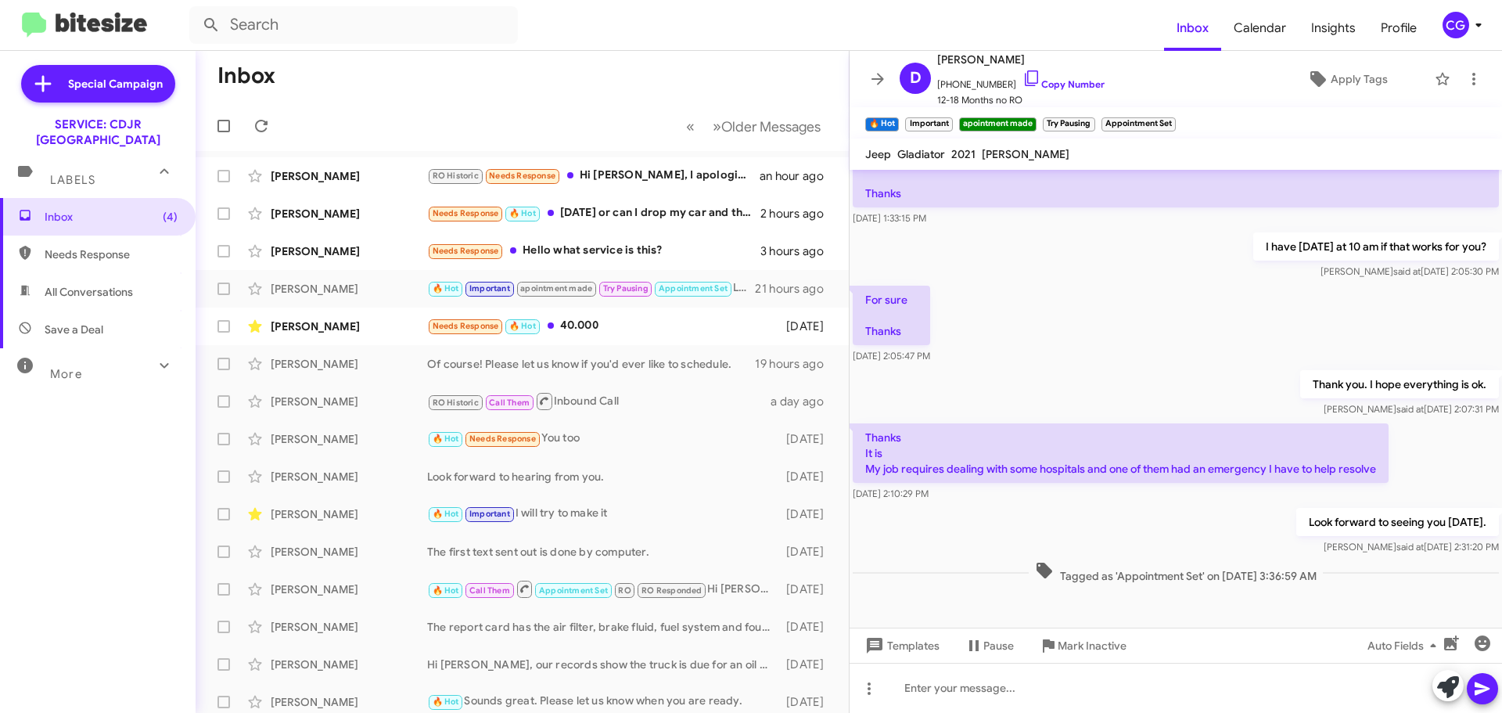
scroll to position [949, 0]
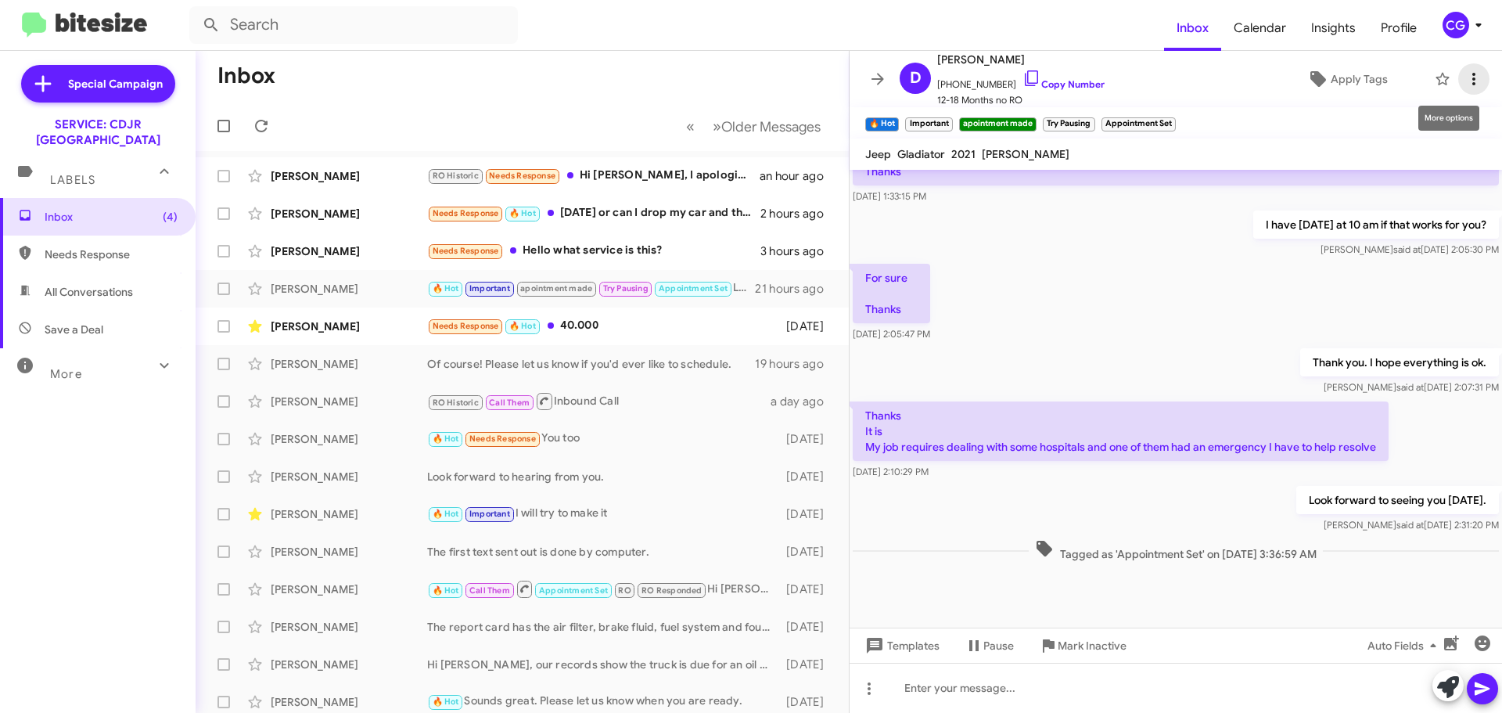
click at [1465, 71] on icon at bounding box center [1474, 79] width 19 height 19
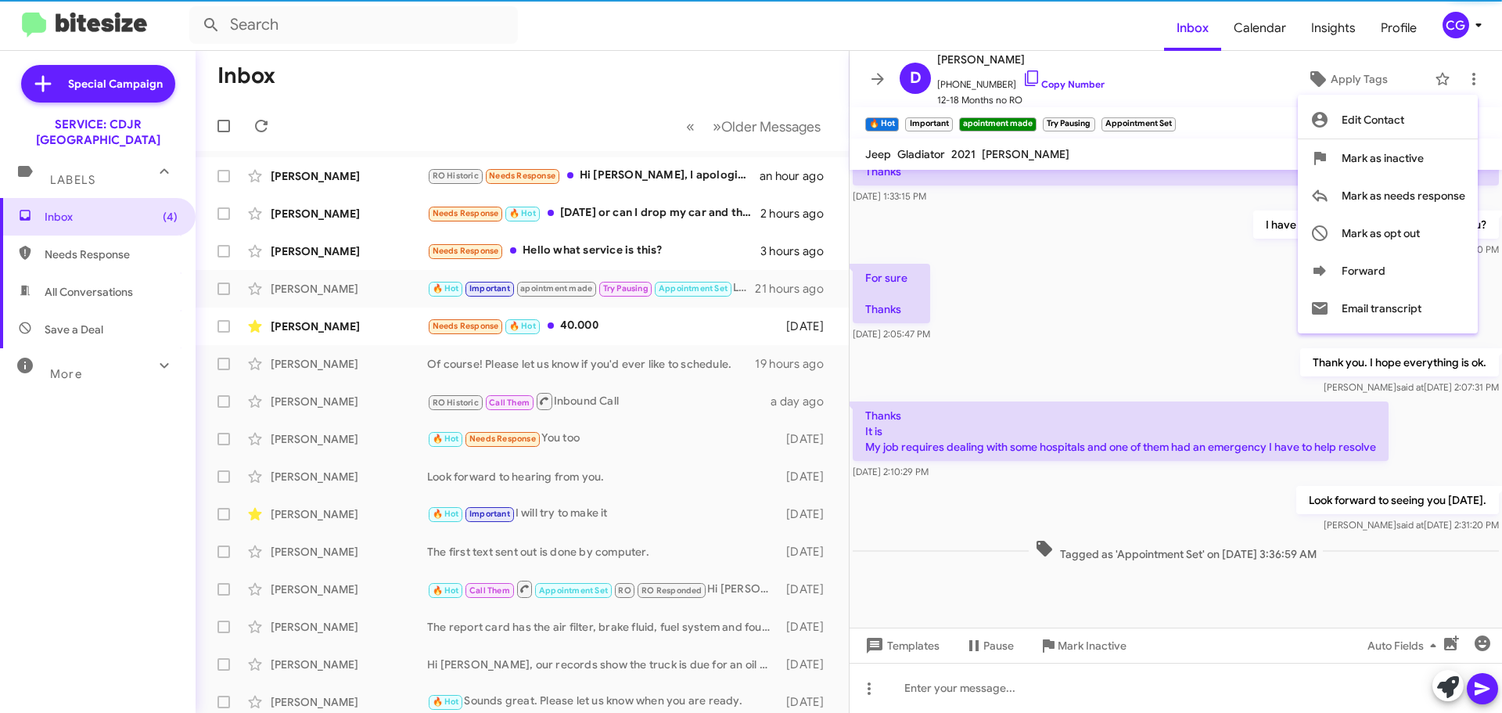
click at [1471, 27] on div at bounding box center [751, 356] width 1502 height 713
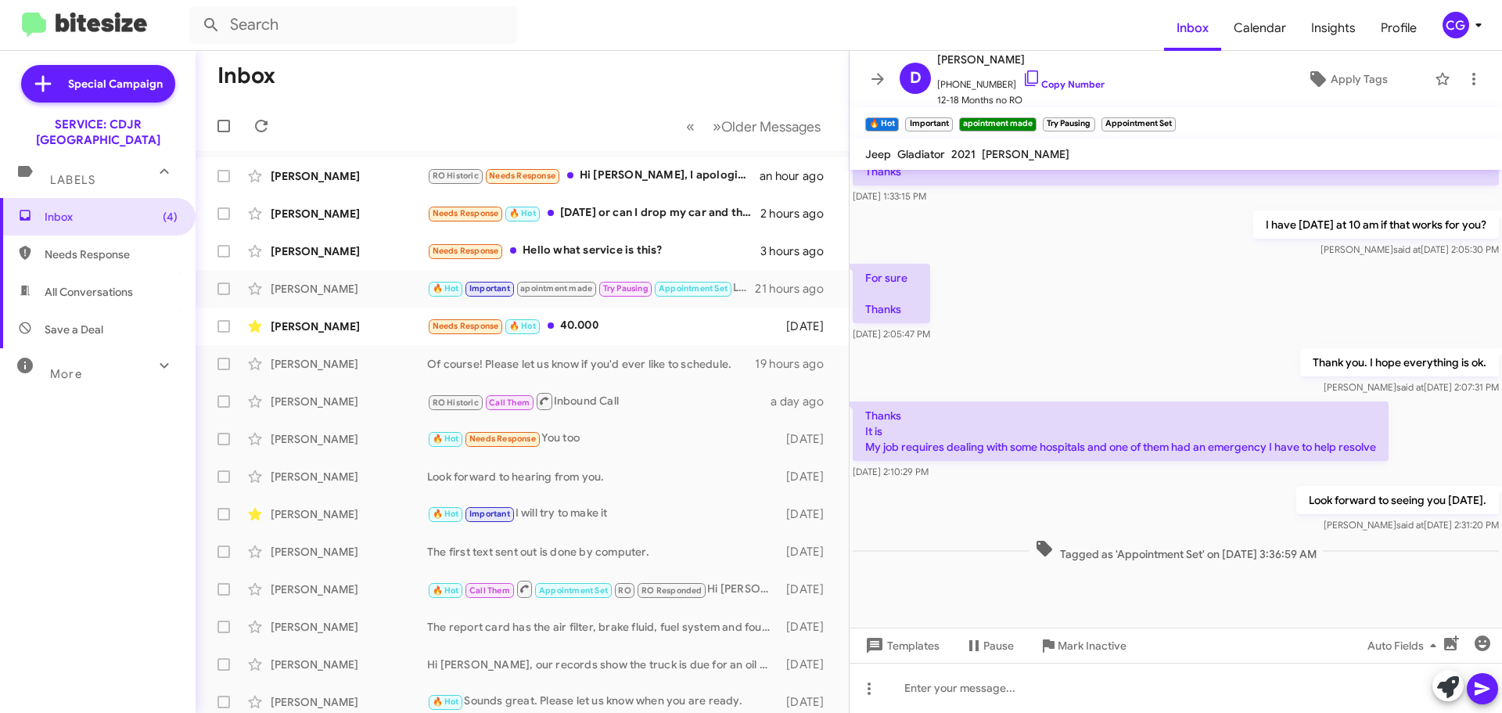
click at [1465, 23] on div "CG" at bounding box center [1456, 25] width 27 height 27
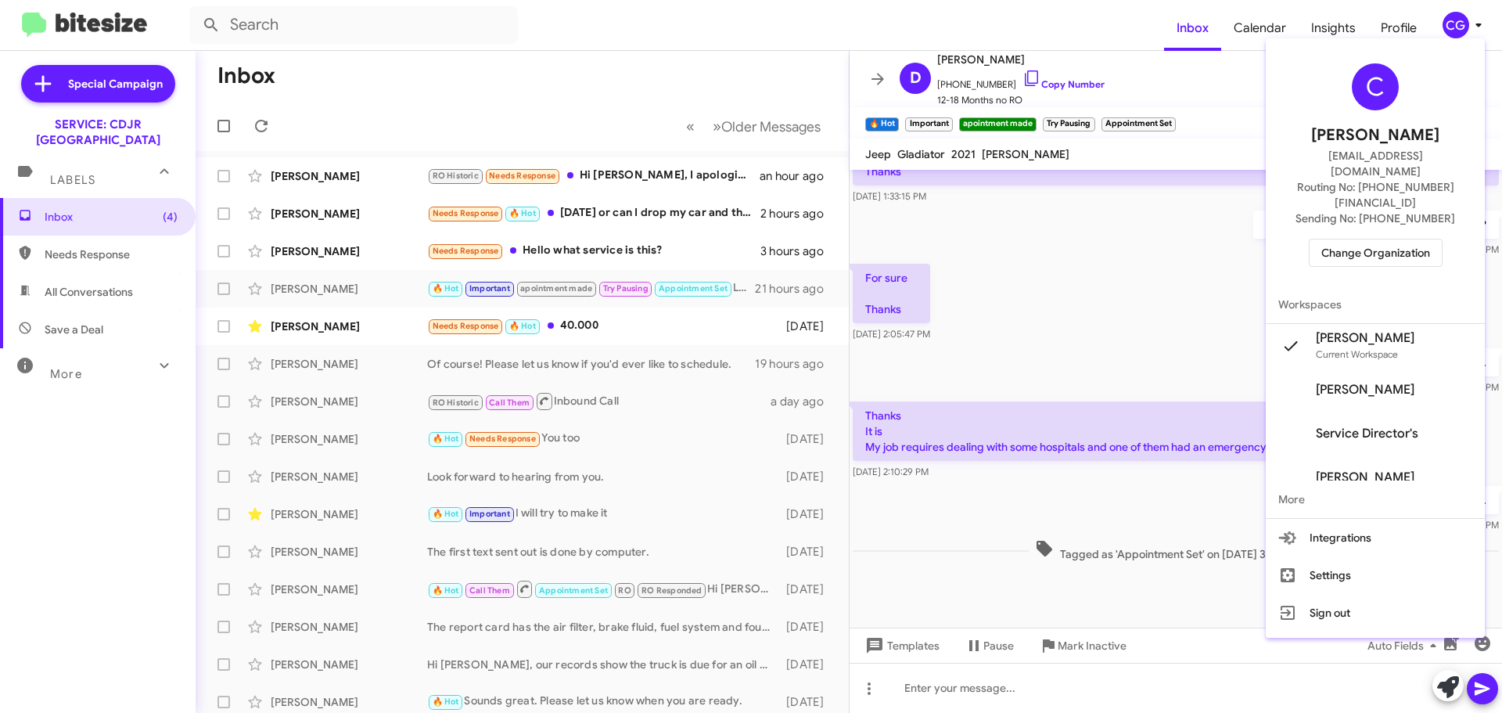
click at [1450, 27] on div at bounding box center [751, 356] width 1502 height 713
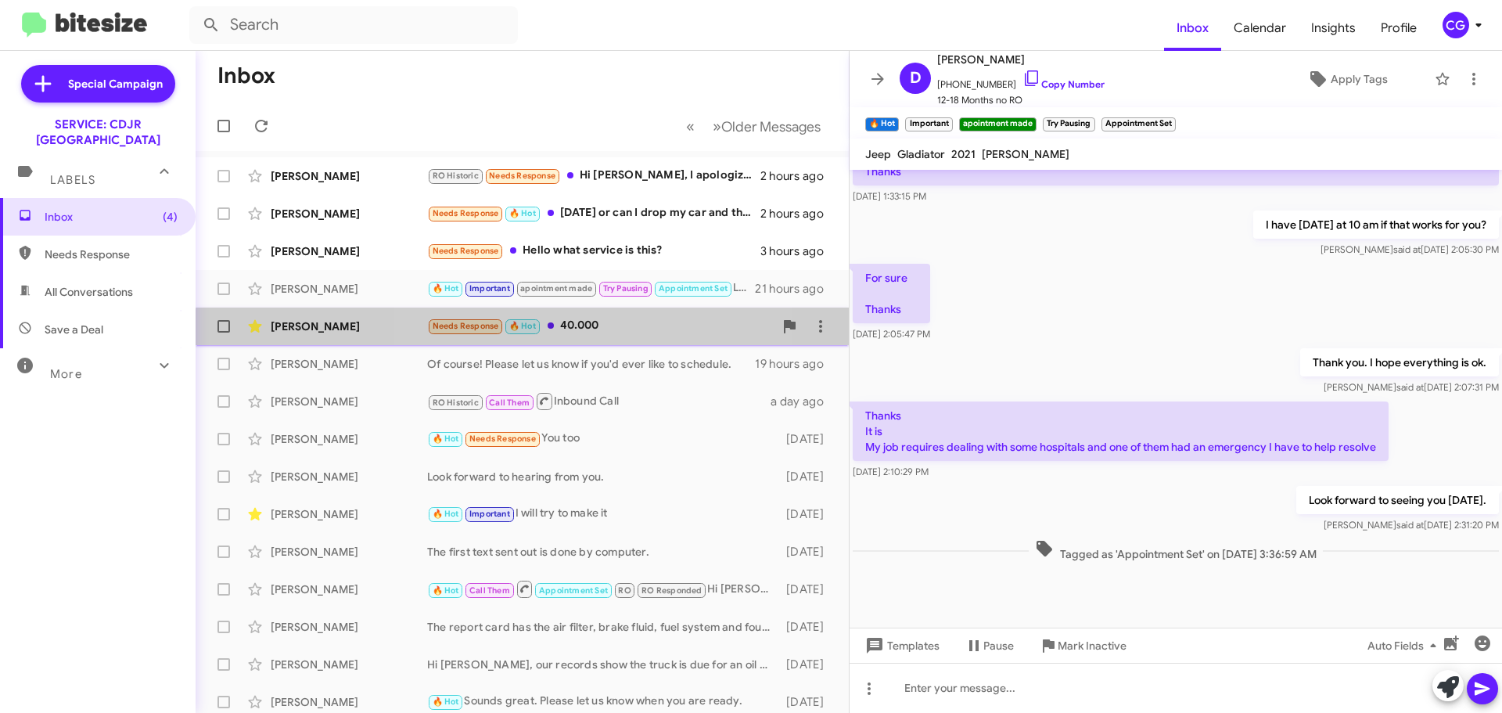
click at [591, 333] on div "Needs Response 🔥 Hot 40.000" at bounding box center [600, 326] width 347 height 18
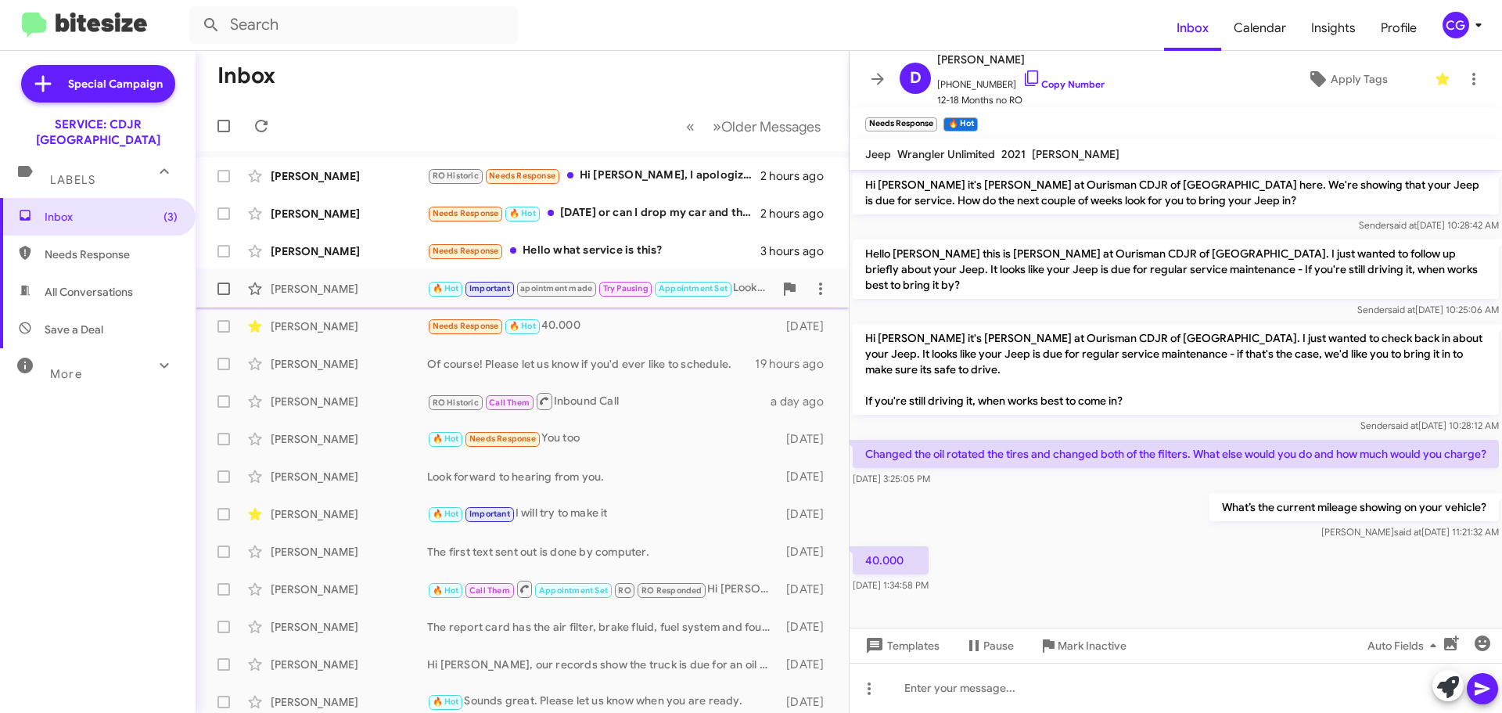
click at [215, 289] on label at bounding box center [223, 288] width 31 height 31
click at [223, 295] on input "checkbox" at bounding box center [223, 295] width 1 height 1
checkbox input "true"
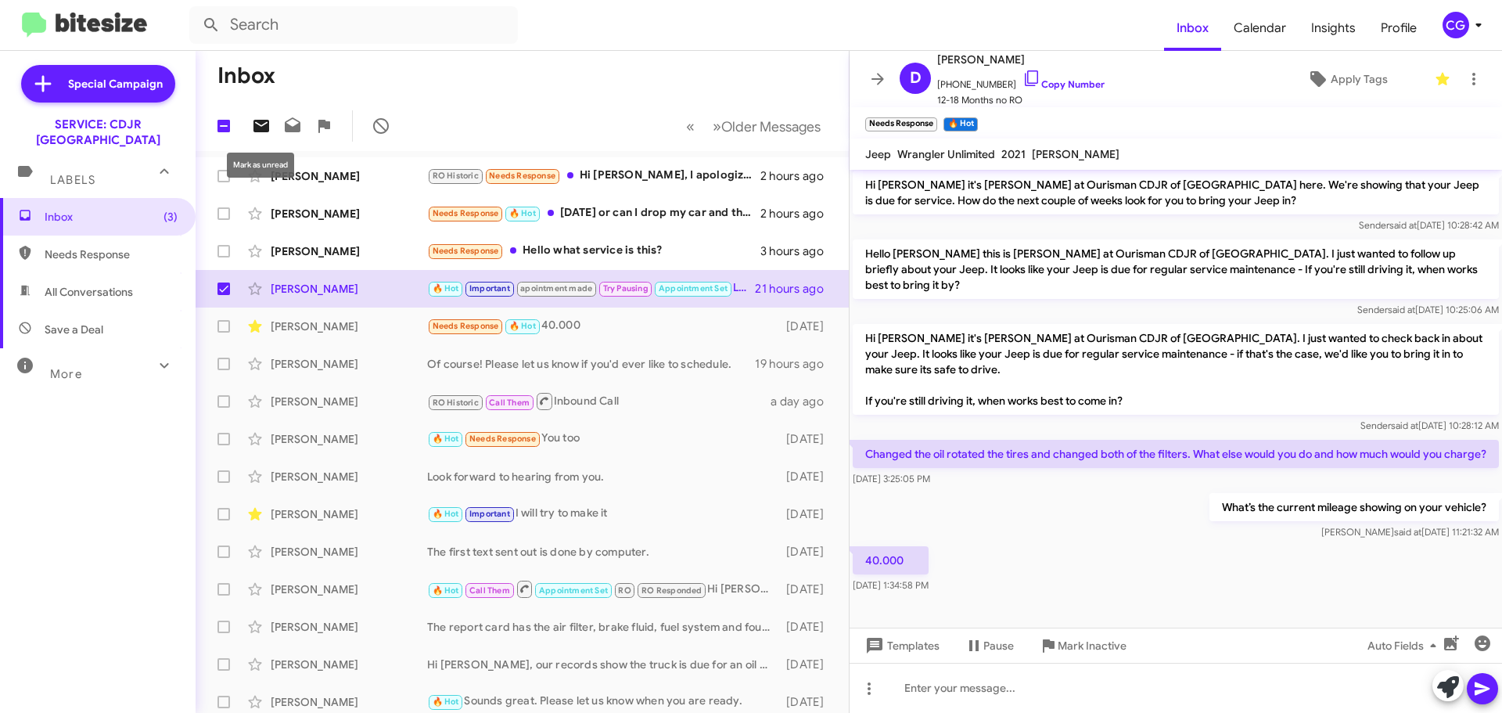
click at [261, 121] on icon at bounding box center [261, 126] width 16 height 13
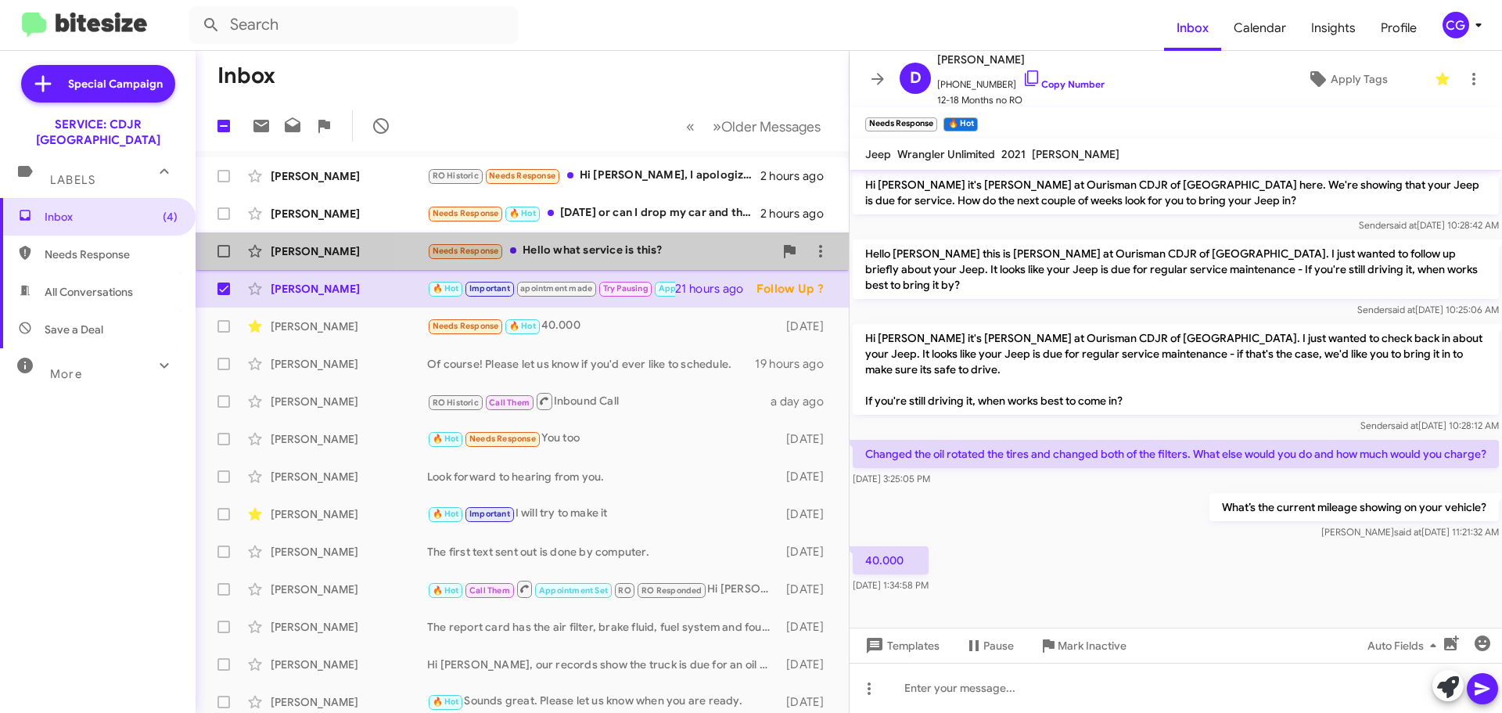
click at [617, 259] on div "Needs Response Hello what service is this?" at bounding box center [600, 251] width 347 height 18
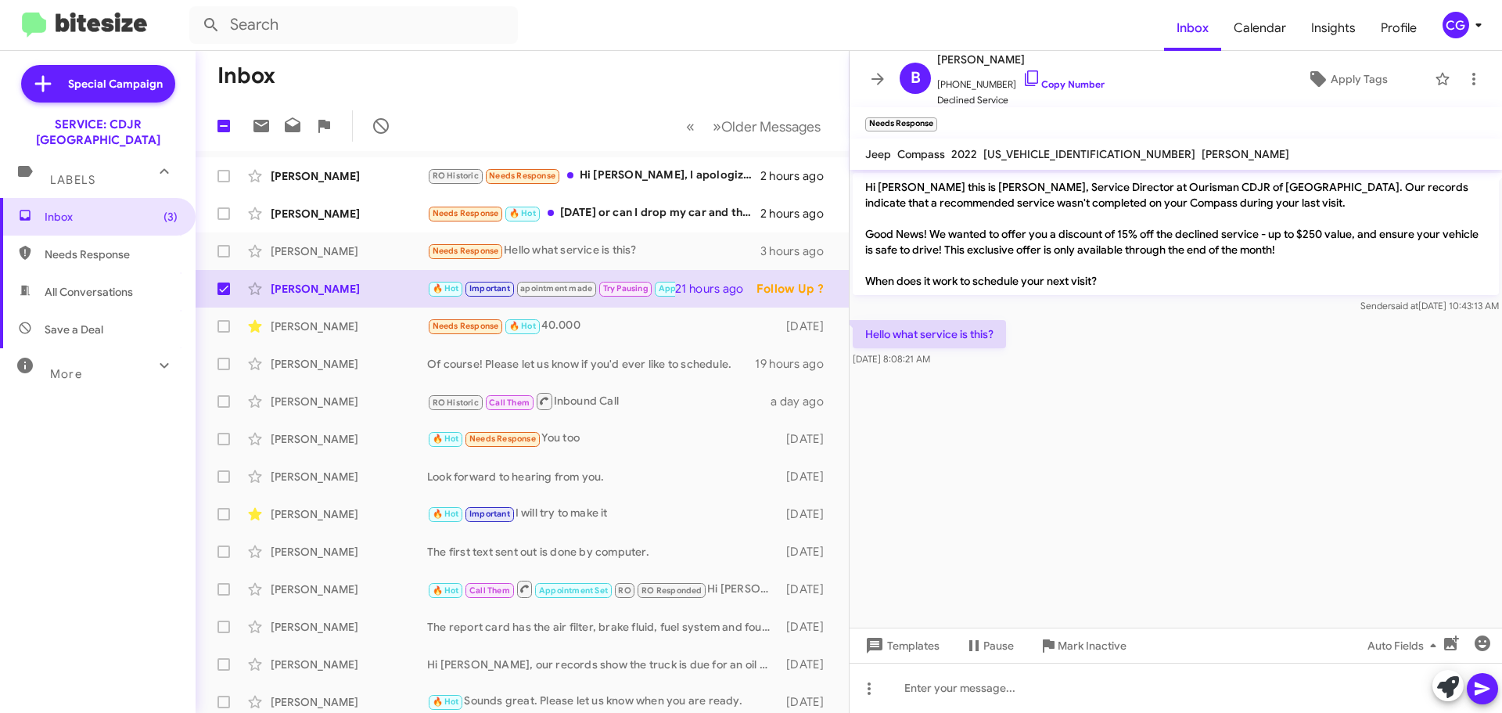
click at [1027, 150] on span "3C4NJDFB7NT184351" at bounding box center [1089, 154] width 212 height 14
copy span "3C4NJDFB7NT184351"
click at [1469, 28] on icon at bounding box center [1478, 25] width 19 height 19
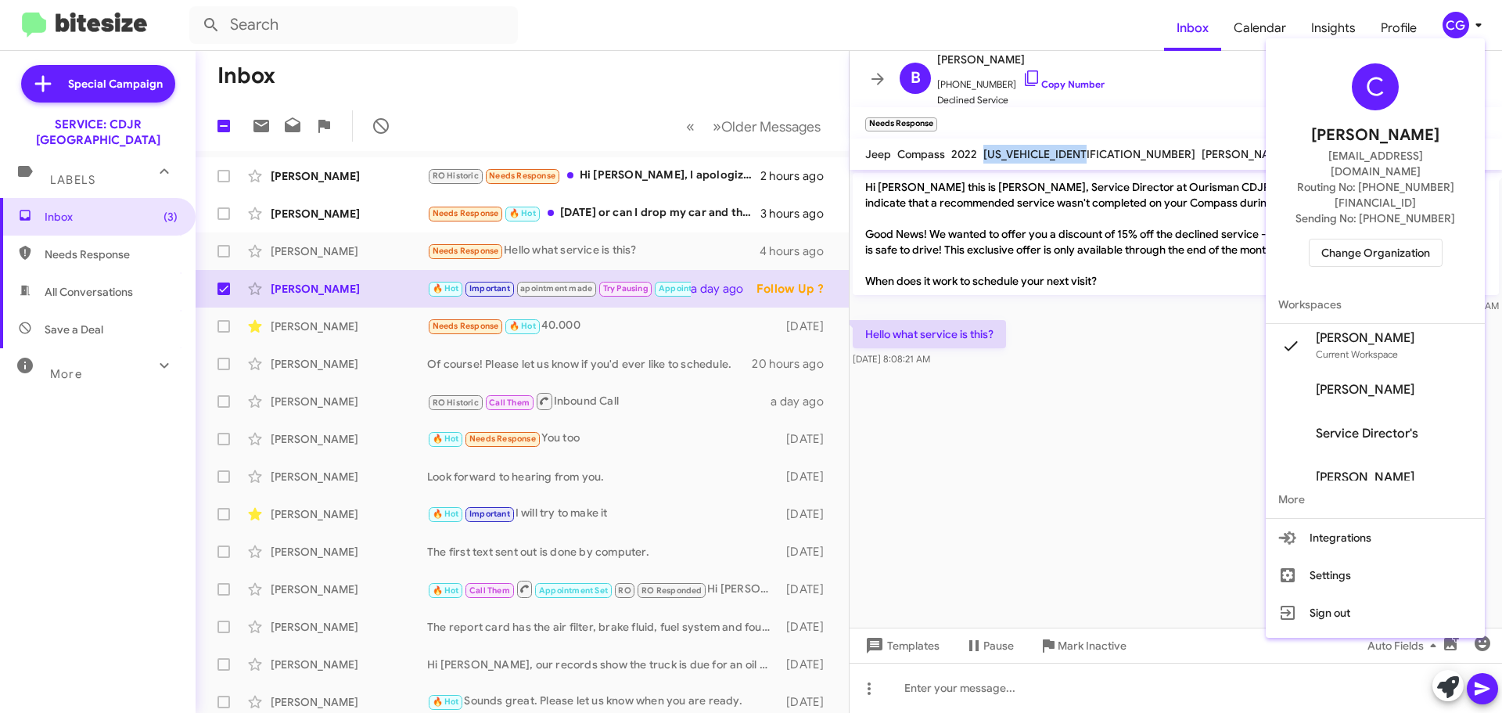
click at [1381, 239] on span "Change Organization" at bounding box center [1375, 252] width 109 height 27
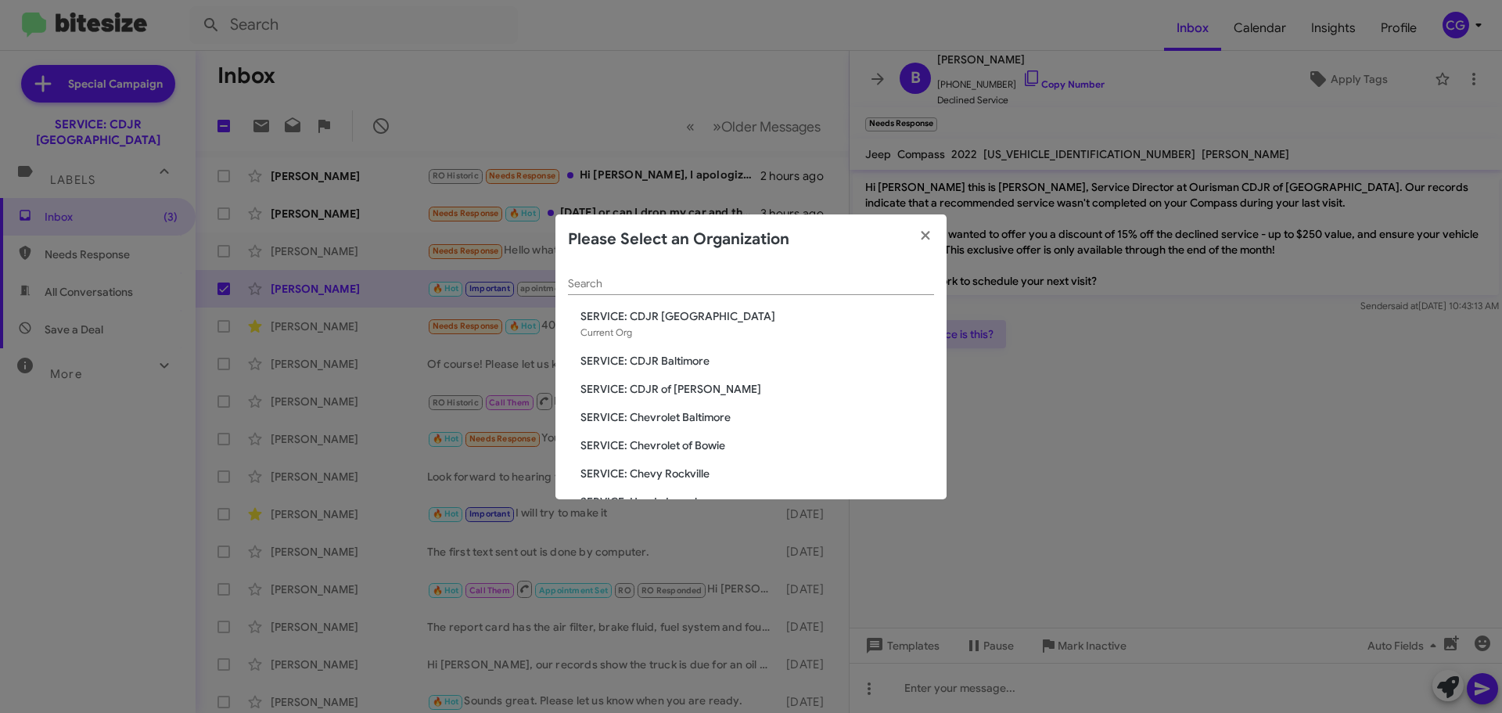
click at [648, 419] on span "SERVICE: Chevrolet Baltimore" at bounding box center [758, 417] width 354 height 16
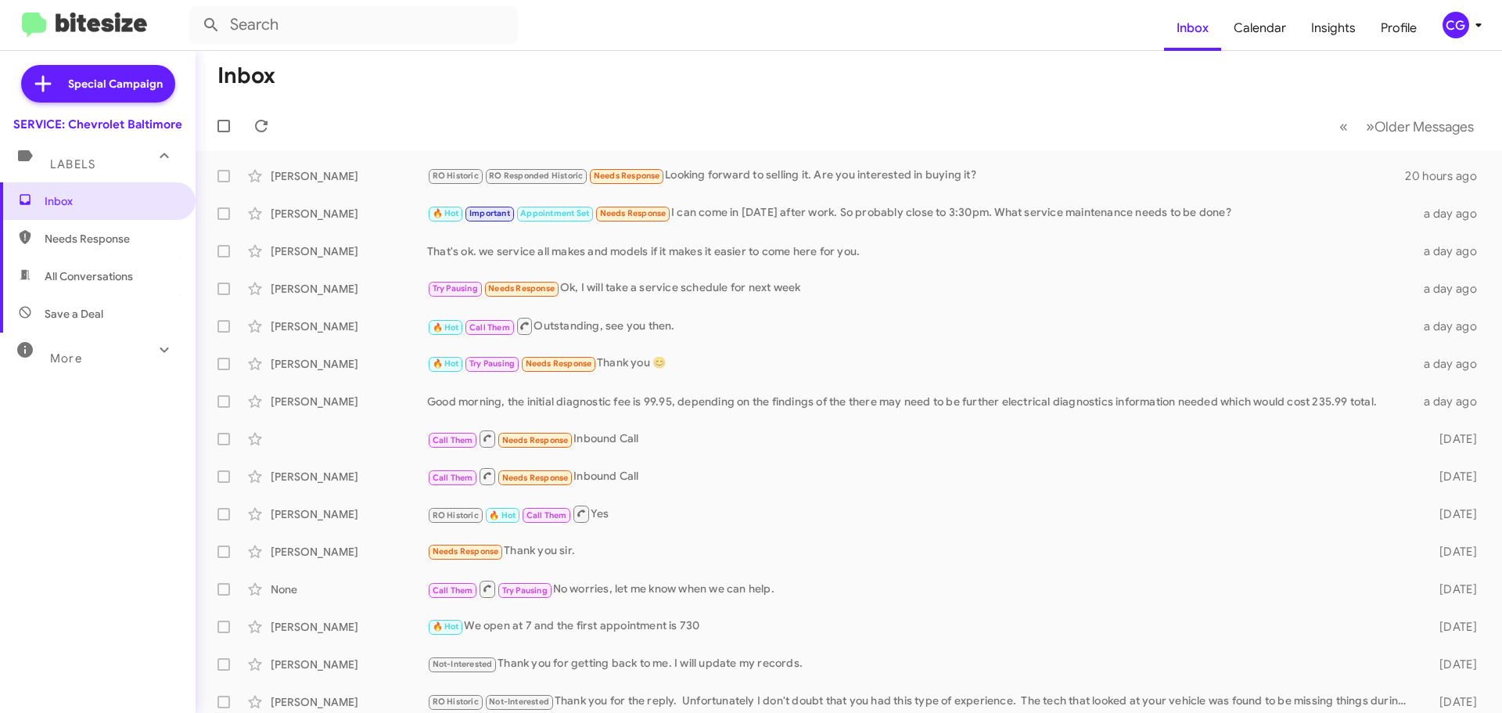
click at [1454, 31] on div "CG" at bounding box center [1456, 25] width 27 height 27
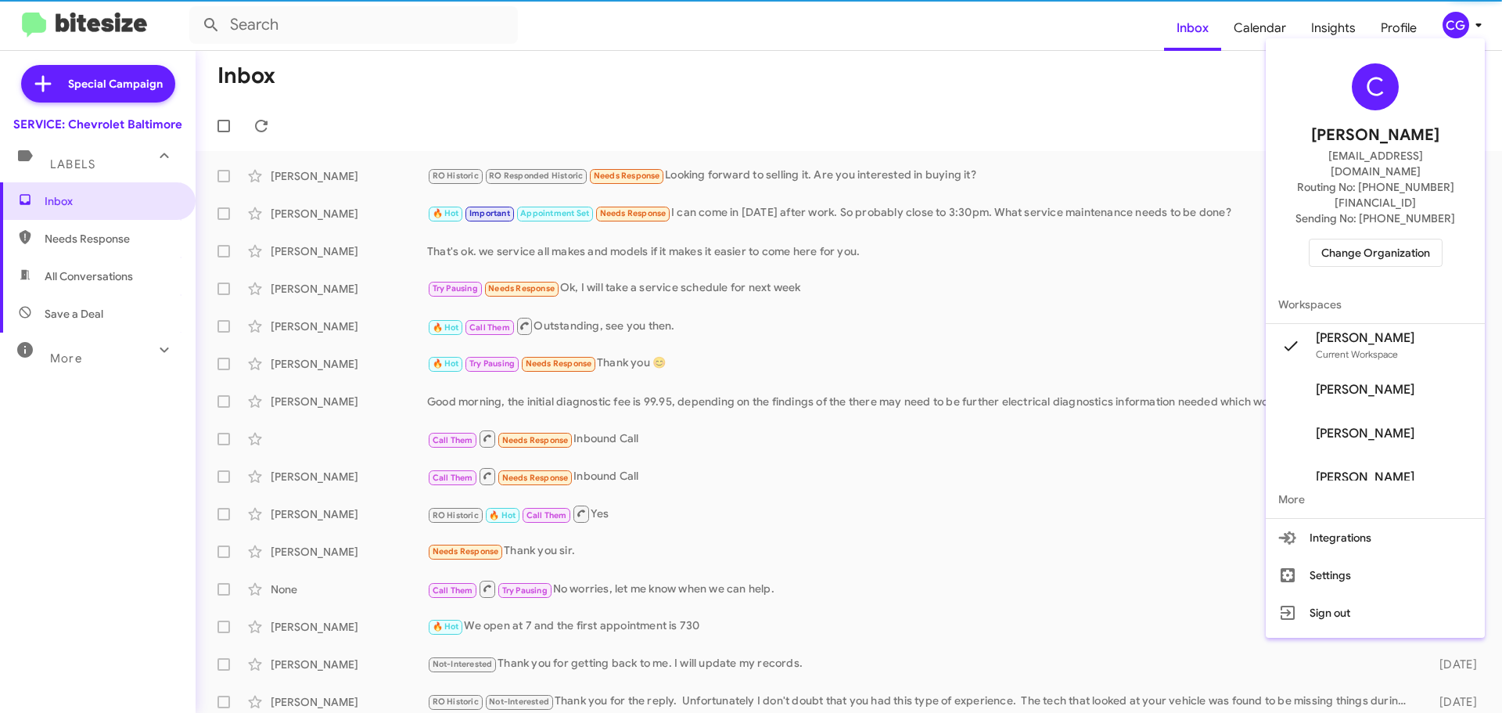
drag, startPoint x: 1382, startPoint y: 238, endPoint x: 1383, endPoint y: 225, distance: 13.4
click at [1382, 237] on div "C Carmen Gast cgast@ourismancars.com Routing No: +1 (410) 265-7777 Sending No: …" at bounding box center [1375, 165] width 219 height 241
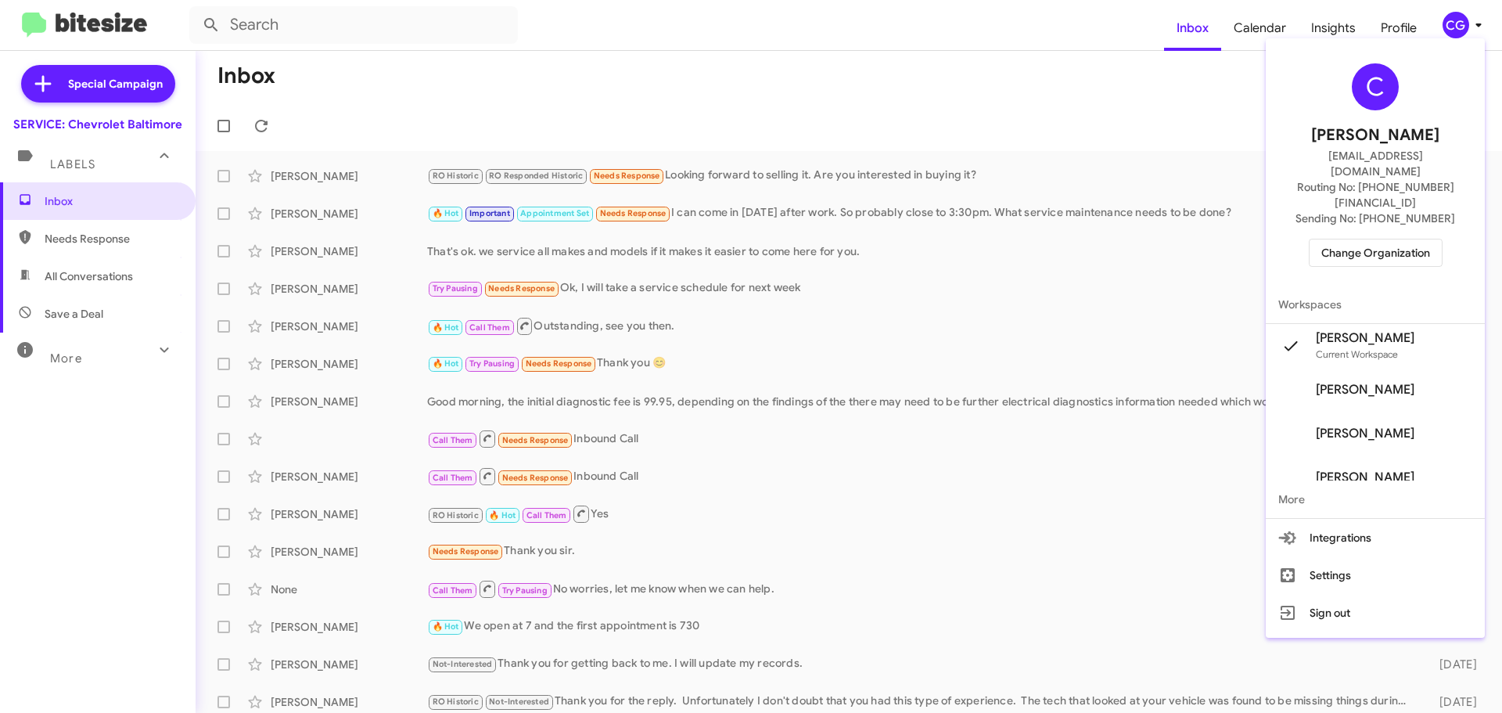
click at [1383, 239] on span "Change Organization" at bounding box center [1375, 252] width 109 height 27
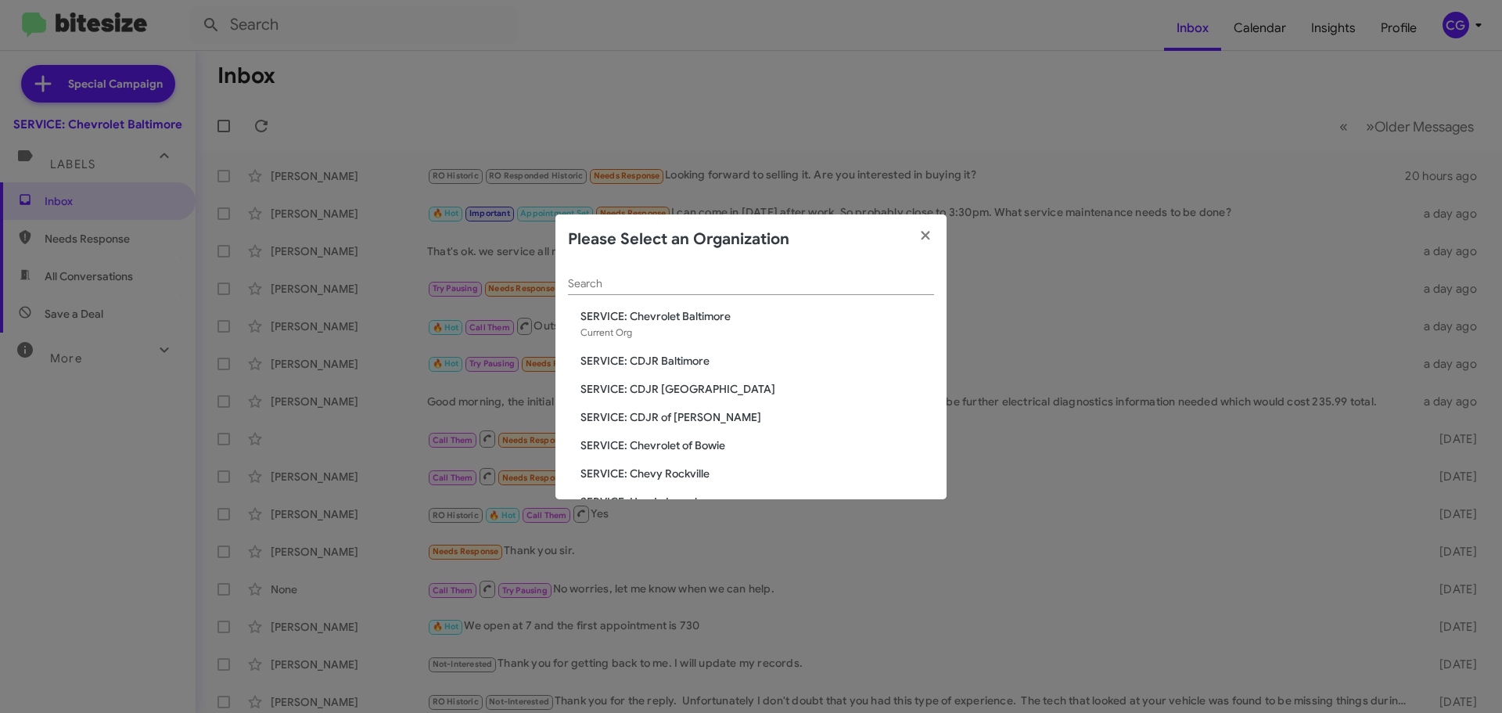
click at [681, 450] on span "SERVICE: Chevrolet of Bowie" at bounding box center [758, 445] width 354 height 16
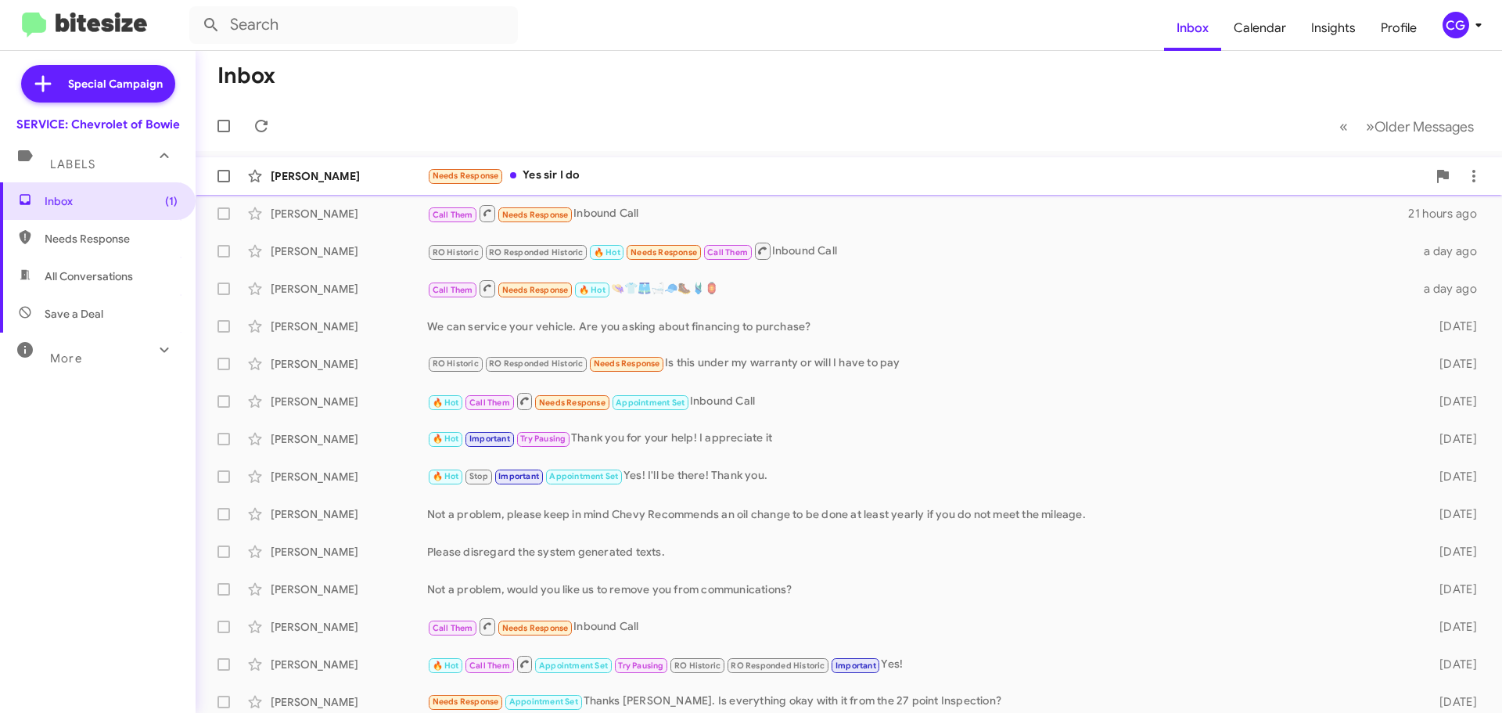
click at [820, 180] on div "Needs Response Yes sir I do" at bounding box center [927, 176] width 1000 height 18
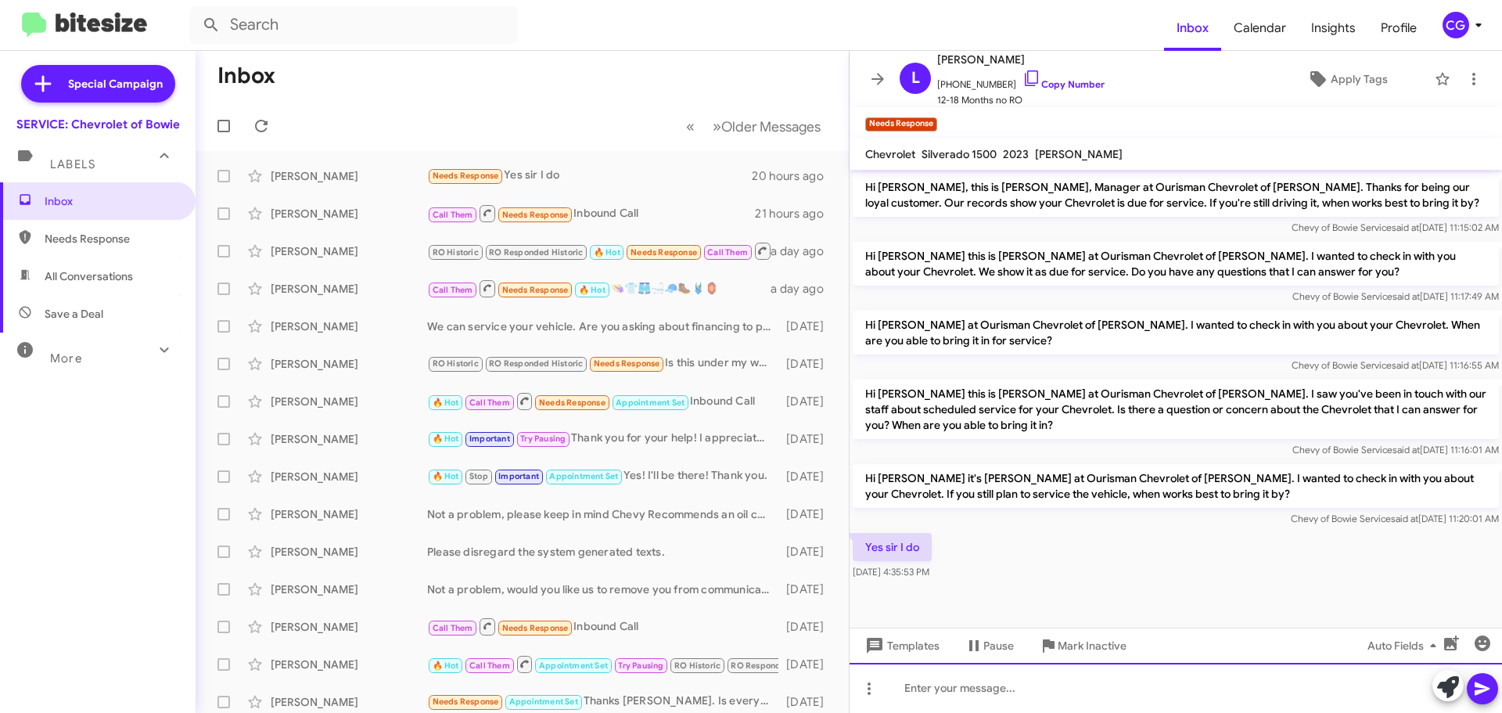
click at [984, 695] on div at bounding box center [1176, 688] width 652 height 50
drag, startPoint x: 989, startPoint y: 708, endPoint x: 1226, endPoint y: 690, distance: 237.7
click at [1226, 690] on div "Hello, would you like to schedule for service?" at bounding box center [1176, 688] width 652 height 50
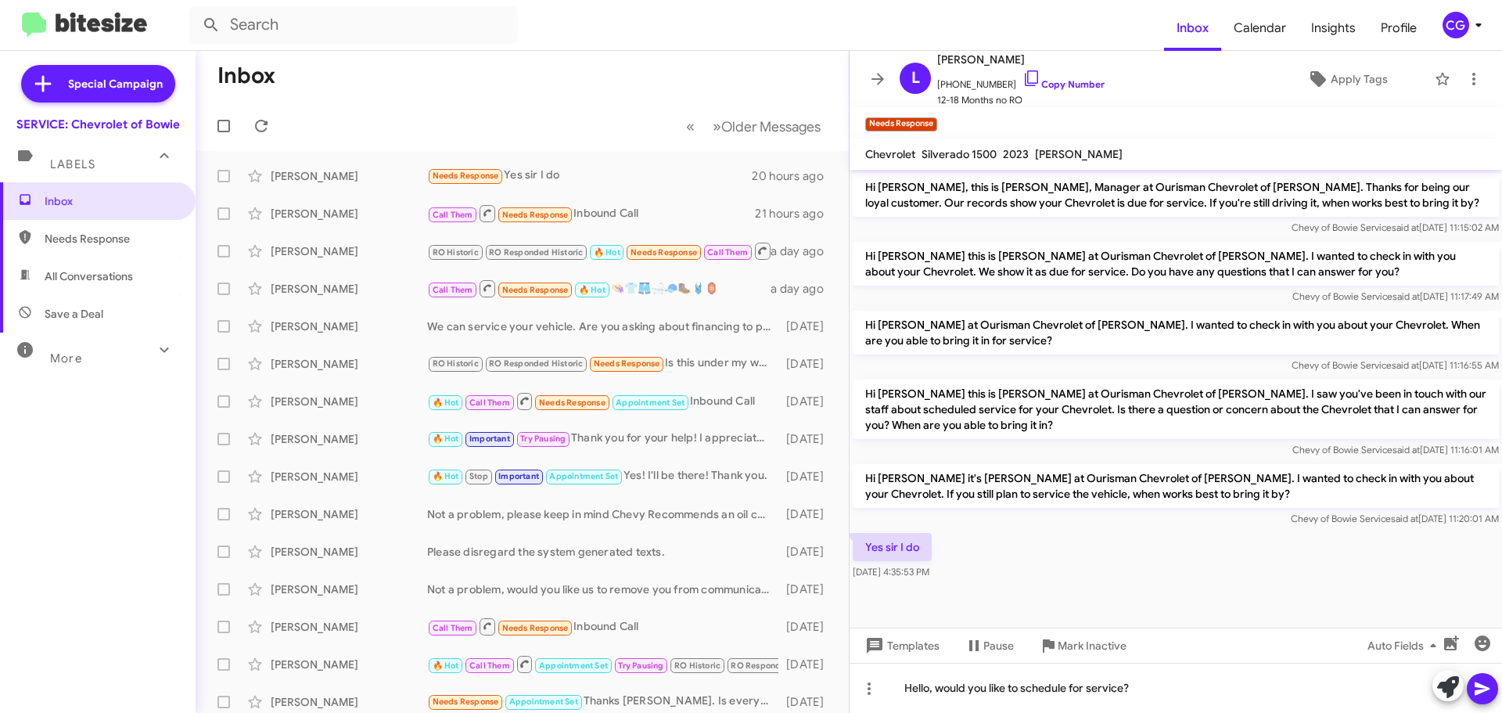
click at [1492, 696] on button at bounding box center [1482, 688] width 31 height 31
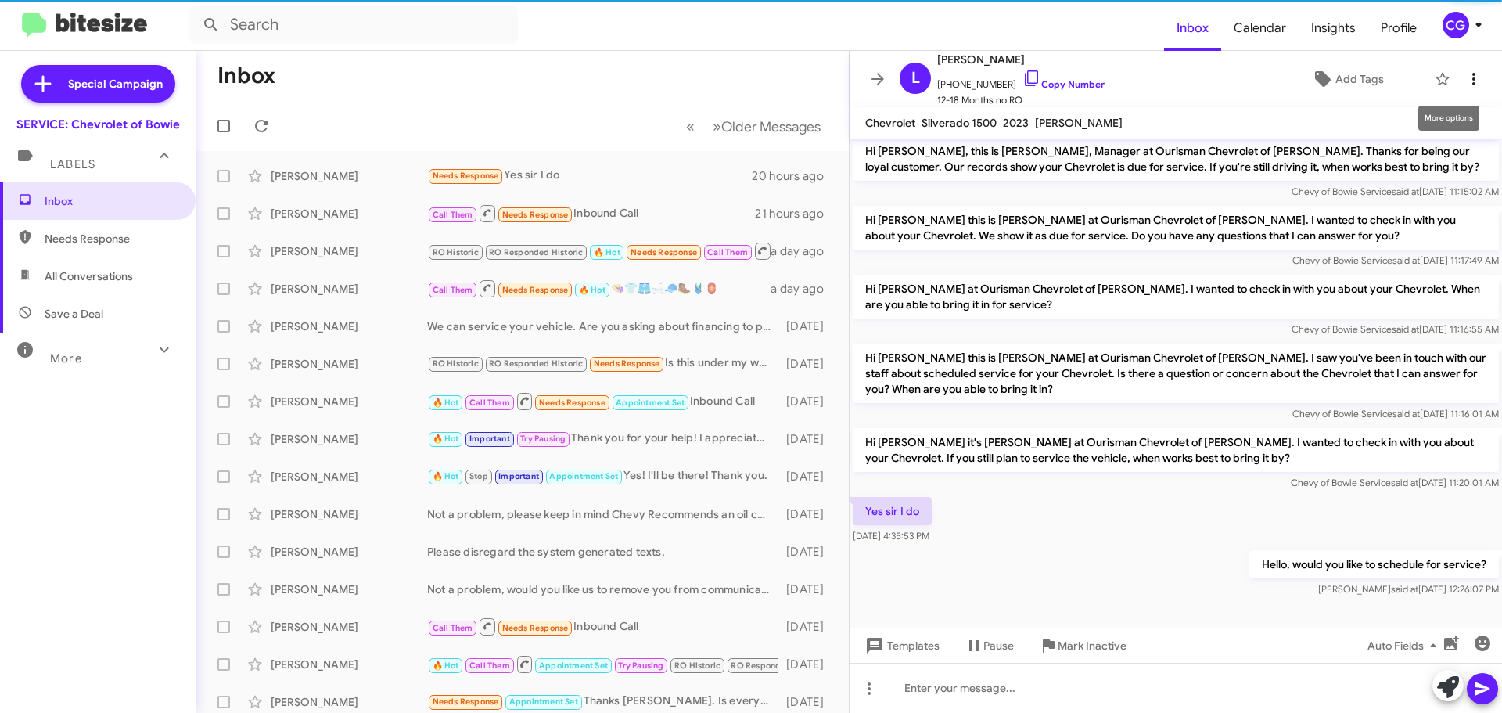
scroll to position [5, 0]
click at [1465, 73] on icon at bounding box center [1474, 79] width 19 height 19
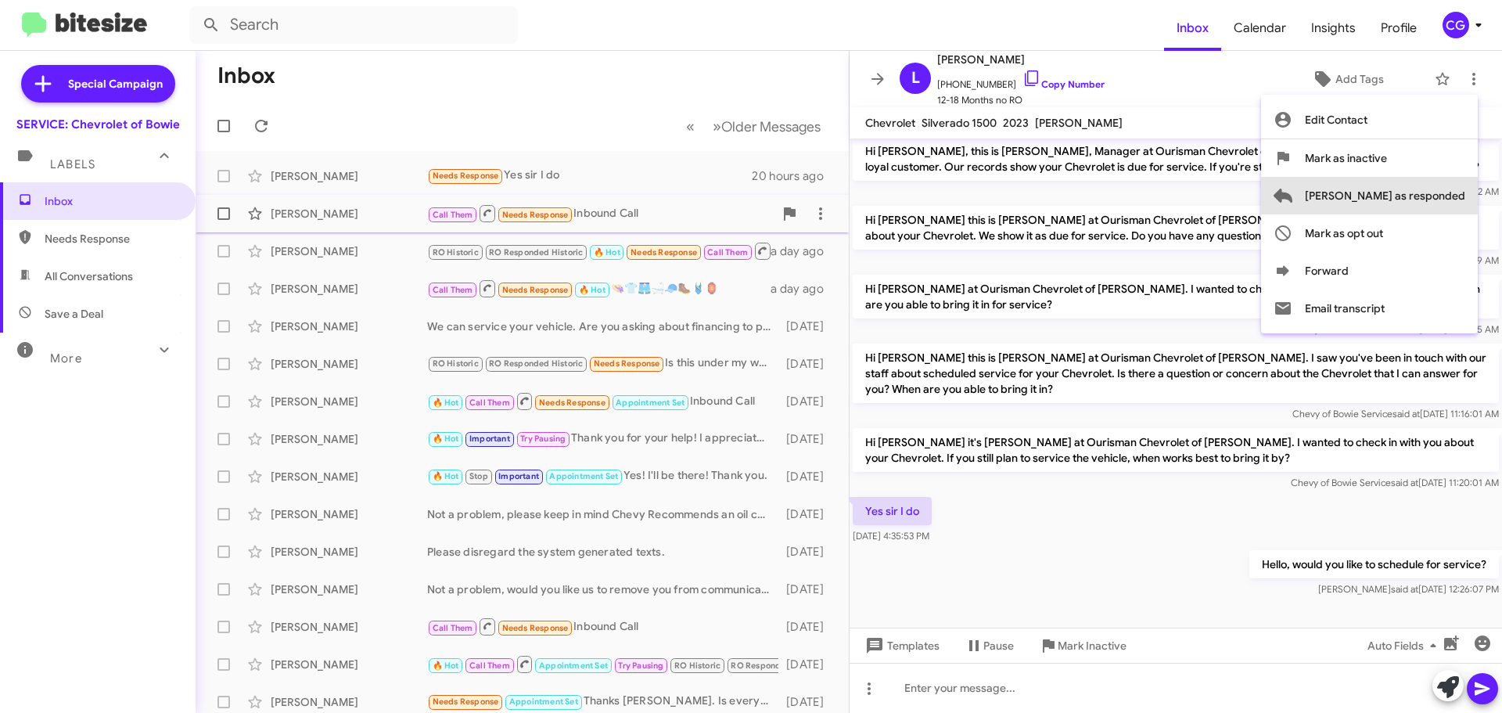
drag, startPoint x: 1443, startPoint y: 199, endPoint x: 1415, endPoint y: 202, distance: 28.3
click at [1439, 200] on span "Mark as responded" at bounding box center [1385, 196] width 160 height 38
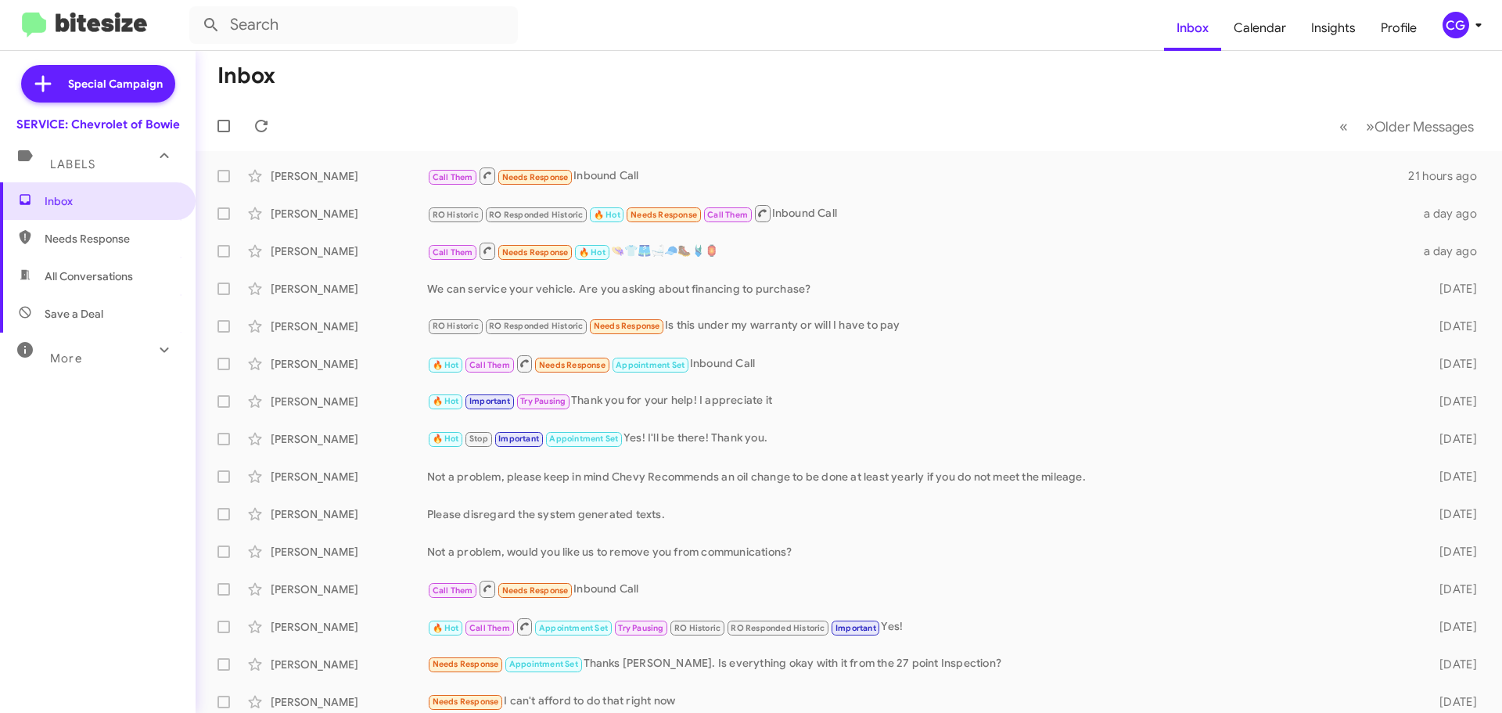
click at [1461, 33] on div "CG" at bounding box center [1456, 25] width 27 height 27
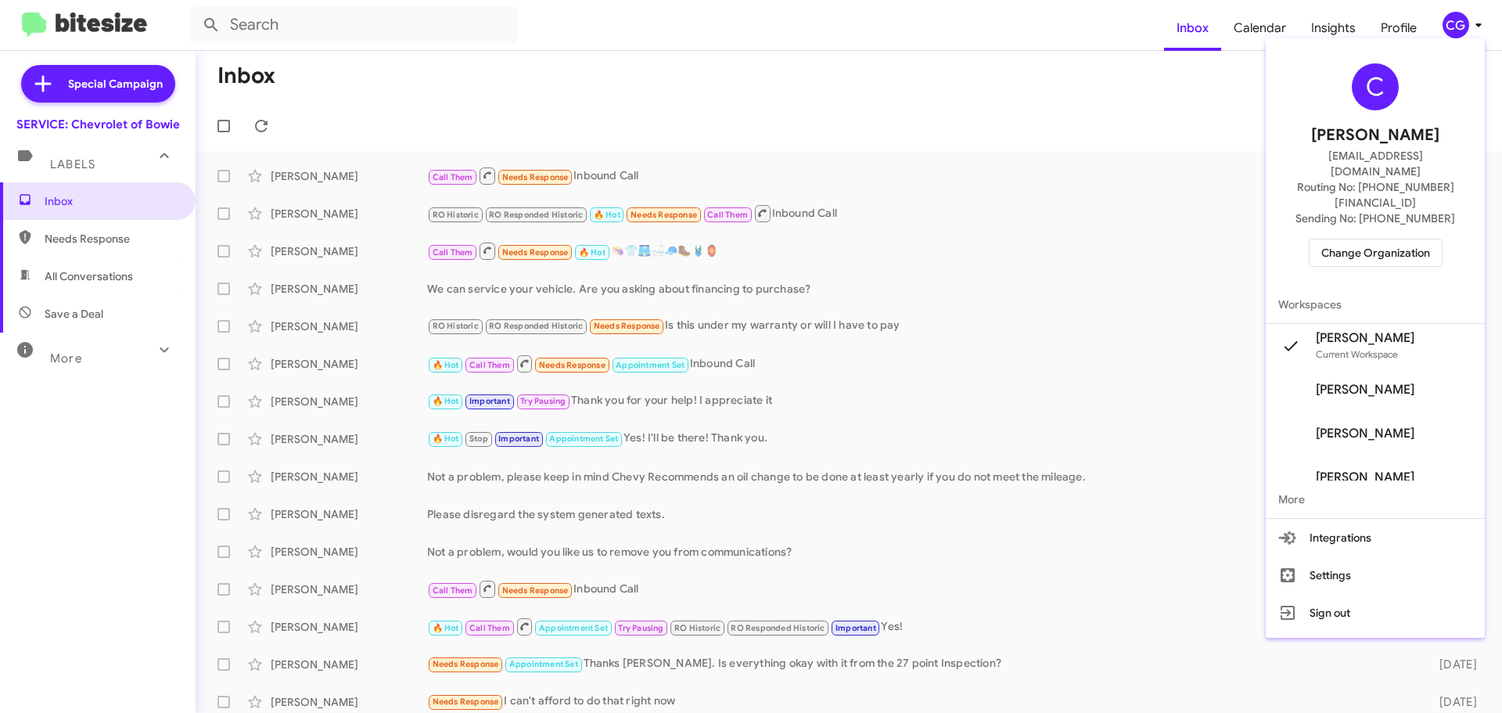
click at [1408, 239] on span "Change Organization" at bounding box center [1375, 252] width 109 height 27
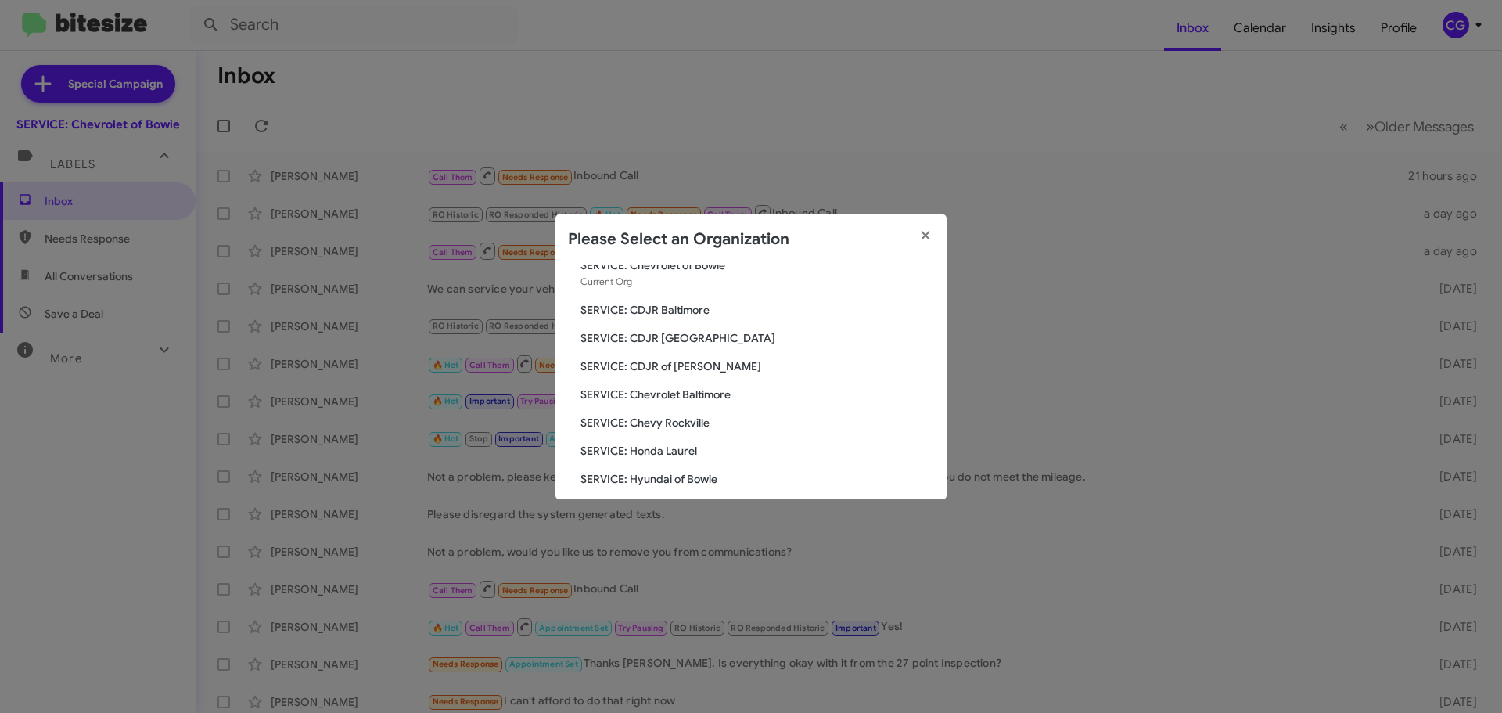
scroll to position [78, 0]
click at [689, 404] on div "Search SERVICE: Chevrolet of Bowie Current Org SERVICE: CDJR Baltimore SERVICE:…" at bounding box center [750, 381] width 391 height 235
click at [692, 399] on span "SERVICE: Chevy Rockville" at bounding box center [758, 395] width 354 height 16
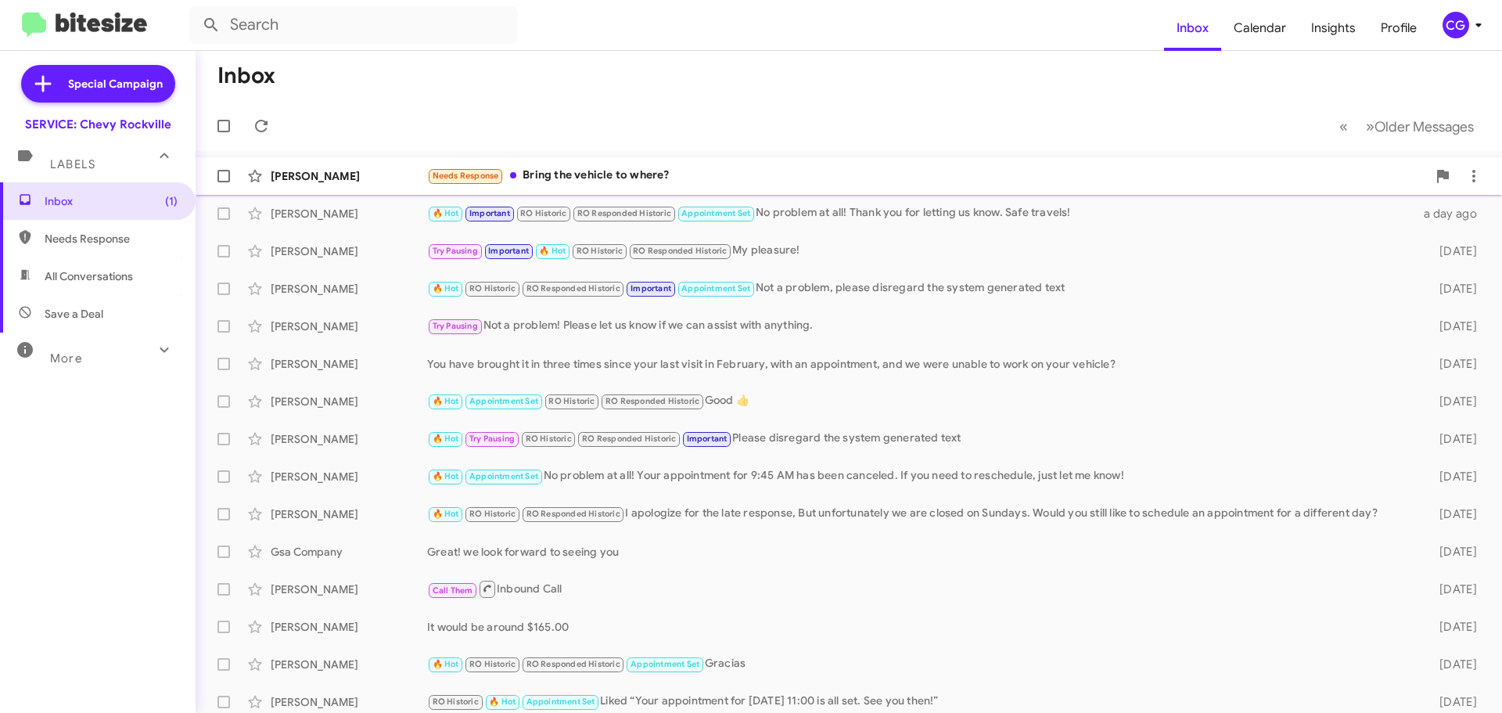
click at [866, 177] on div "Needs Response Bring the vehicle to where?" at bounding box center [927, 176] width 1000 height 18
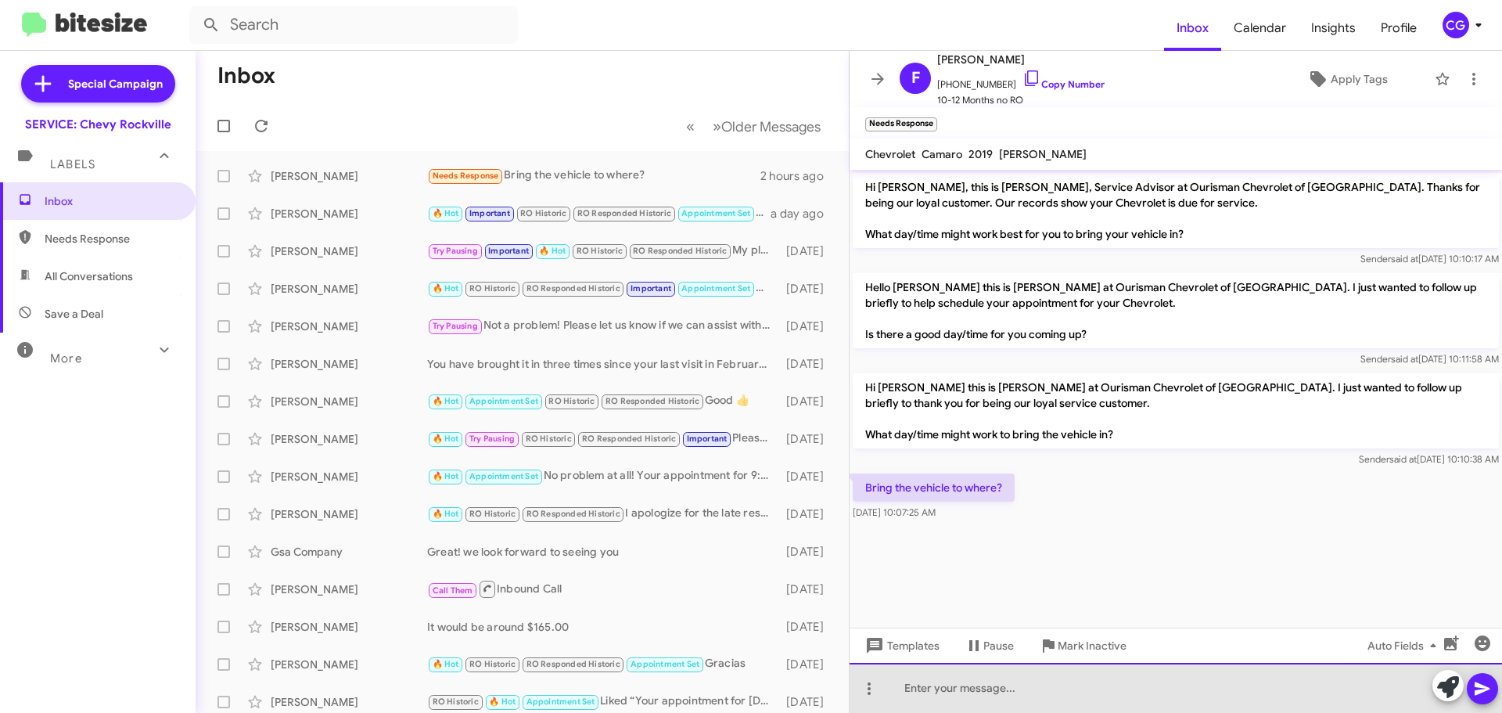
click at [1025, 695] on div at bounding box center [1176, 688] width 652 height 50
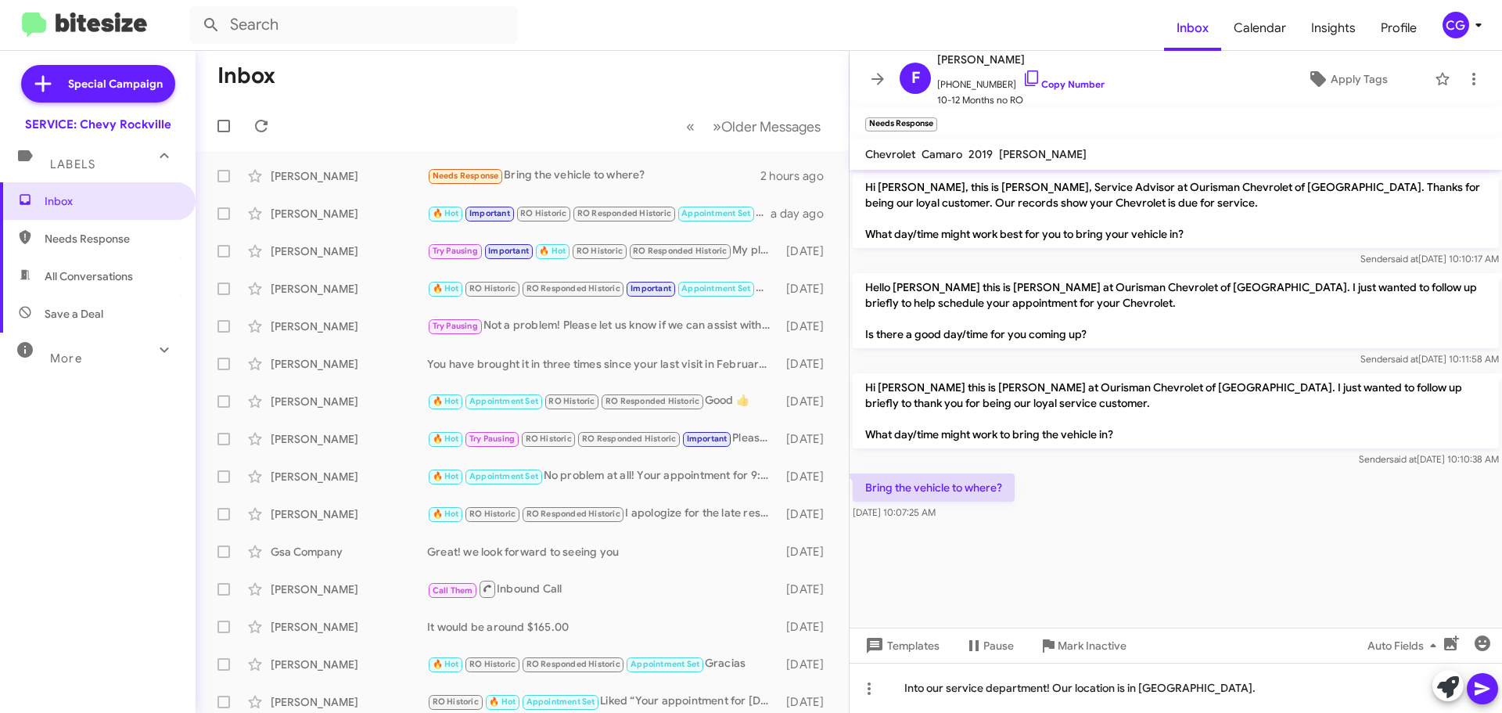
click at [1485, 690] on icon at bounding box center [1482, 688] width 15 height 13
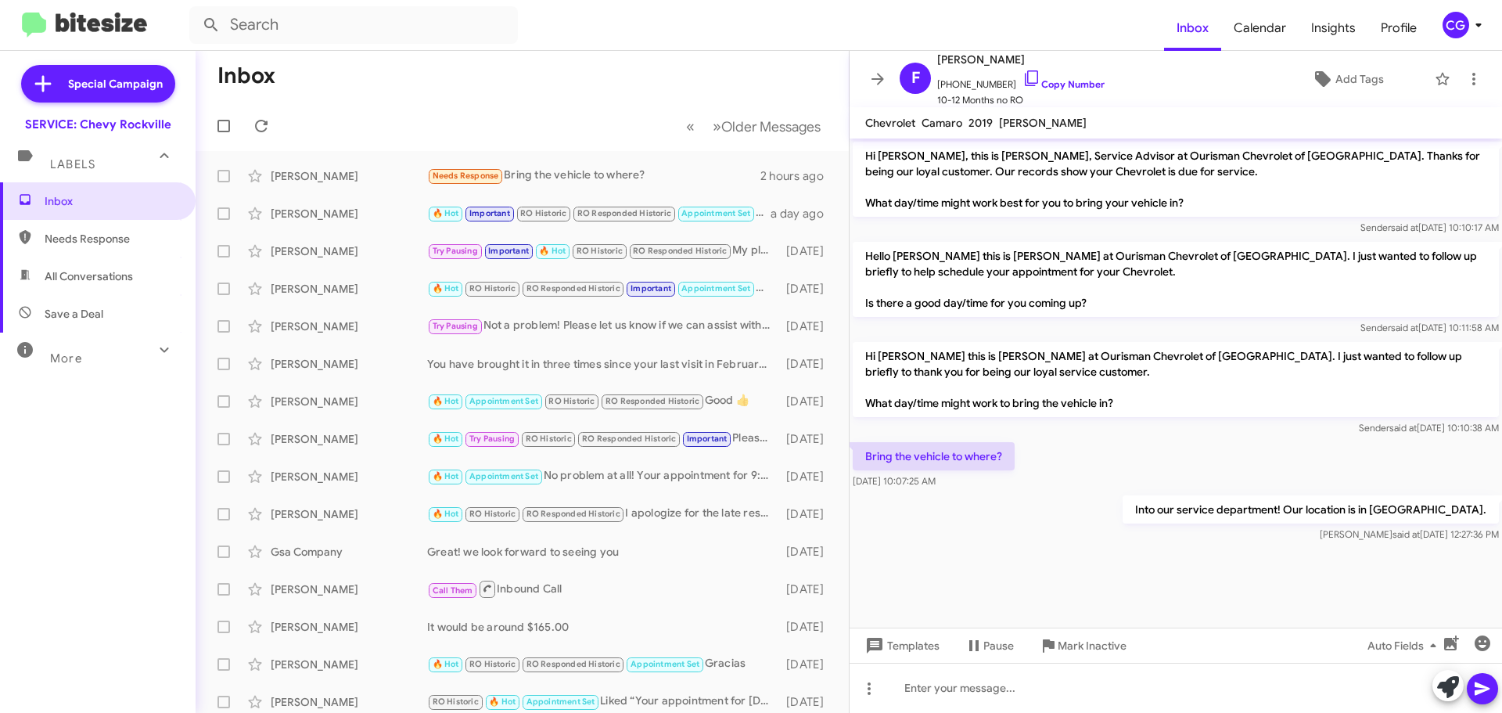
click at [1451, 34] on div "CG" at bounding box center [1456, 25] width 27 height 27
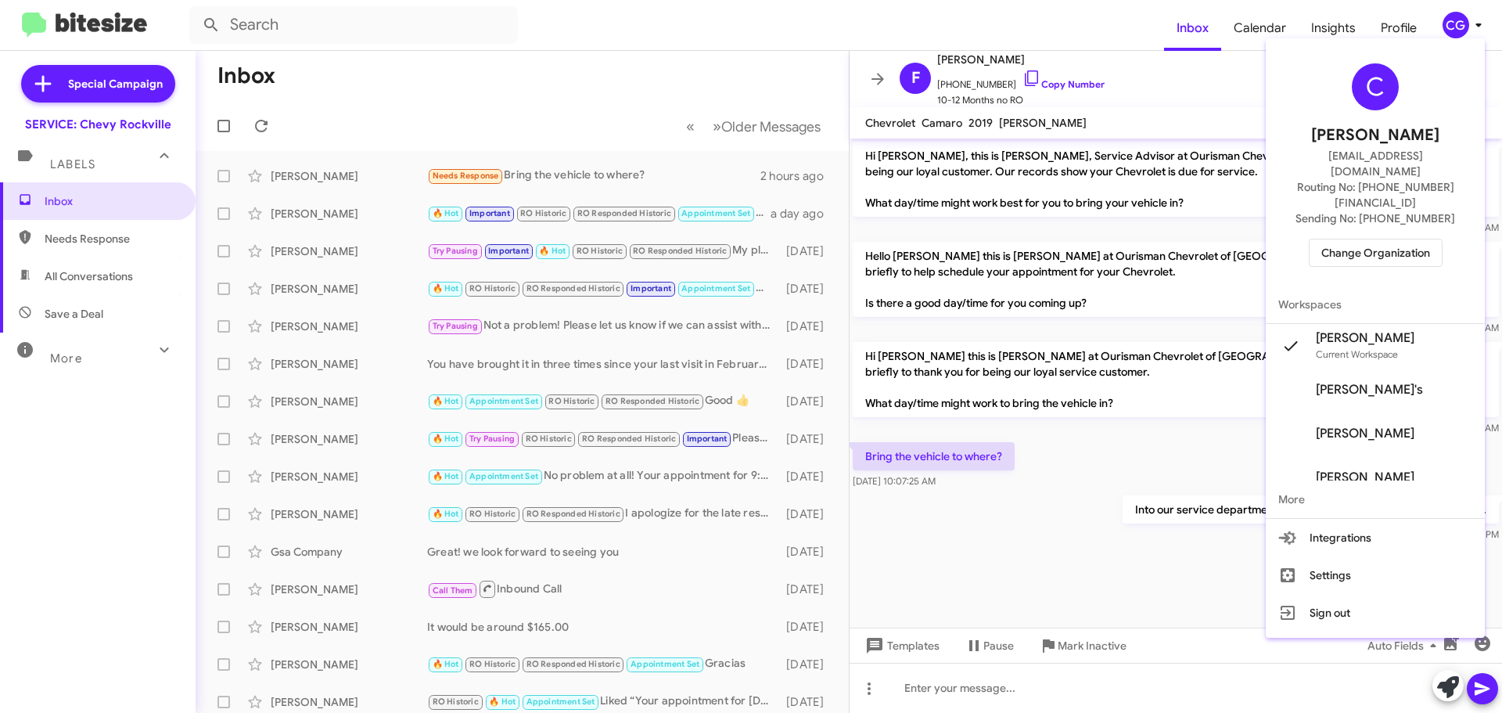
drag, startPoint x: 1177, startPoint y: 99, endPoint x: 1296, endPoint y: 151, distance: 129.6
click at [1178, 100] on div at bounding box center [751, 356] width 1502 height 713
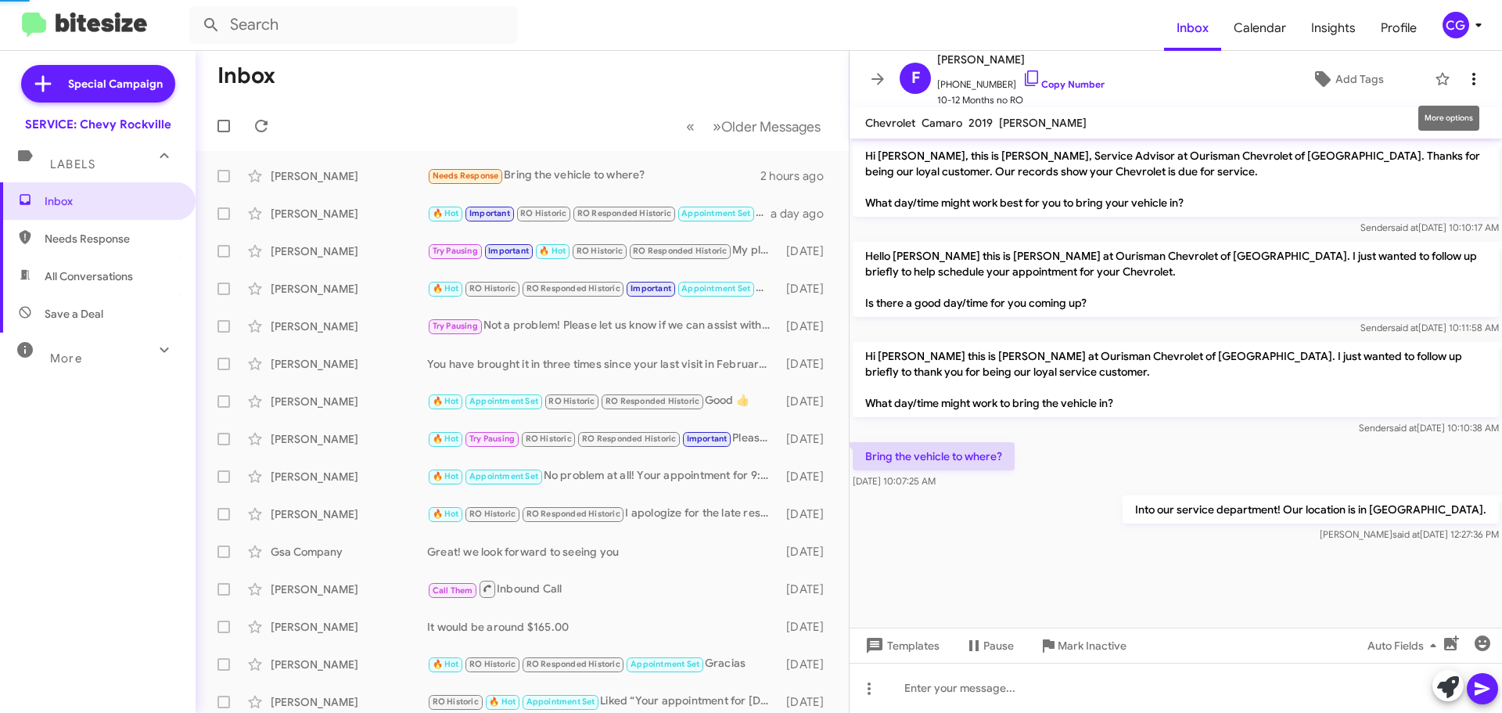
click at [1465, 76] on icon at bounding box center [1474, 79] width 19 height 19
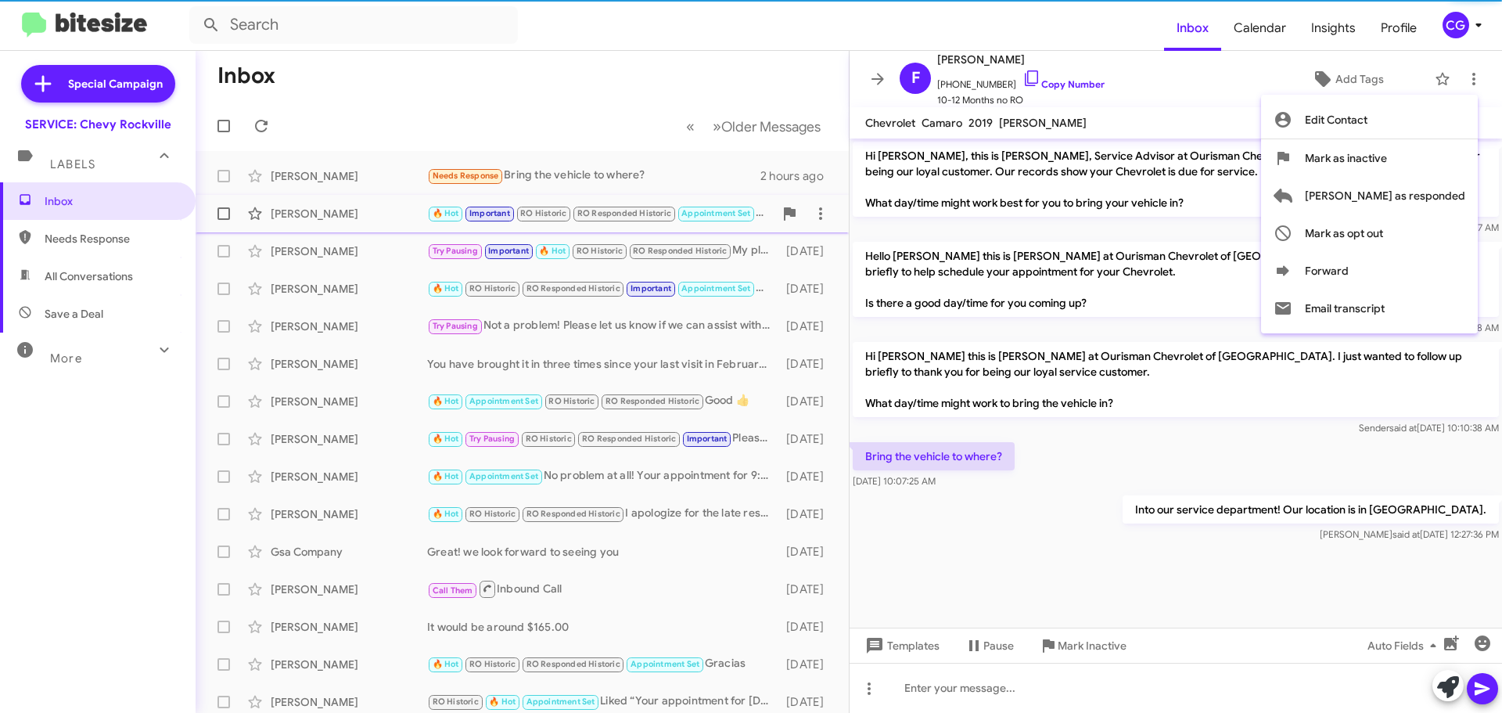
click at [1454, 201] on span "Mark as responded" at bounding box center [1385, 196] width 160 height 38
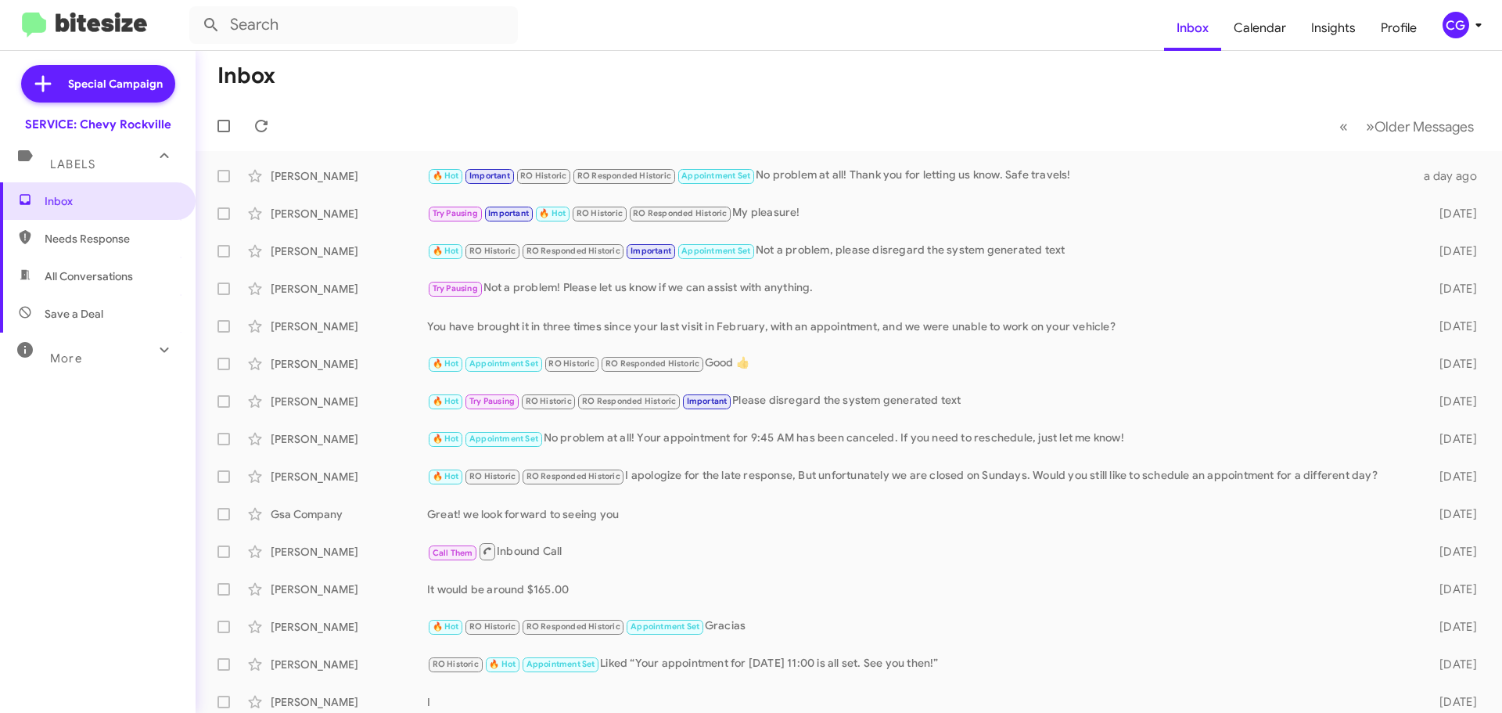
click at [1472, 35] on span "CG" at bounding box center [1465, 25] width 47 height 27
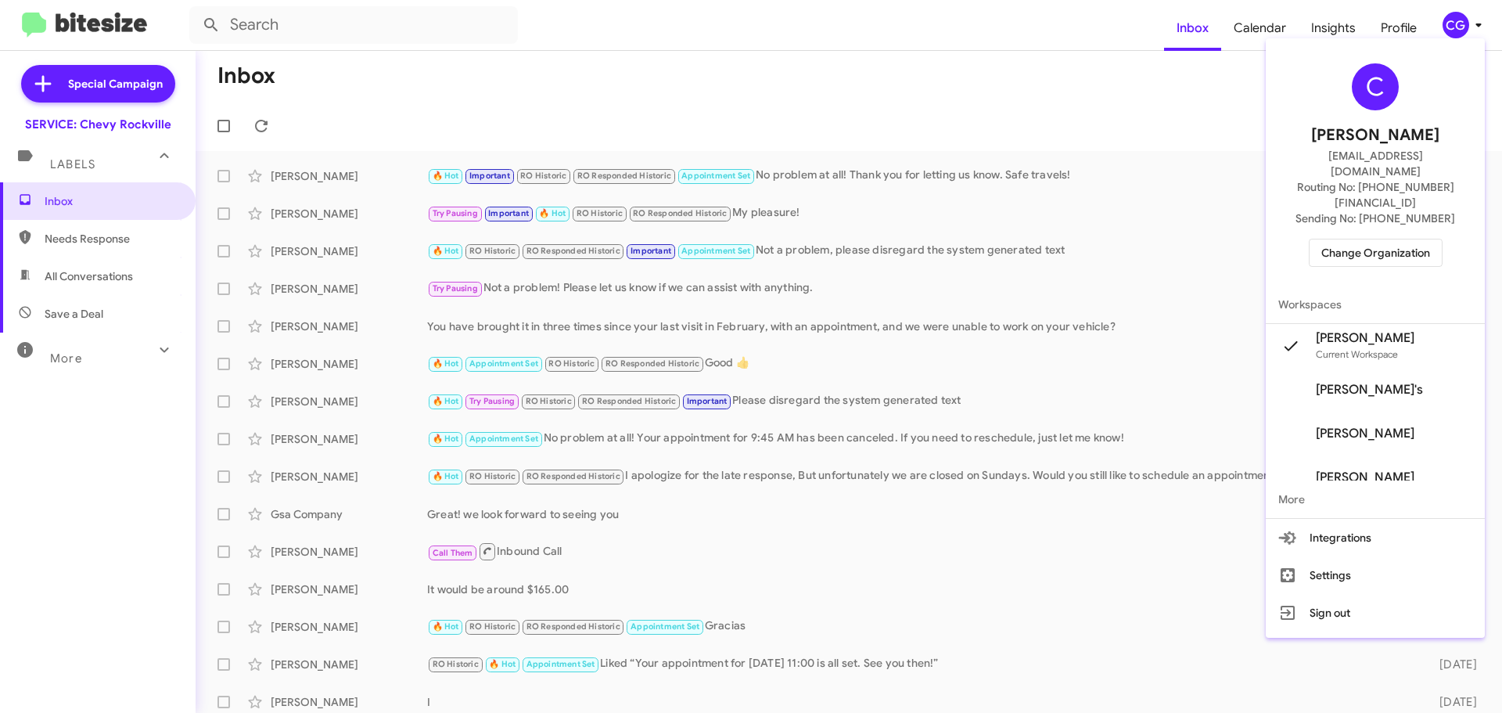
click at [1409, 239] on span "Change Organization" at bounding box center [1375, 252] width 109 height 27
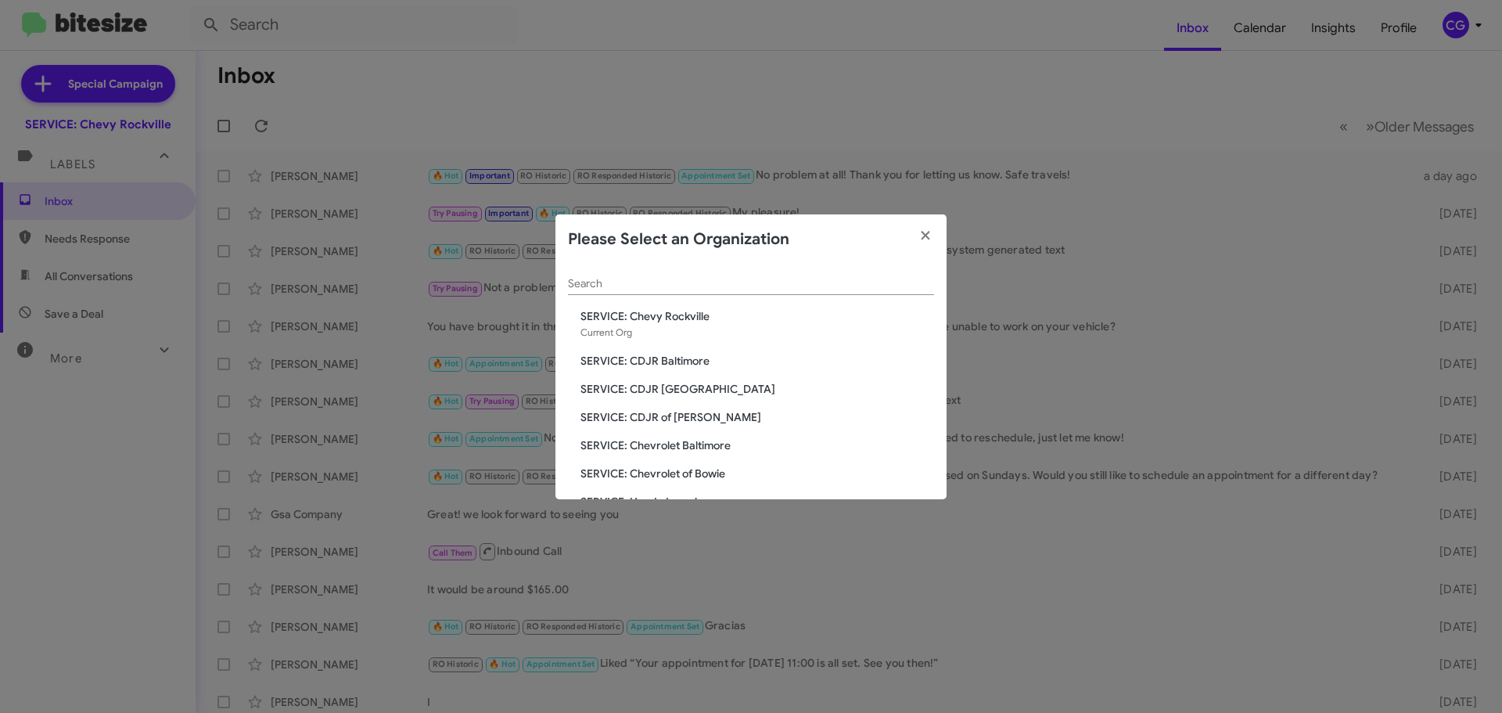
scroll to position [78, 0]
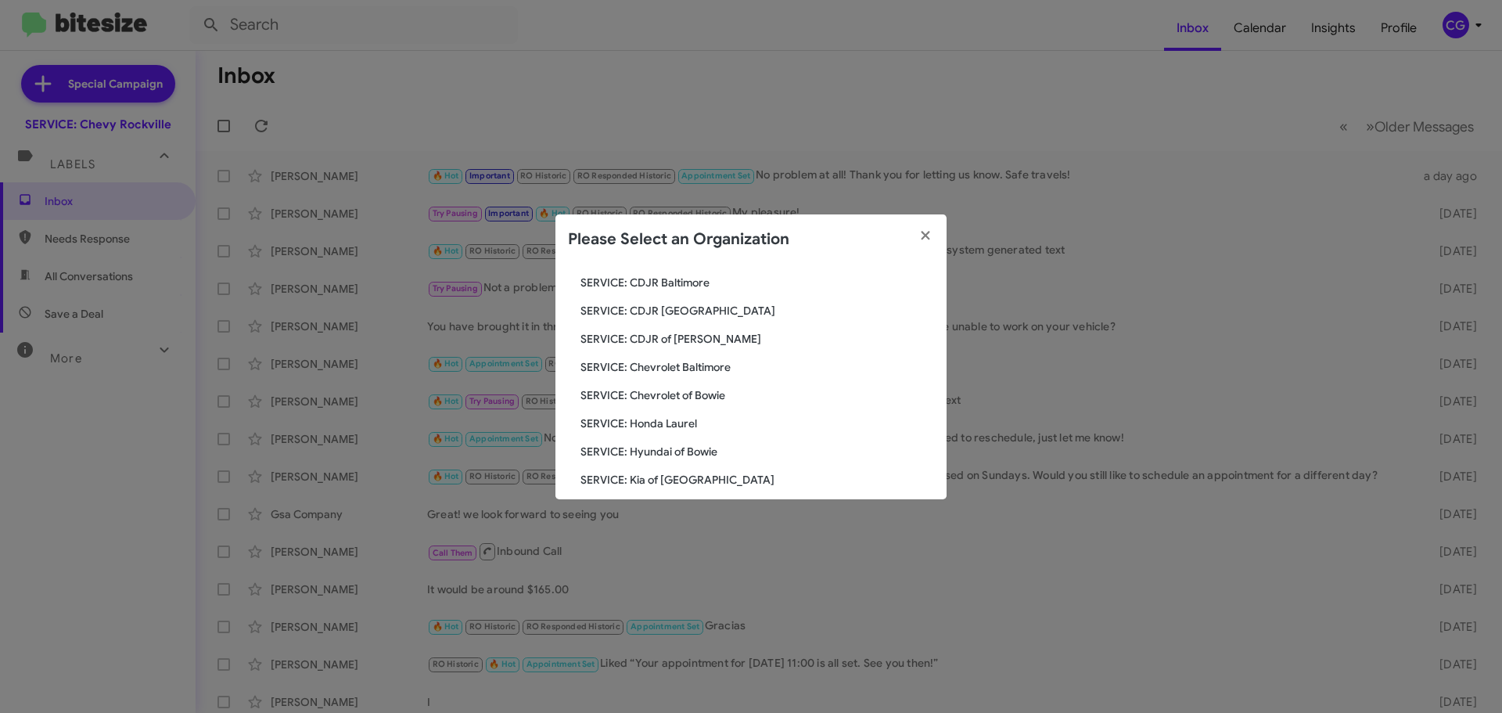
click at [670, 430] on span "SERVICE: Honda Laurel" at bounding box center [758, 423] width 354 height 16
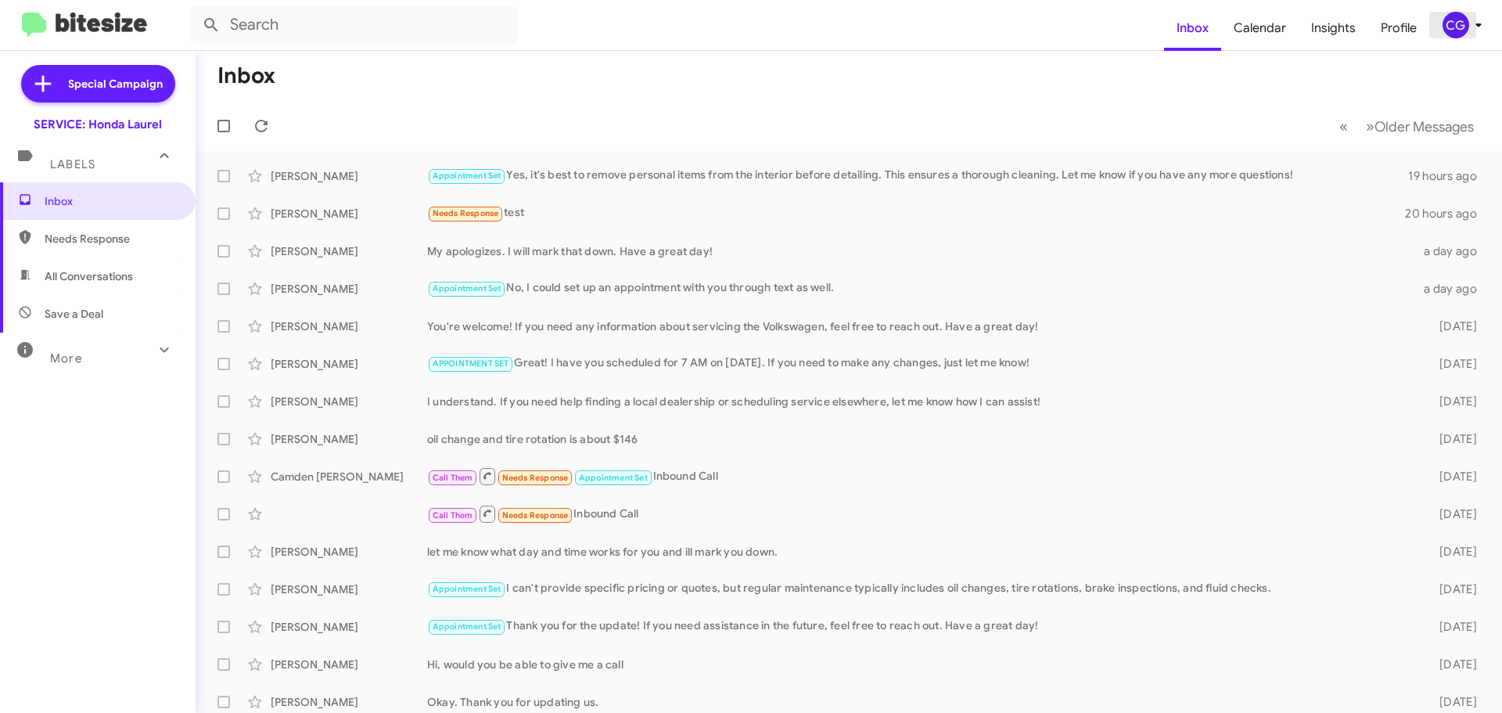
click at [1453, 22] on div "CG" at bounding box center [1456, 25] width 27 height 27
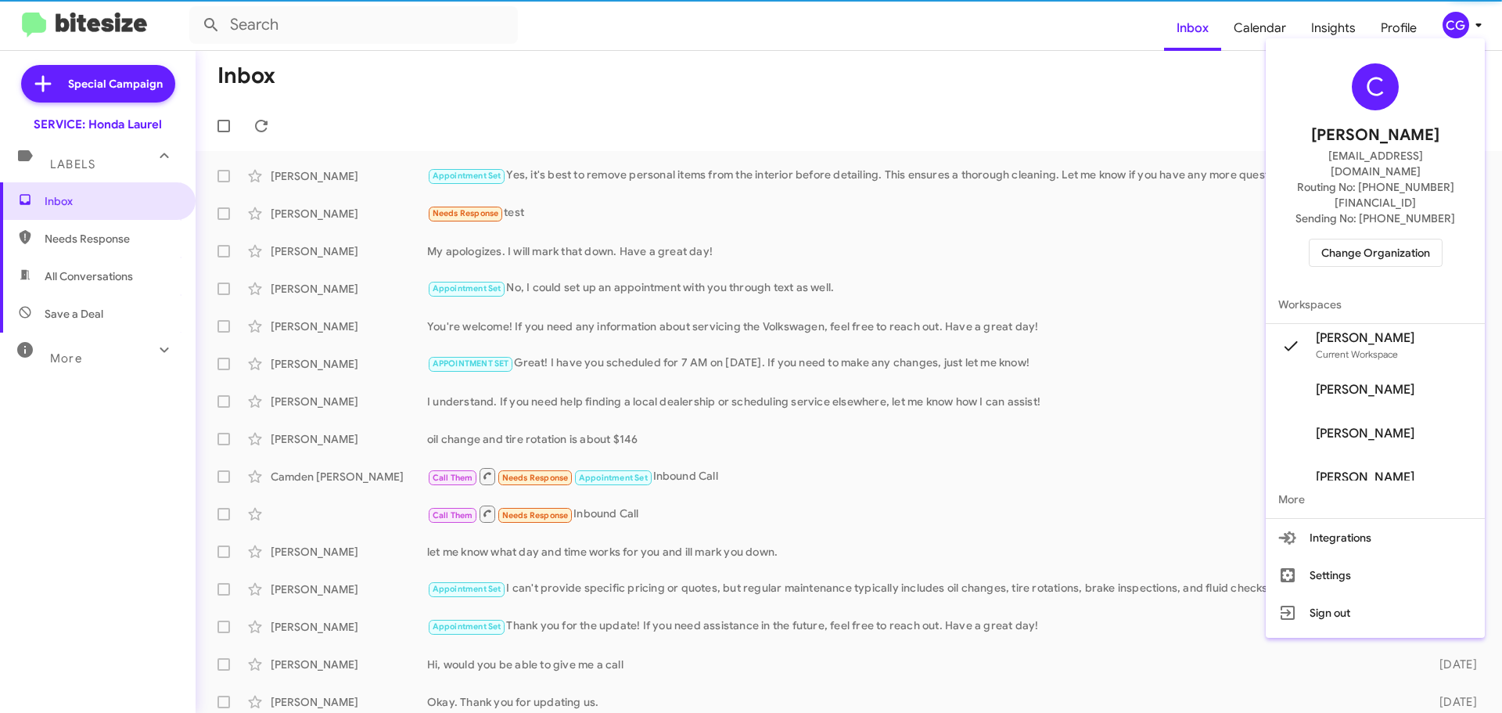
drag, startPoint x: 1401, startPoint y: 261, endPoint x: 1406, endPoint y: 235, distance: 26.2
click at [1402, 286] on span "Workspaces" at bounding box center [1375, 305] width 219 height 38
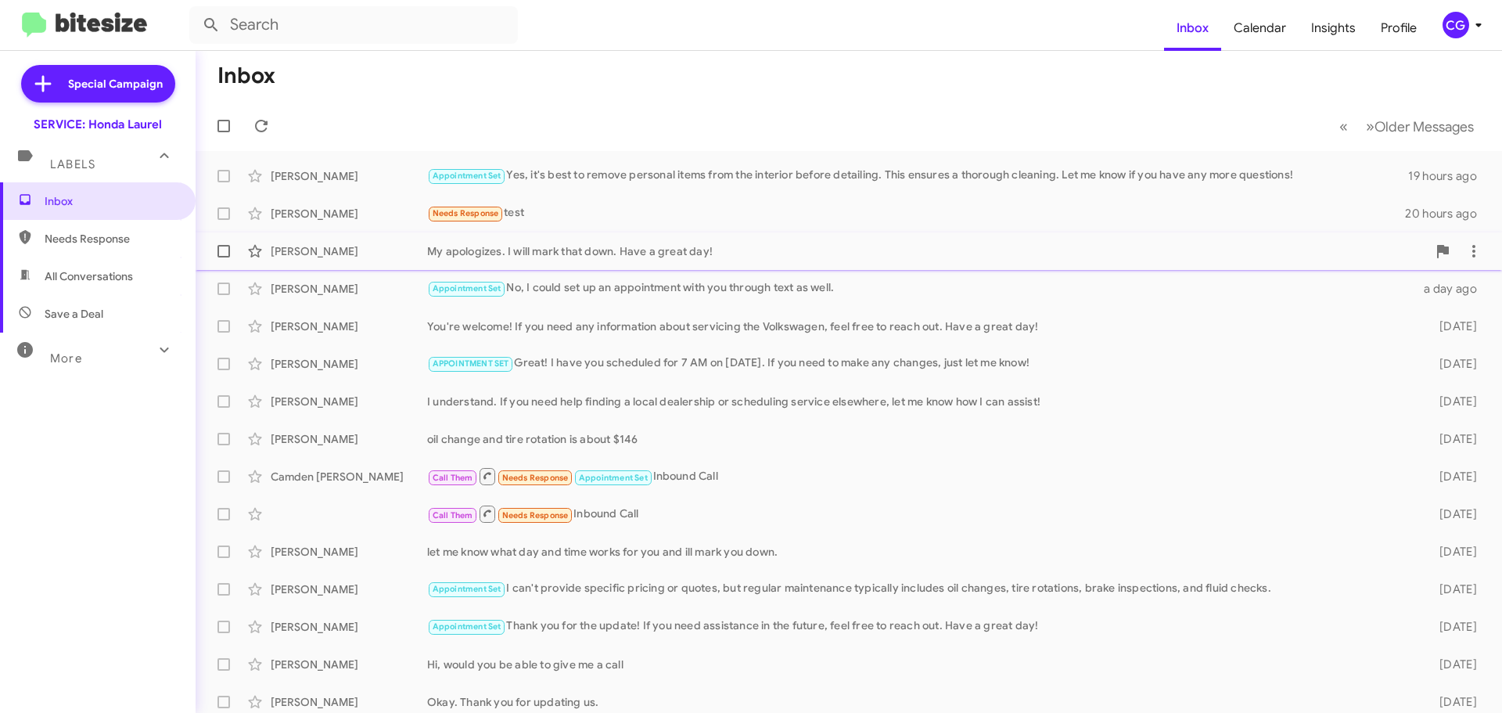
click at [1406, 235] on span "[PERSON_NAME] My apologizes. I will mark that down. Have a great day! a day ago" at bounding box center [849, 251] width 1307 height 38
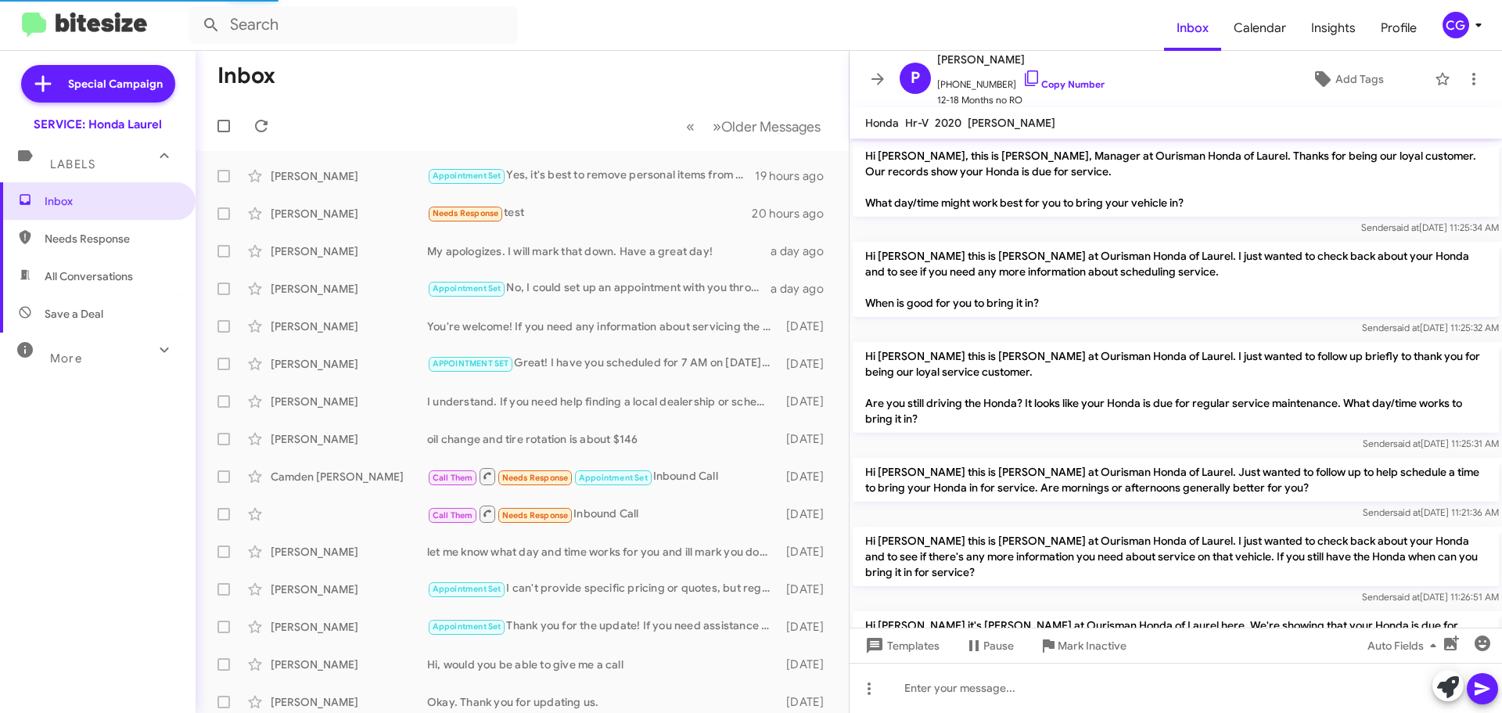
scroll to position [717, 0]
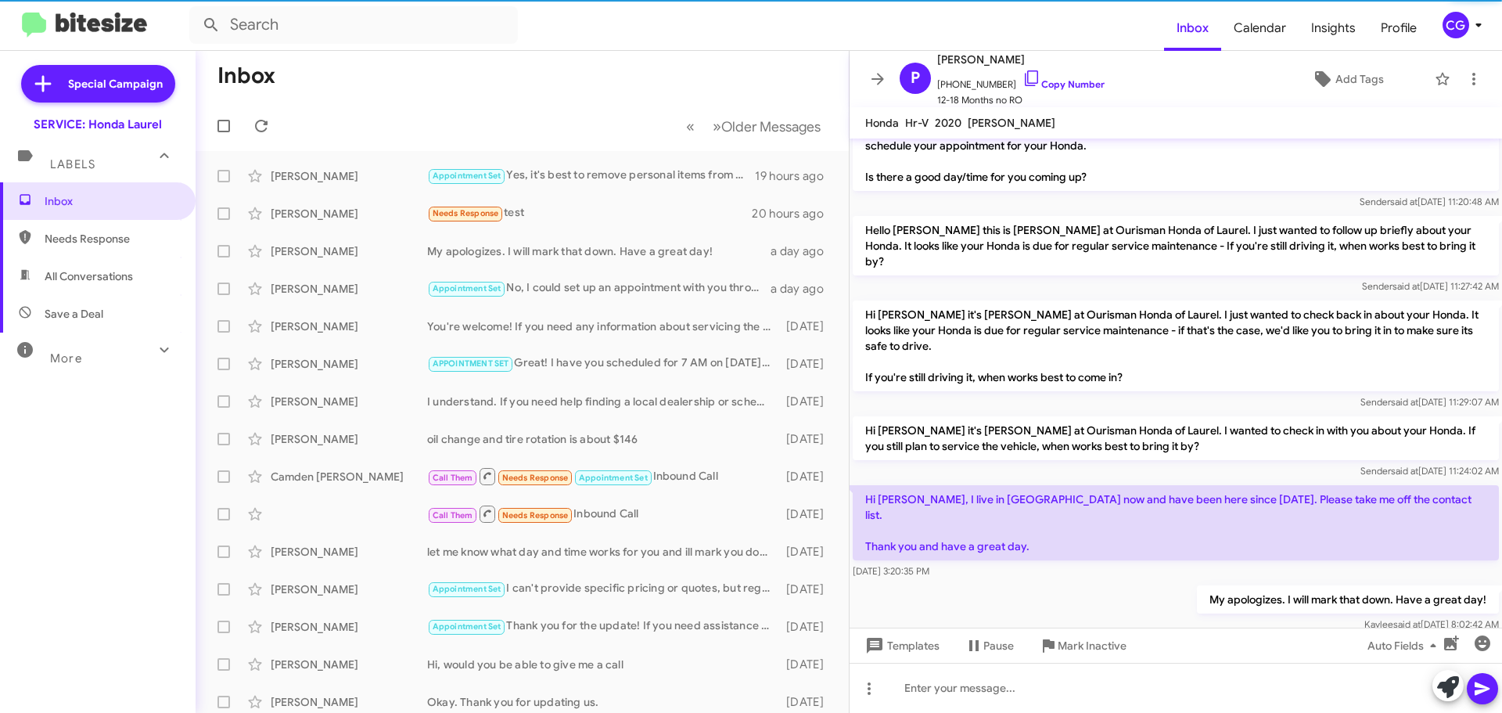
click at [1473, 15] on span "CG" at bounding box center [1465, 25] width 47 height 27
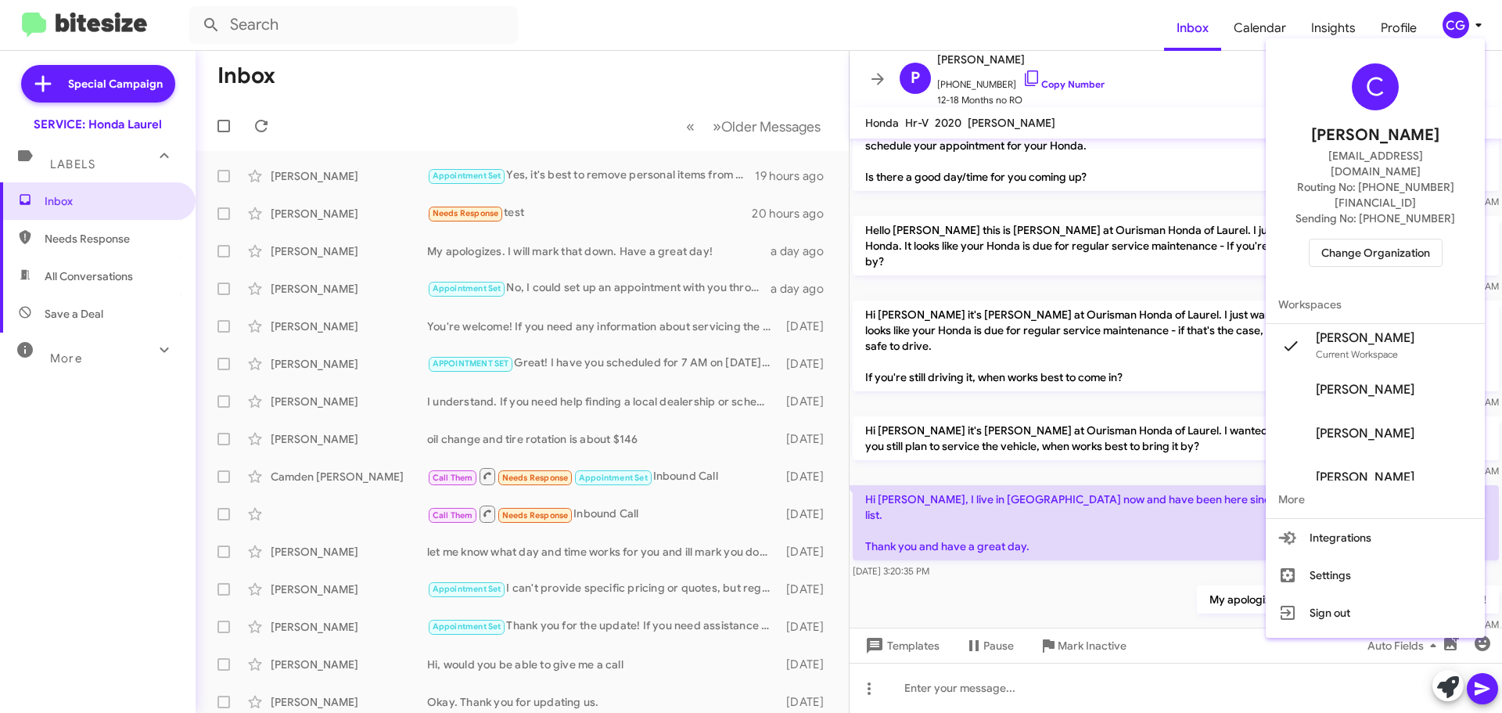
drag, startPoint x: 1393, startPoint y: 236, endPoint x: 1391, endPoint y: 222, distance: 14.3
click at [1393, 235] on div "C Carmen Gast cgast@ourismancars.com Routing No: +1 (240) 470-7226 Sending No: …" at bounding box center [1375, 165] width 219 height 241
click at [1389, 239] on span "Change Organization" at bounding box center [1375, 252] width 109 height 27
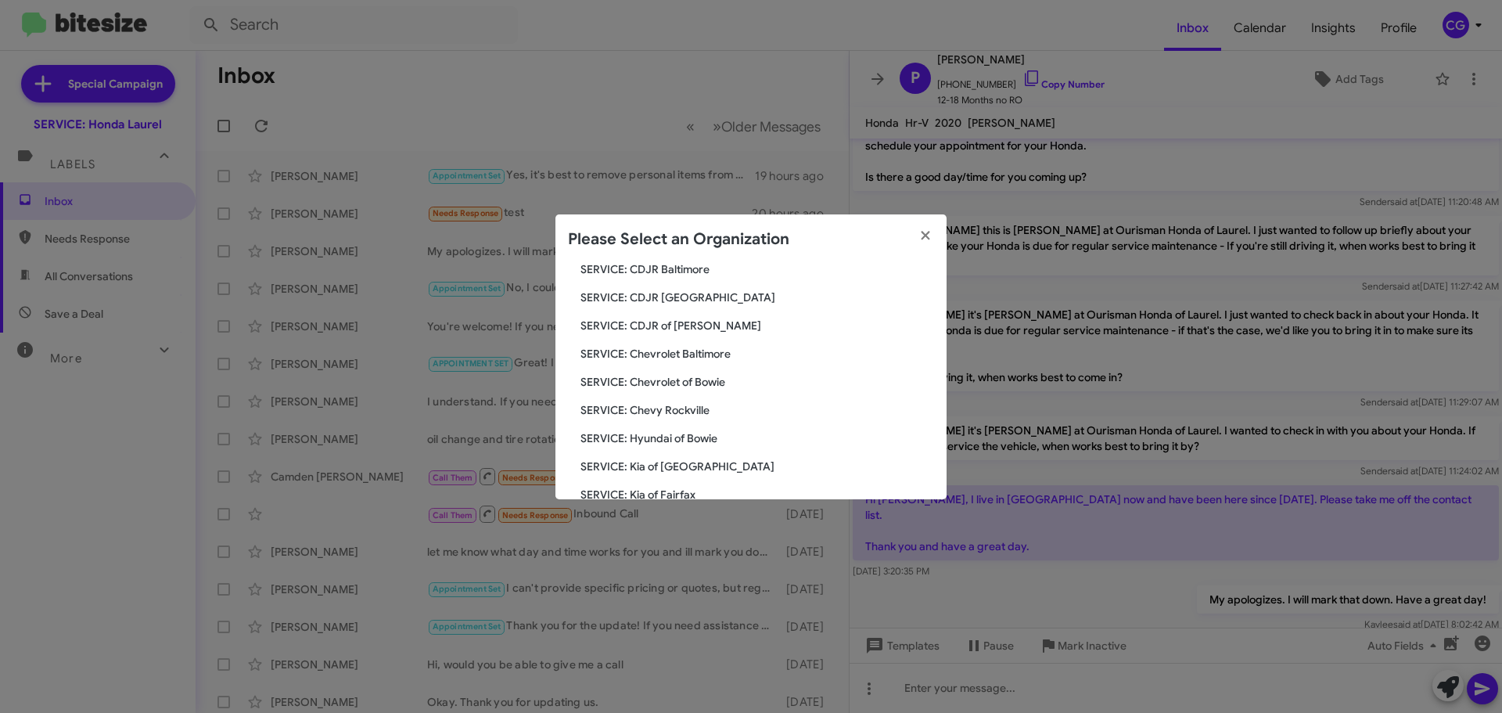
scroll to position [156, 0]
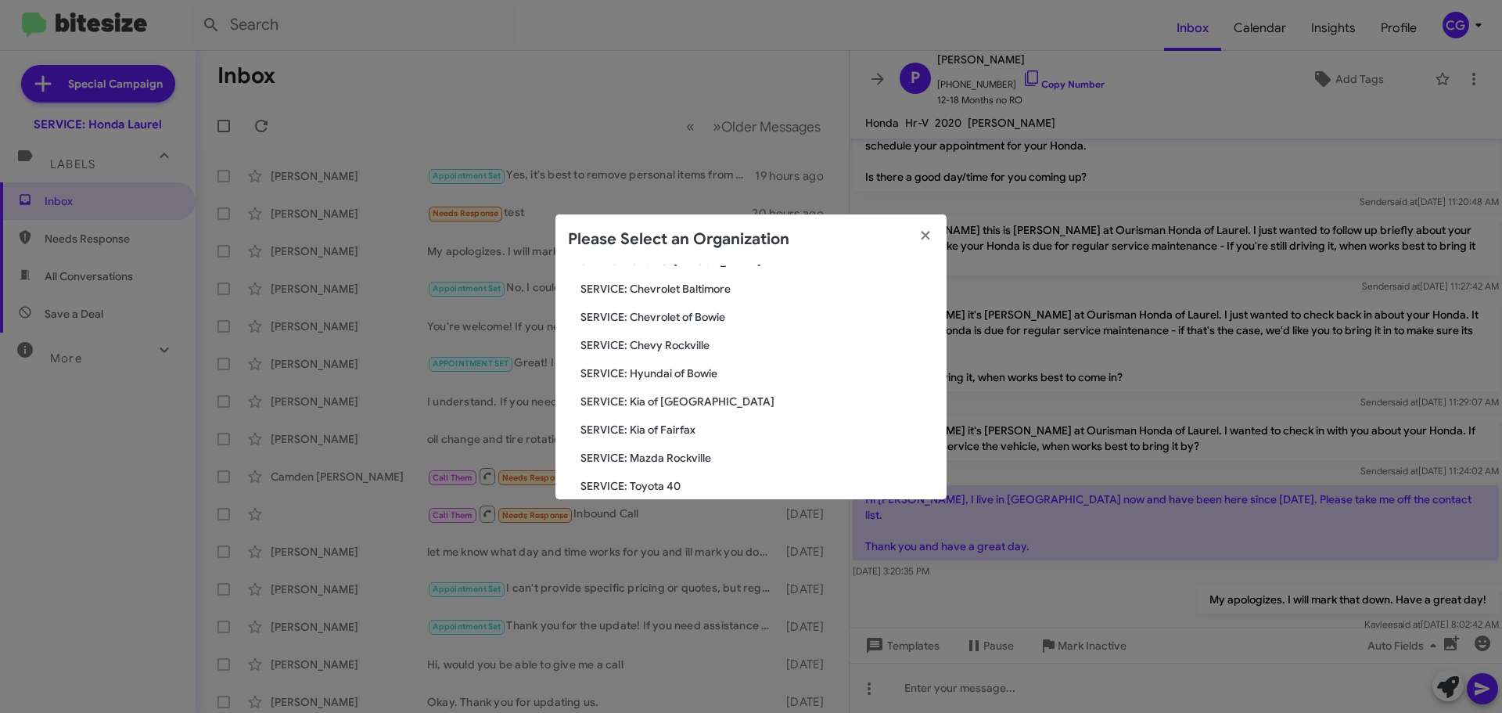
click at [702, 368] on span "SERVICE: Hyundai of Bowie" at bounding box center [758, 373] width 354 height 16
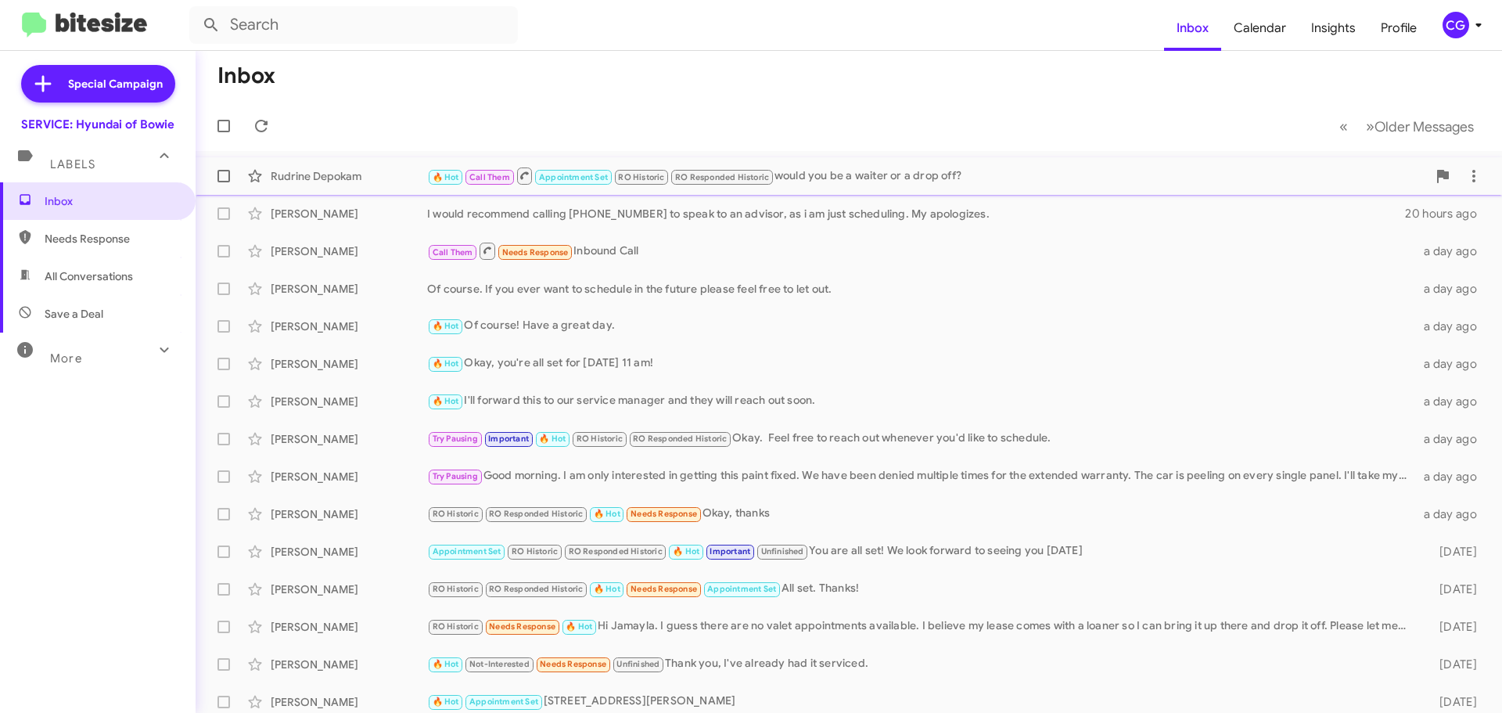
click at [1152, 178] on div "🔥 Hot Call Them Appointment Set RO Historic RO Responded Historic would you be …" at bounding box center [927, 176] width 1000 height 20
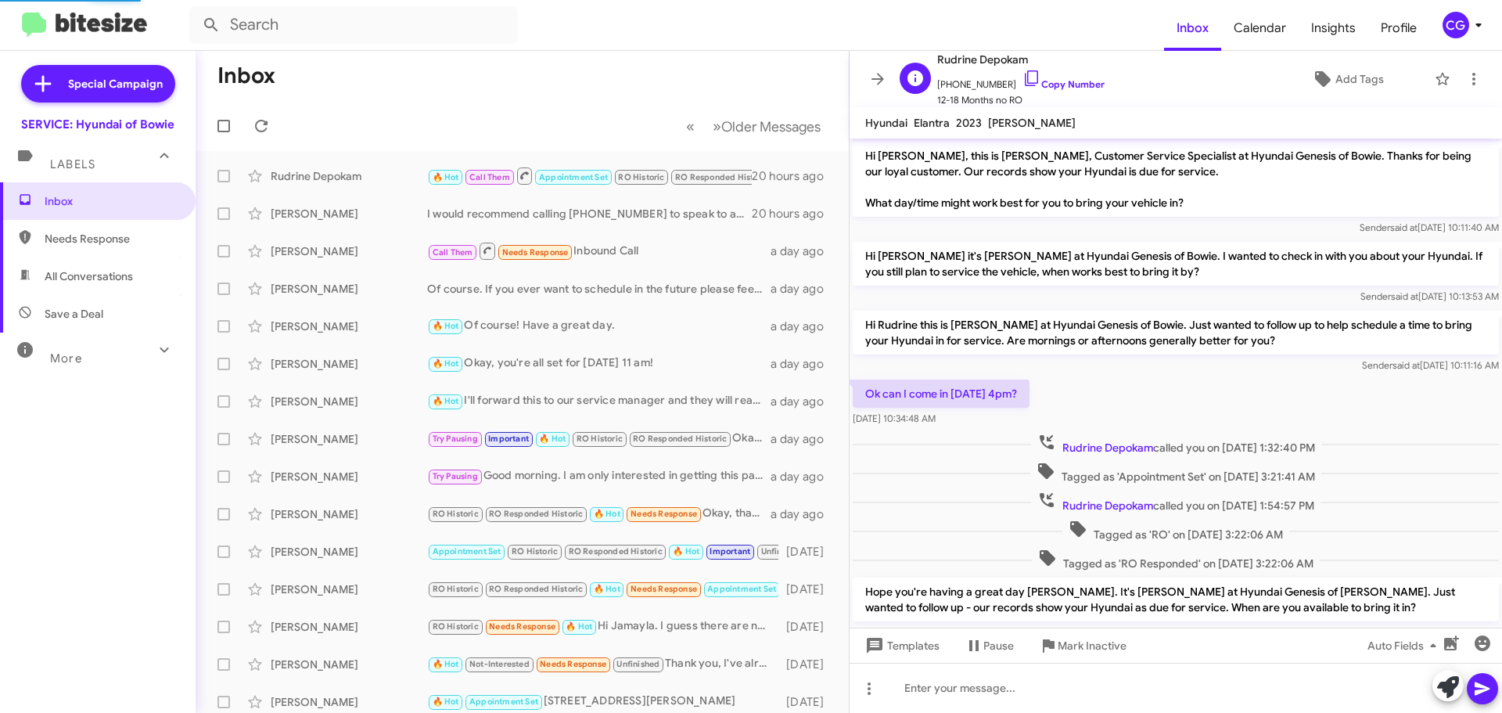
scroll to position [242, 0]
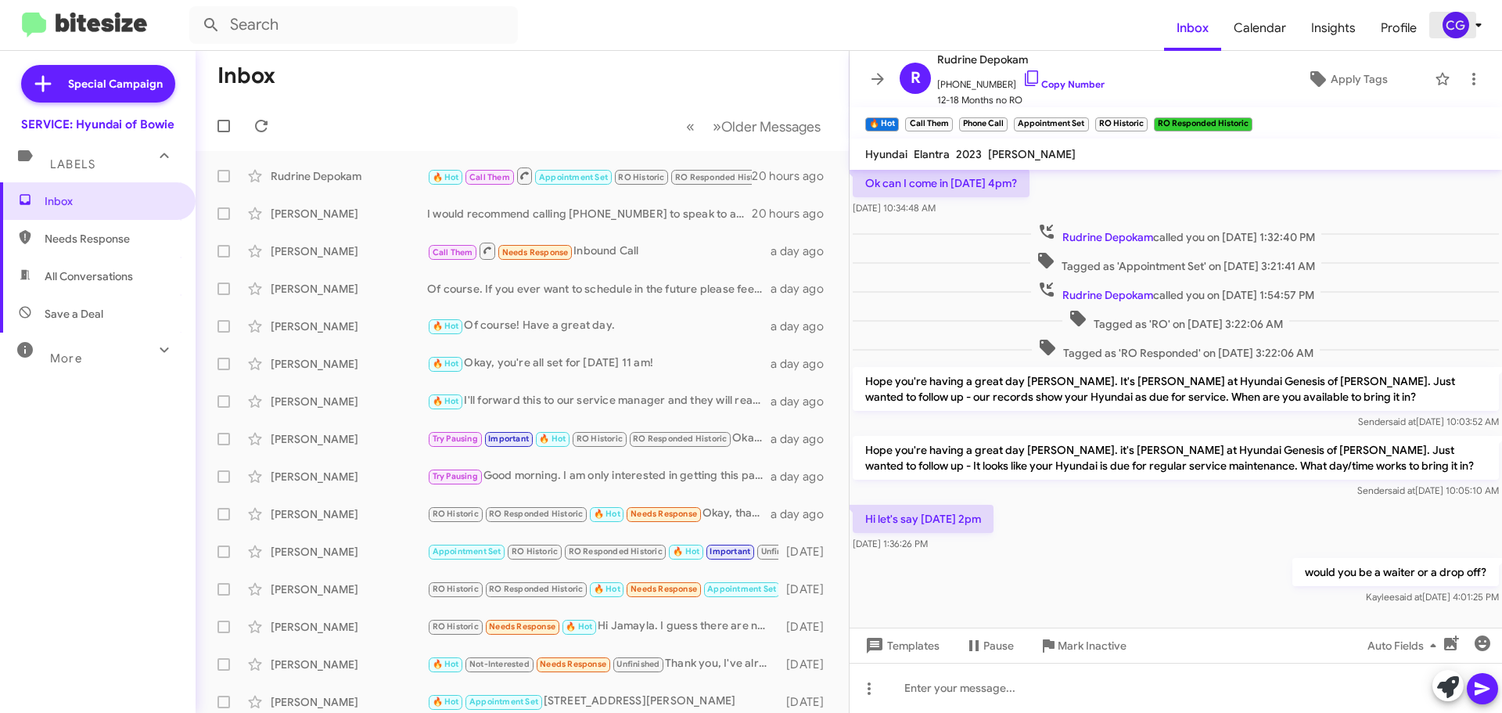
click at [1465, 38] on div "CG" at bounding box center [1456, 25] width 27 height 27
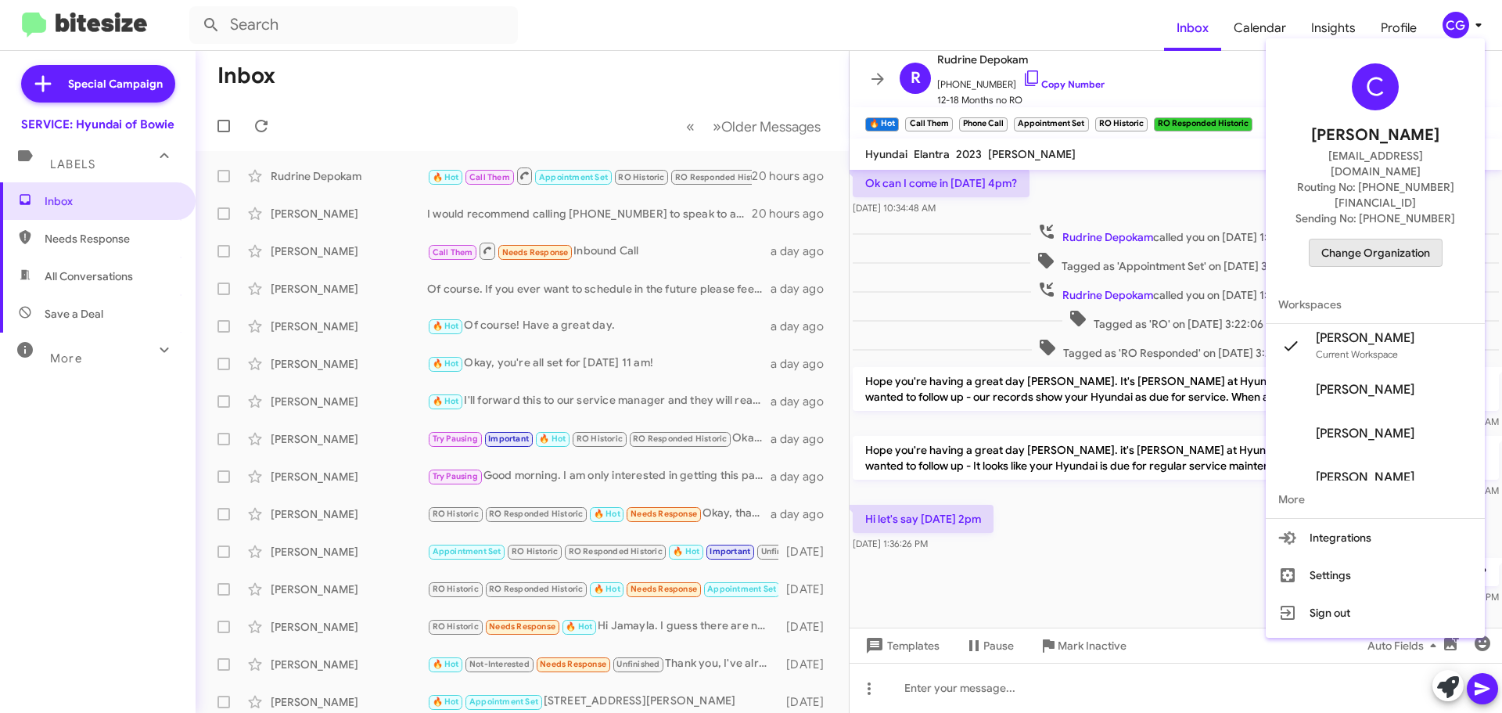
click at [1416, 239] on span "Change Organization" at bounding box center [1375, 252] width 109 height 27
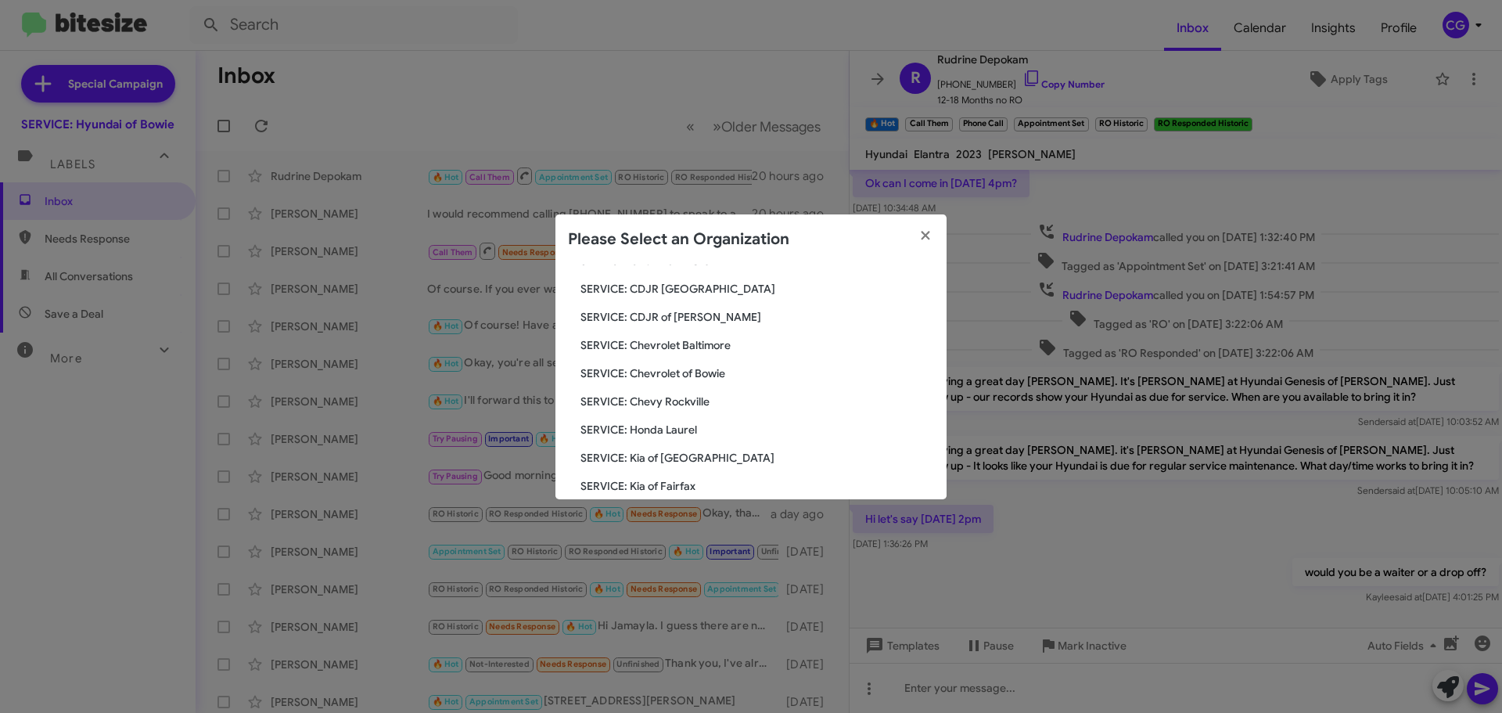
scroll to position [289, 0]
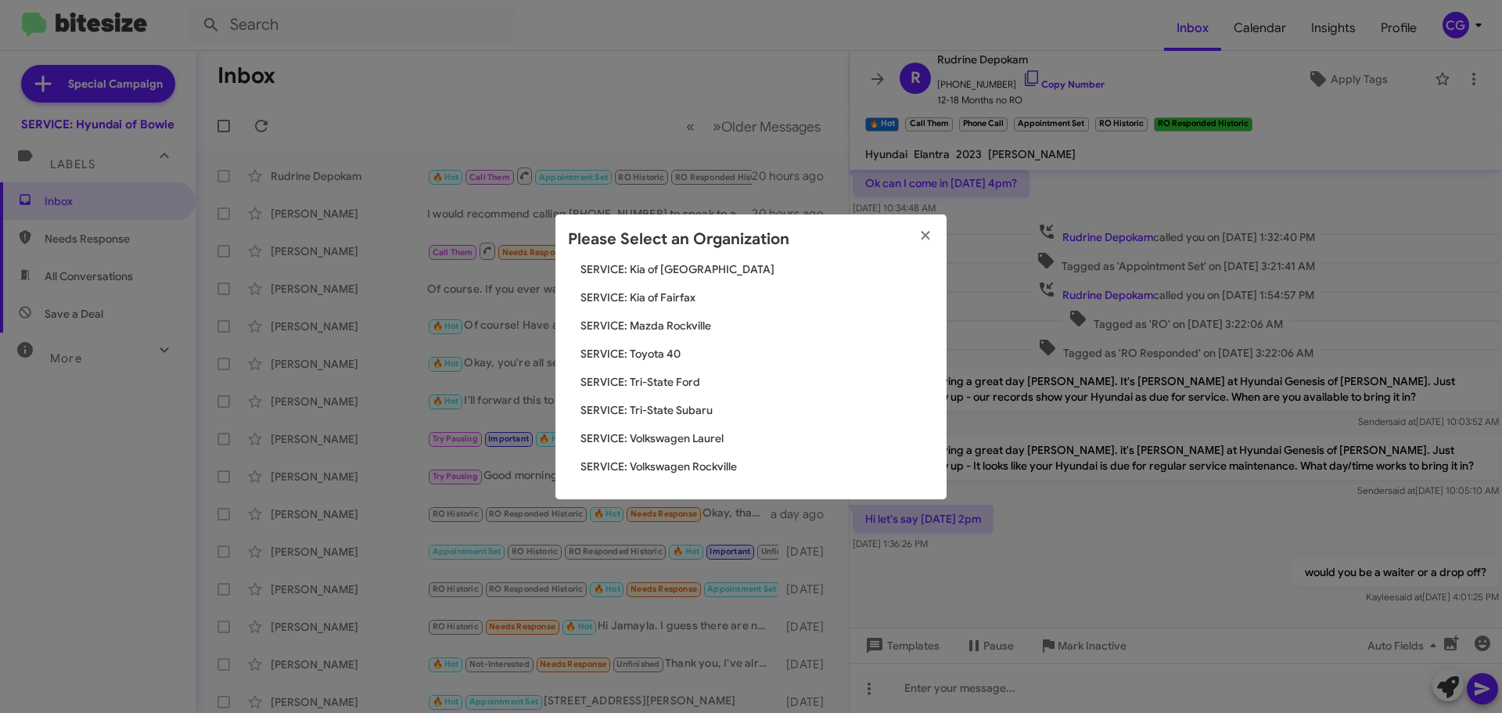
click at [670, 355] on span "SERVICE: Toyota 40" at bounding box center [758, 354] width 354 height 16
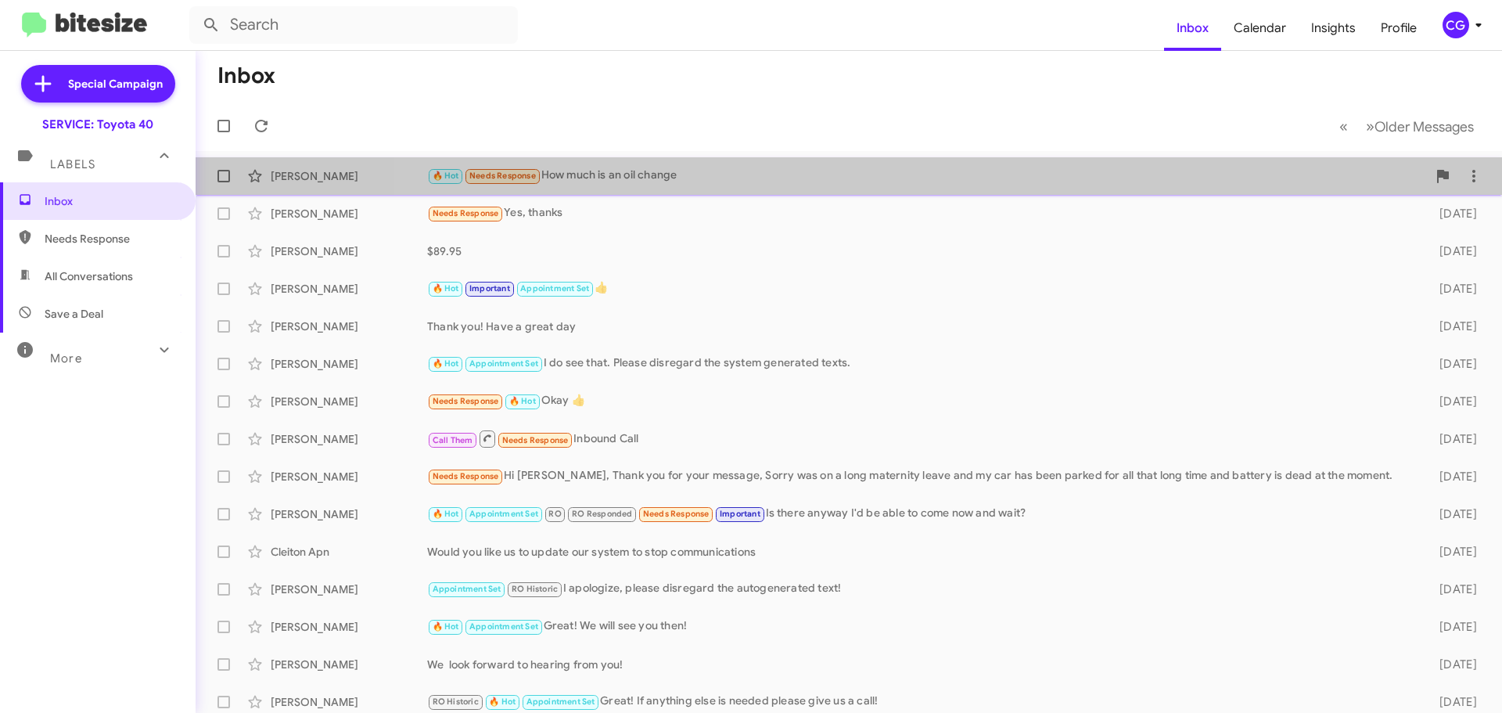
click at [897, 190] on div "[PERSON_NAME] 🔥 Hot Needs Response How much is an oil change a day ago" at bounding box center [848, 175] width 1281 height 31
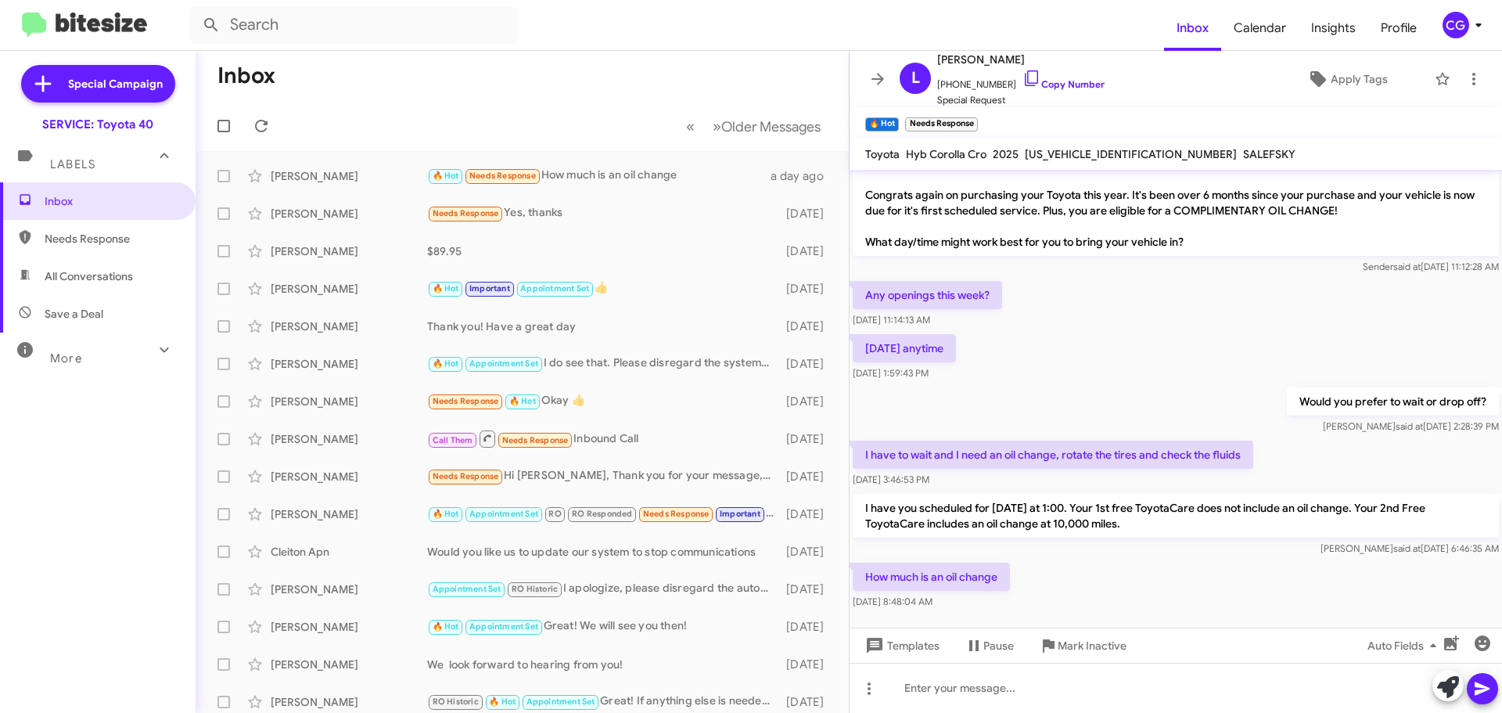
scroll to position [36, 0]
